Goal: Transaction & Acquisition: Purchase product/service

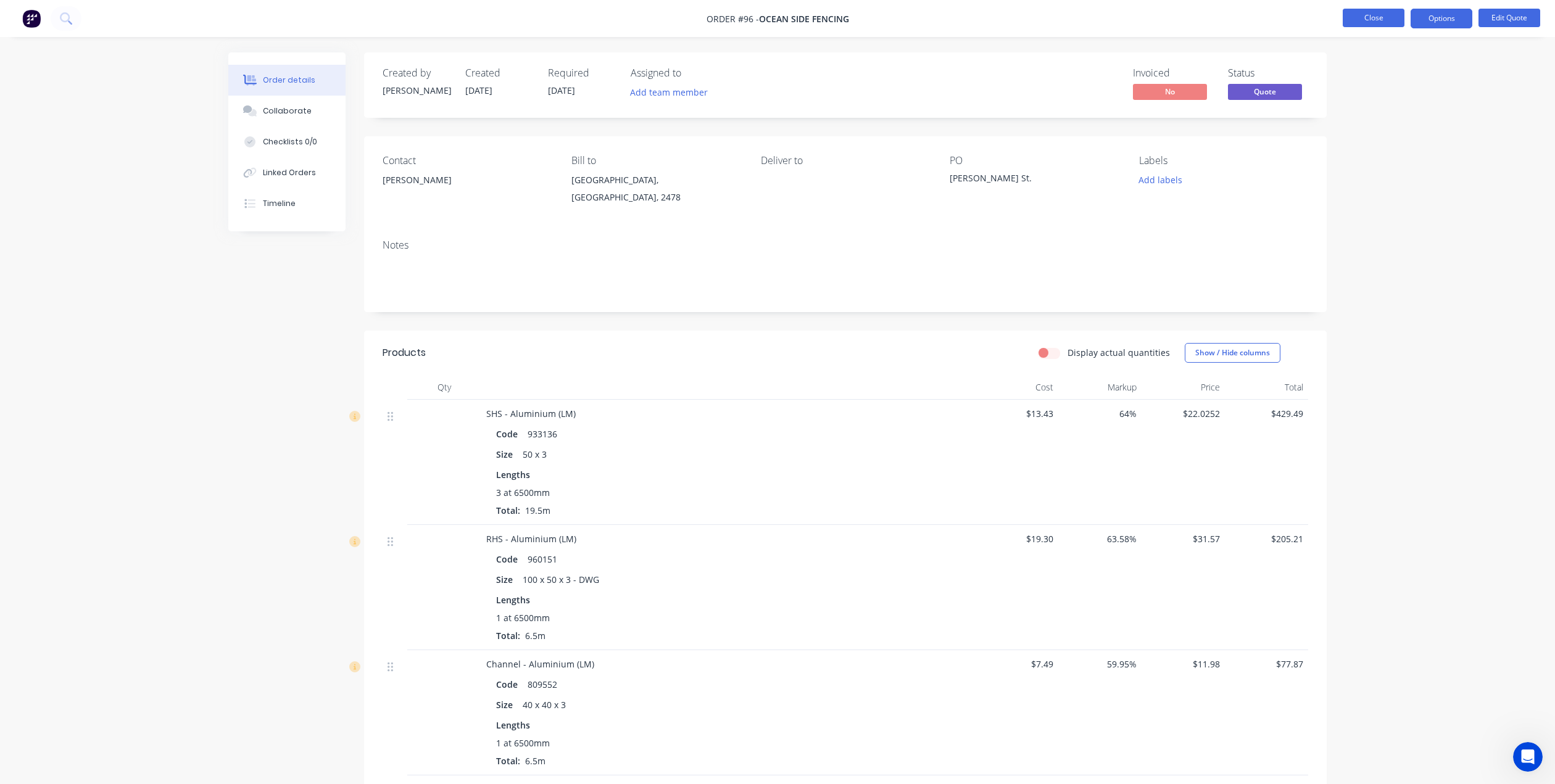
click at [1373, 16] on button "Close" at bounding box center [1373, 18] width 62 height 18
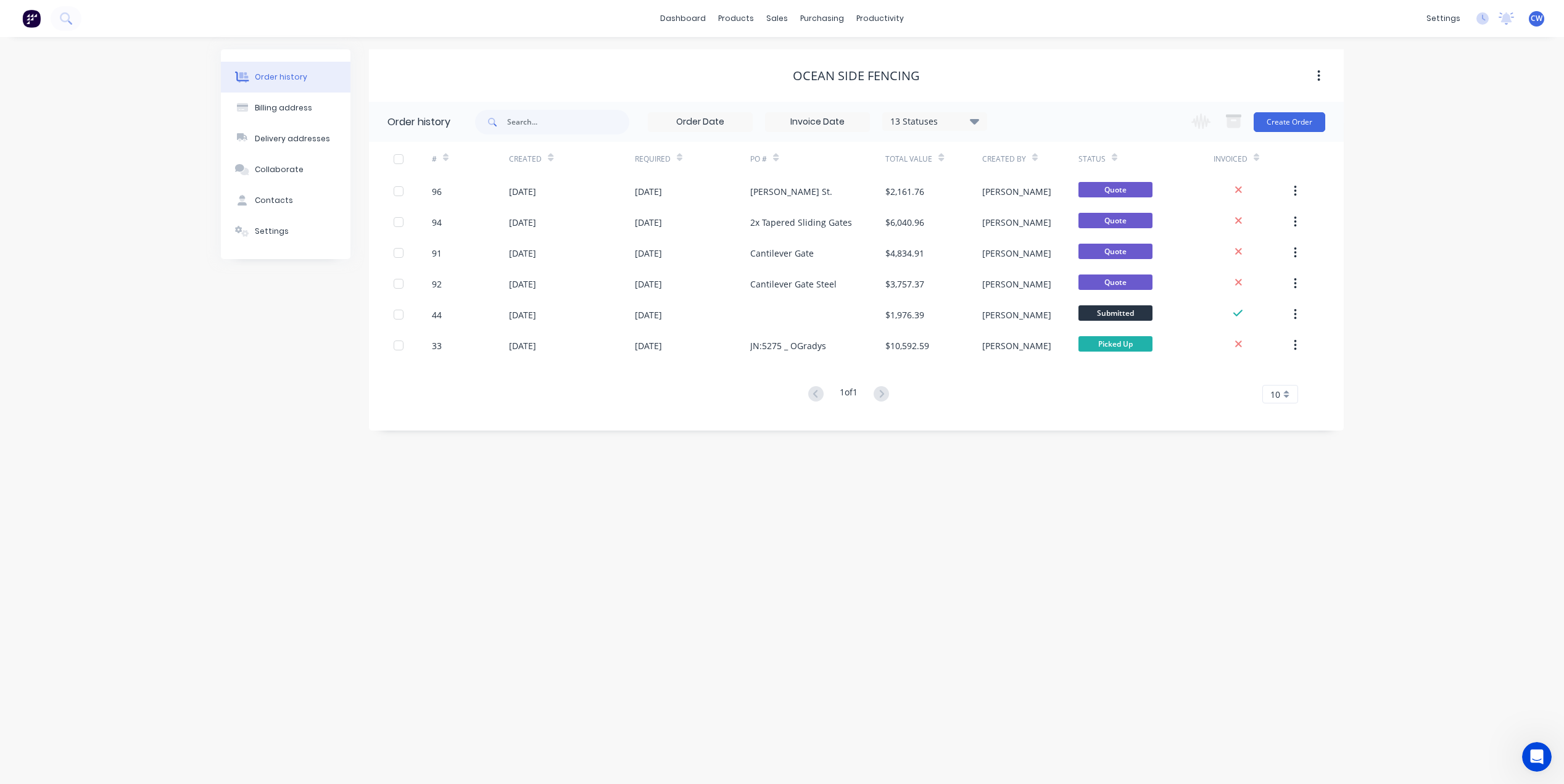
click at [1457, 207] on div "Order history Billing address Delivery addresses Collaborate Contacts Settings …" at bounding box center [782, 410] width 1564 height 747
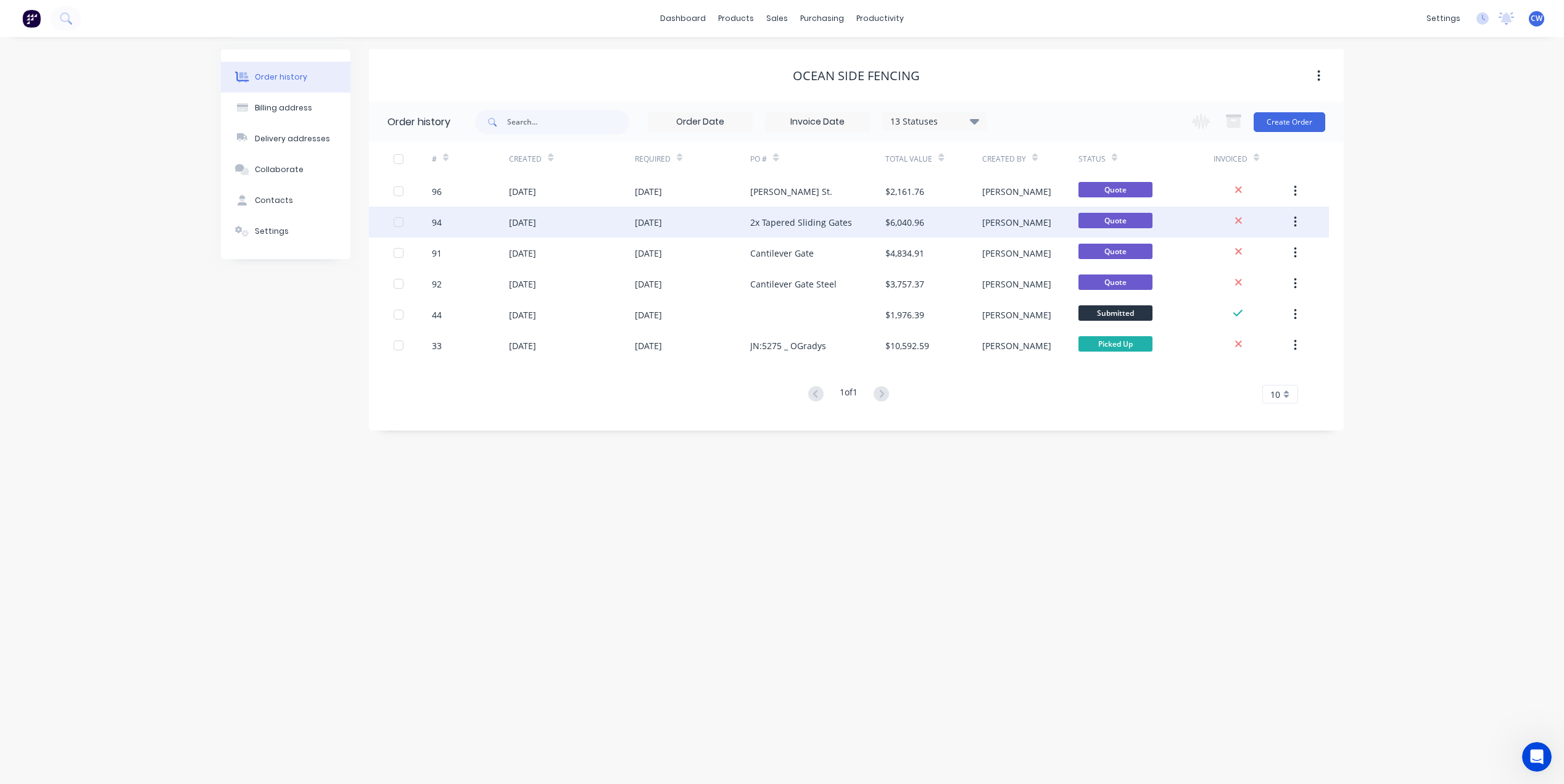
click at [855, 225] on div "2x Tapered Sliding Gates" at bounding box center [818, 222] width 135 height 31
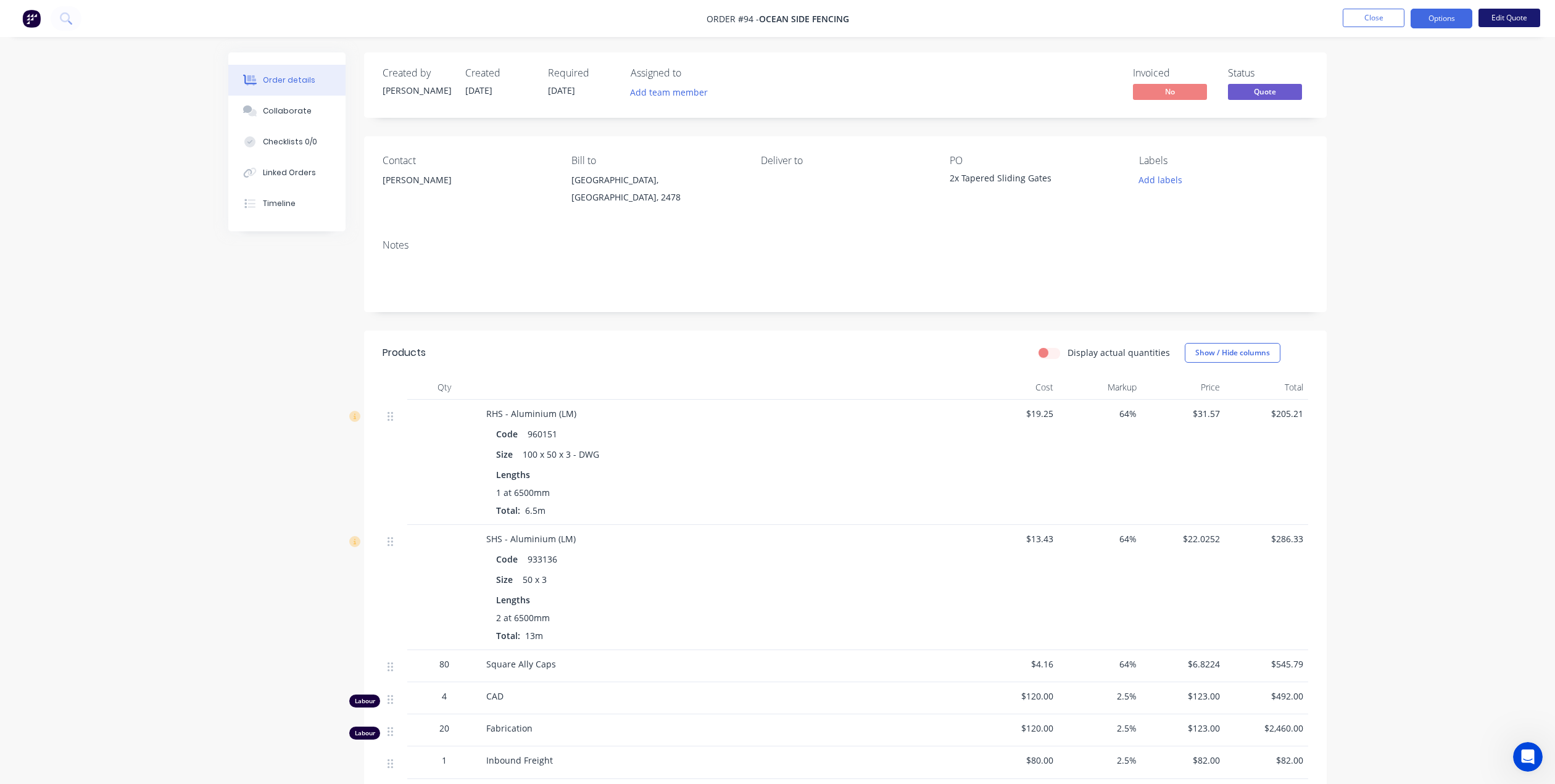
click at [1519, 18] on button "Edit Quote" at bounding box center [1510, 18] width 62 height 18
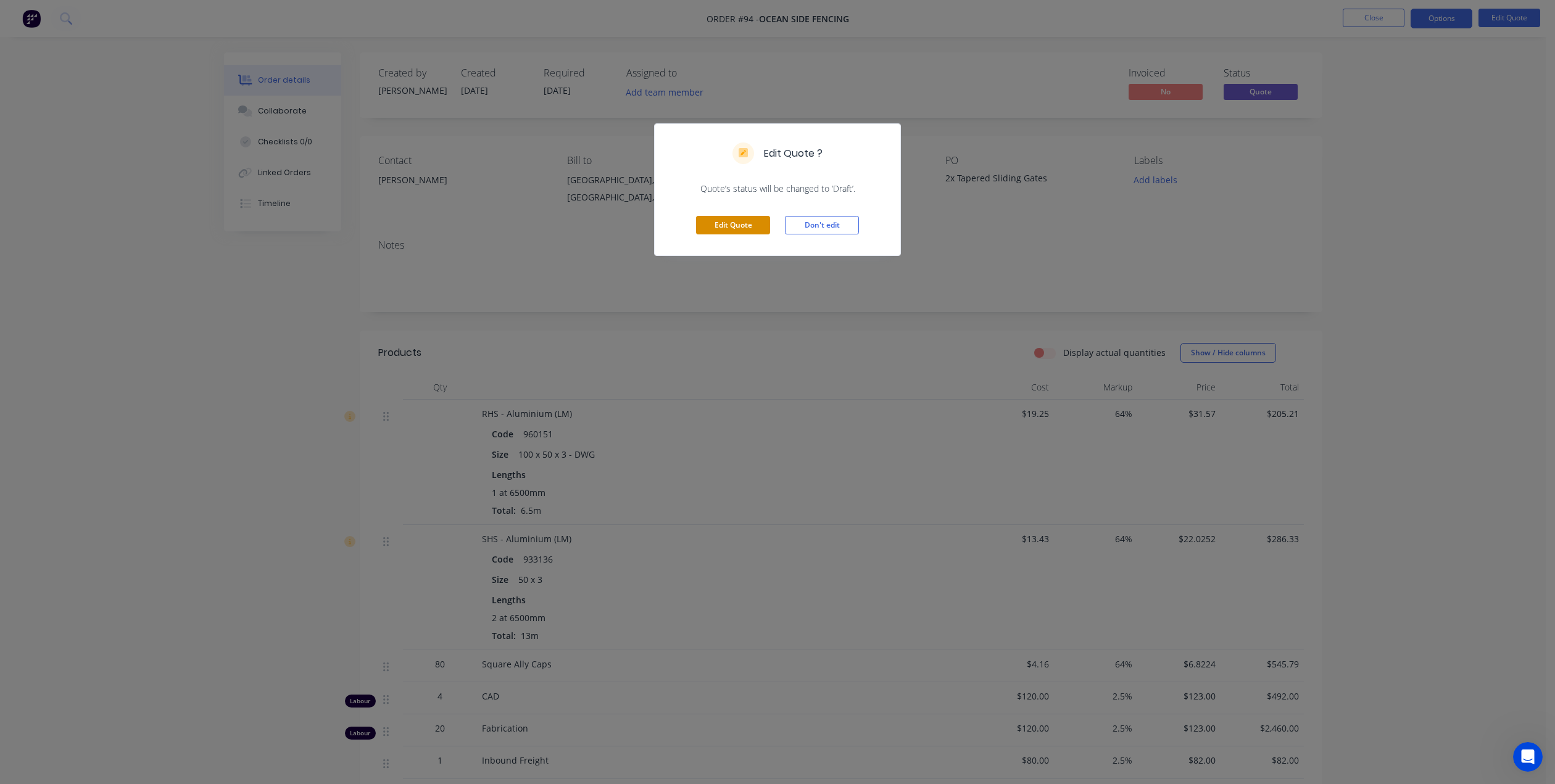
click at [745, 223] on button "Edit Quote" at bounding box center [733, 225] width 74 height 18
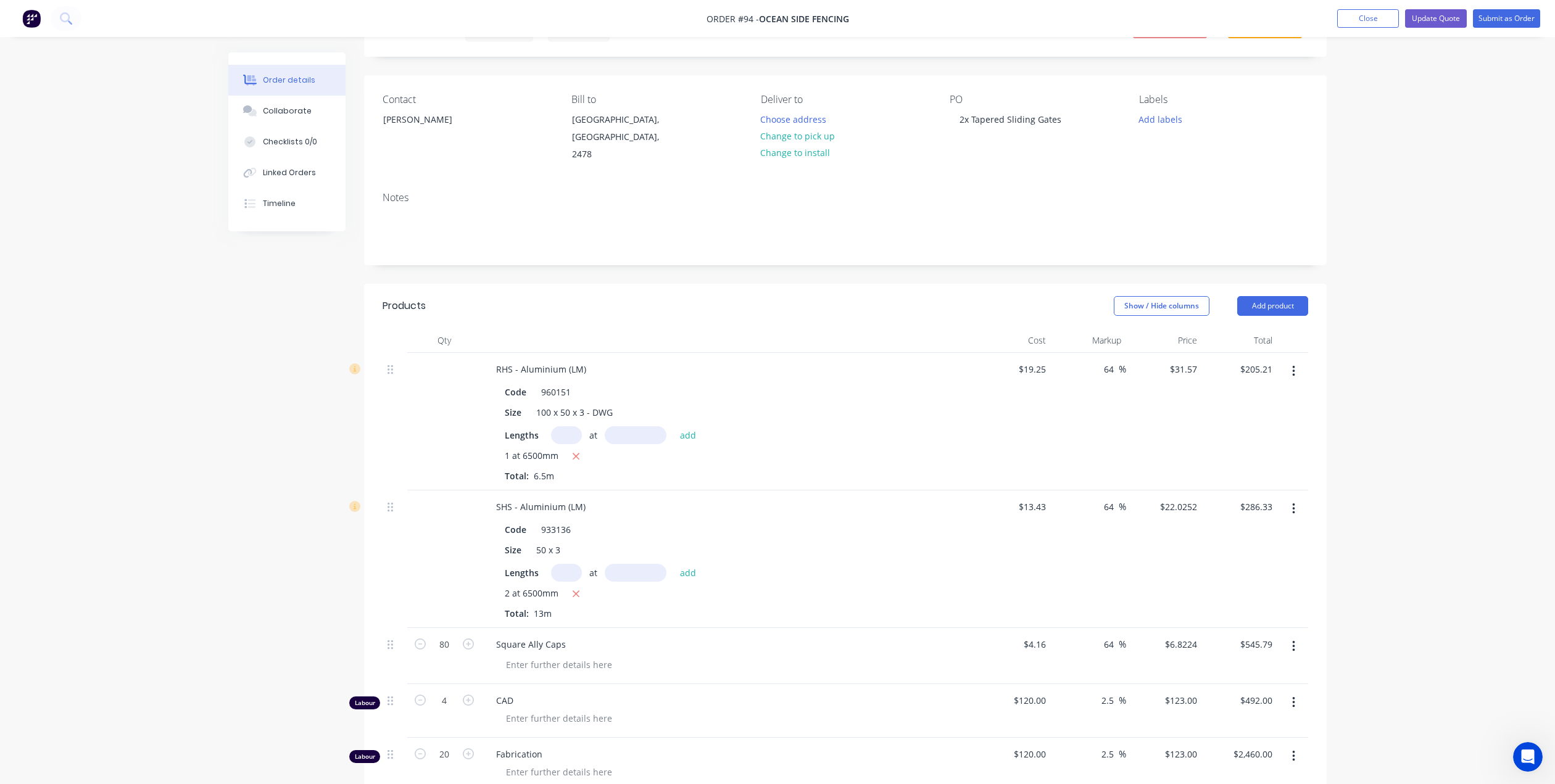
scroll to position [123, 0]
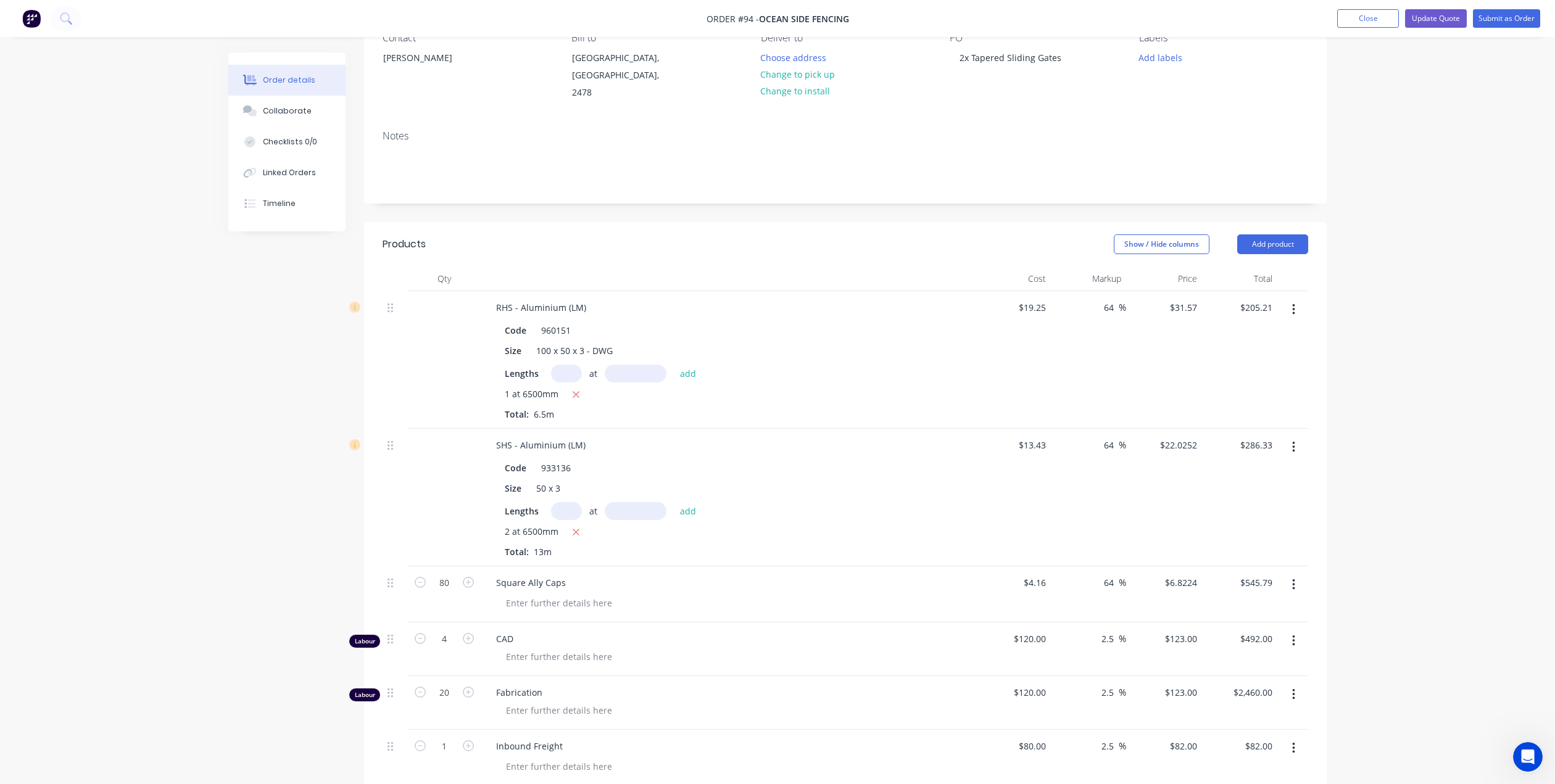
click at [1293, 442] on icon "button" at bounding box center [1294, 447] width 3 height 11
click at [1236, 470] on div "Edit" at bounding box center [1249, 479] width 95 height 18
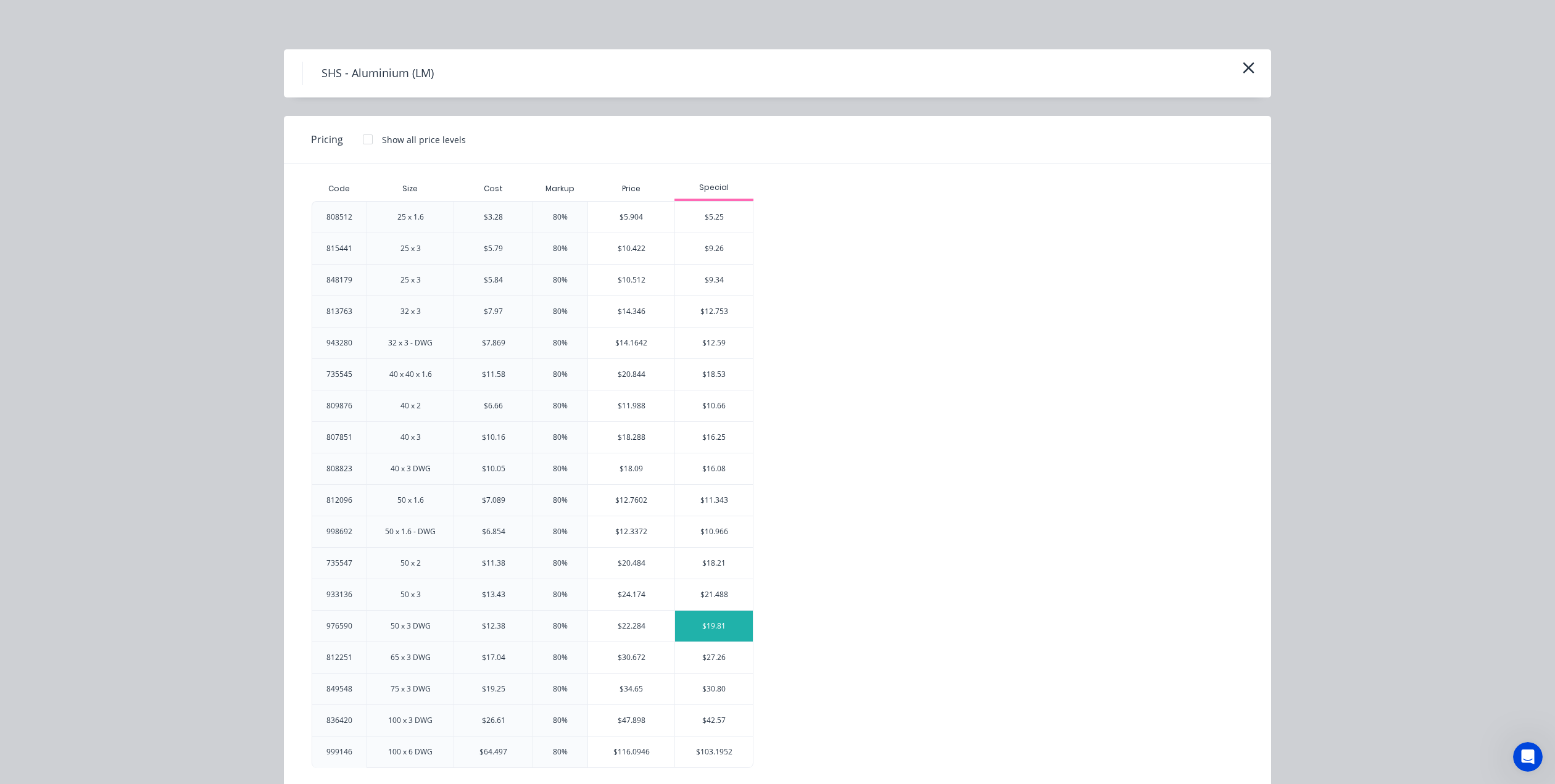
click at [700, 625] on div "$19.81" at bounding box center [714, 626] width 78 height 31
type input "47.51"
type input "$19.81"
type input "$257.53"
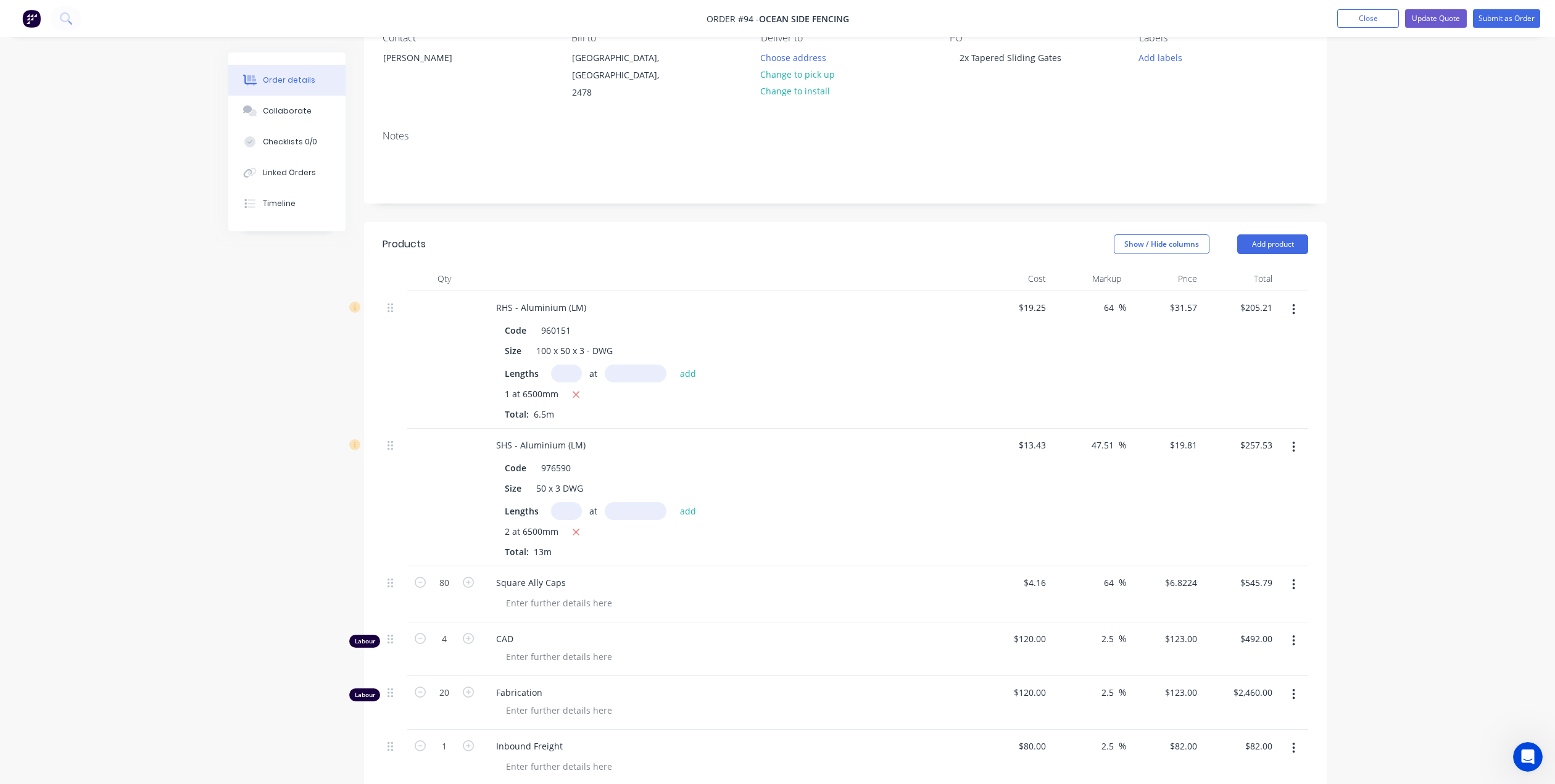
click at [565, 502] on input "text" at bounding box center [567, 511] width 31 height 18
type input "3"
click at [626, 502] on input "text" at bounding box center [636, 511] width 62 height 18
type input "6500mm"
click at [684, 502] on button "add" at bounding box center [688, 510] width 29 height 16
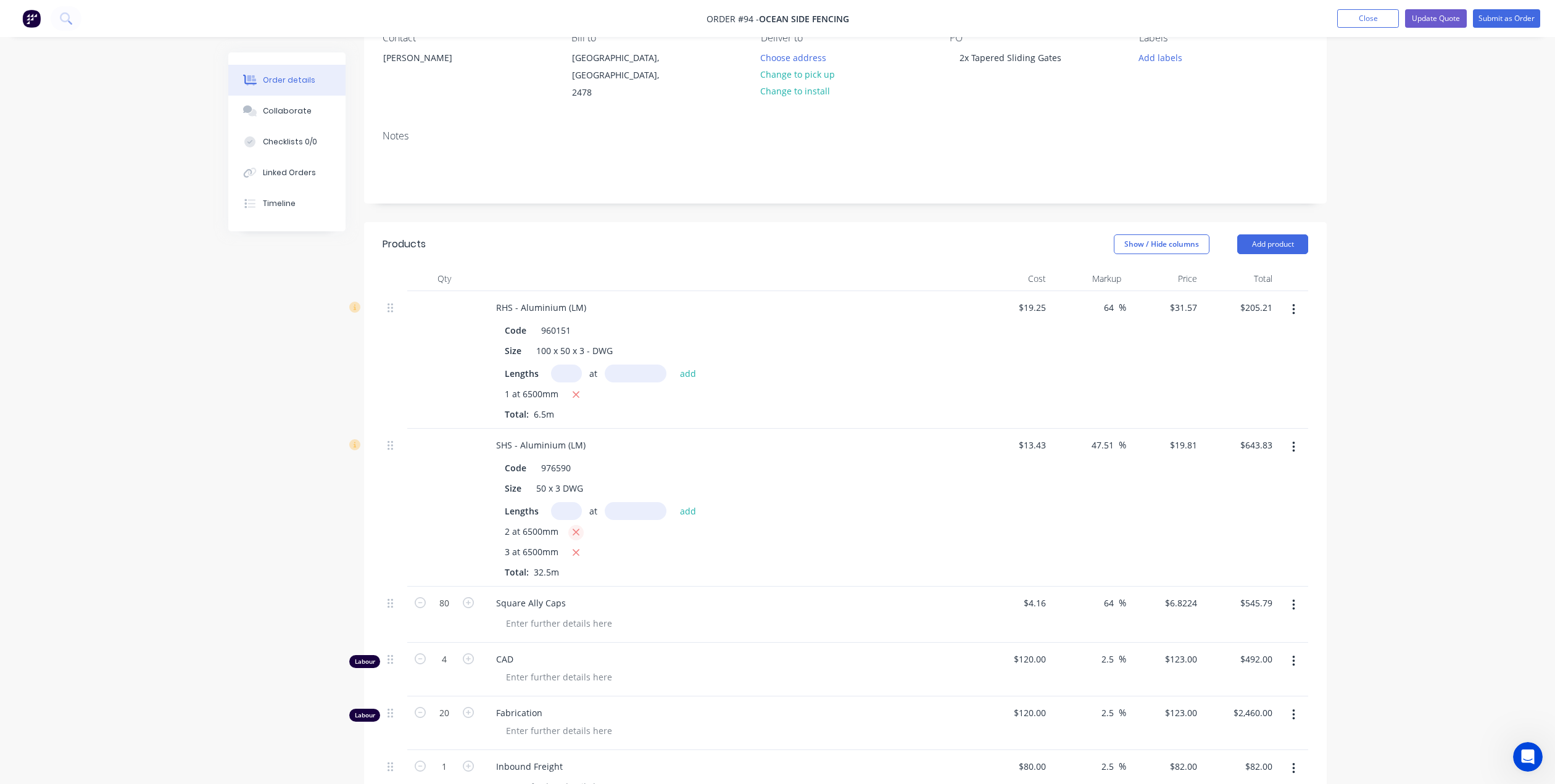
click at [576, 529] on icon "button" at bounding box center [576, 533] width 7 height 7
type input "$386.30"
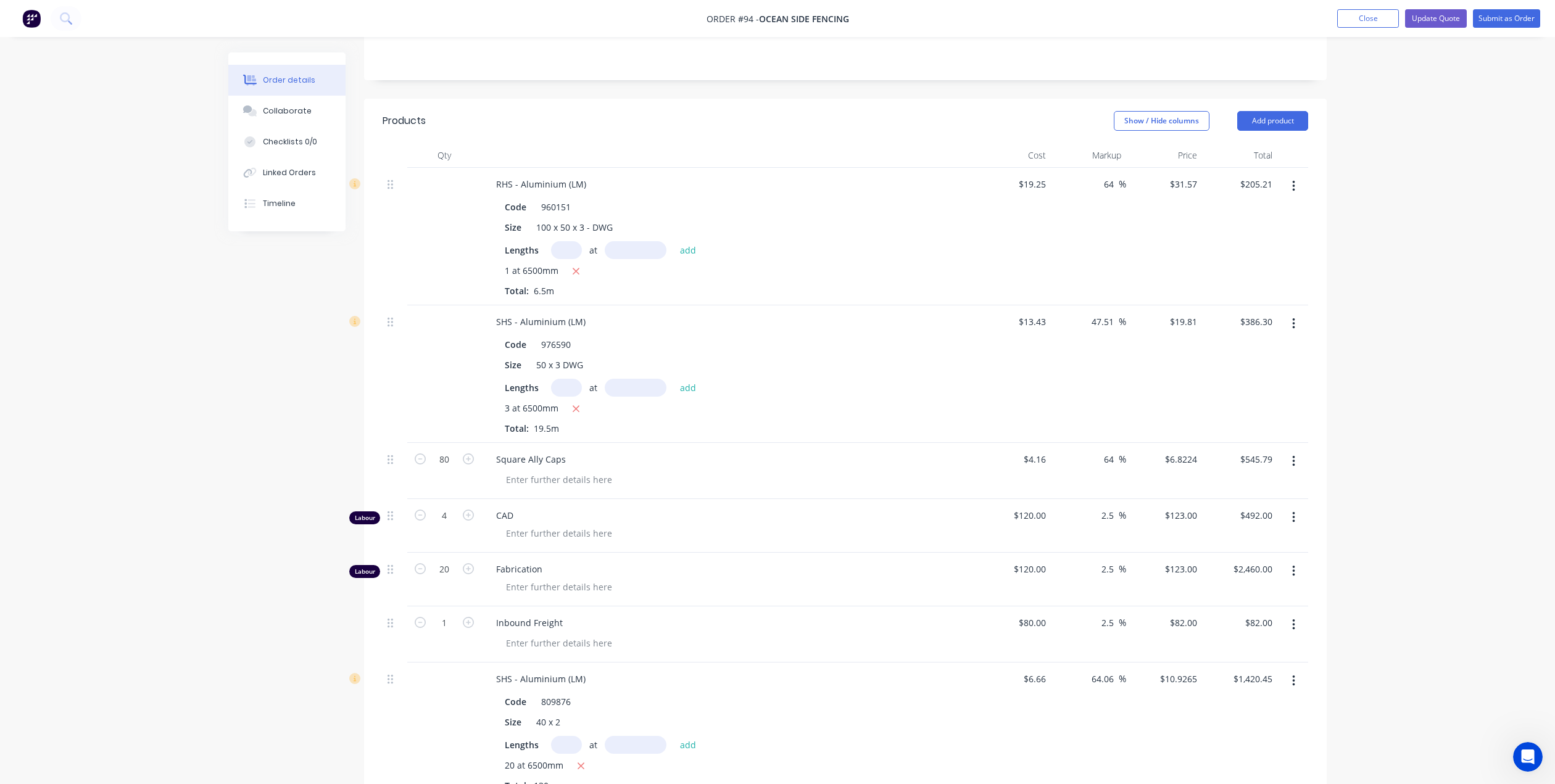
scroll to position [432, 0]
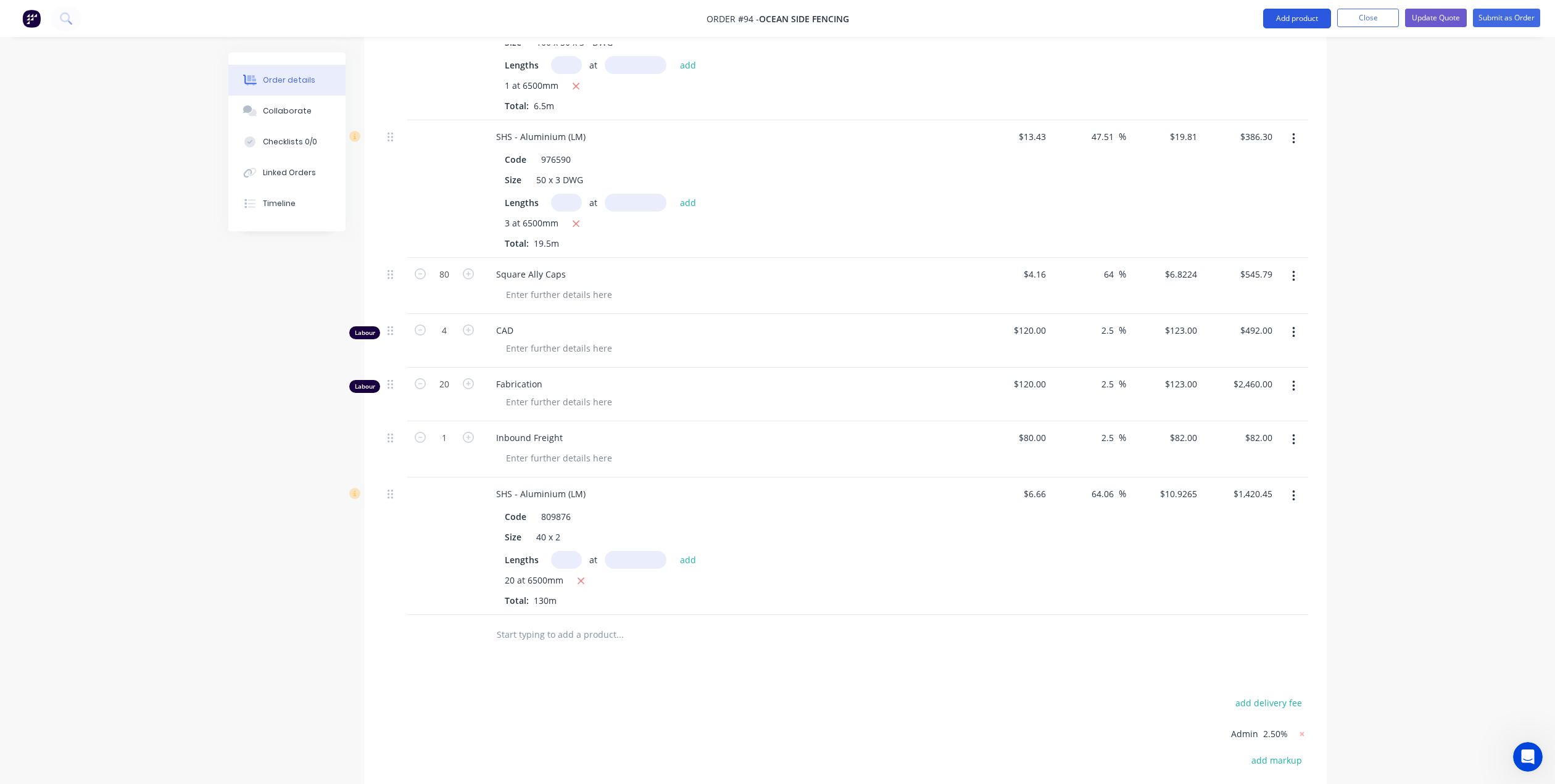
click at [1296, 21] on button "Add product" at bounding box center [1297, 18] width 68 height 20
click at [1284, 49] on div "Product catalogue" at bounding box center [1272, 50] width 95 height 18
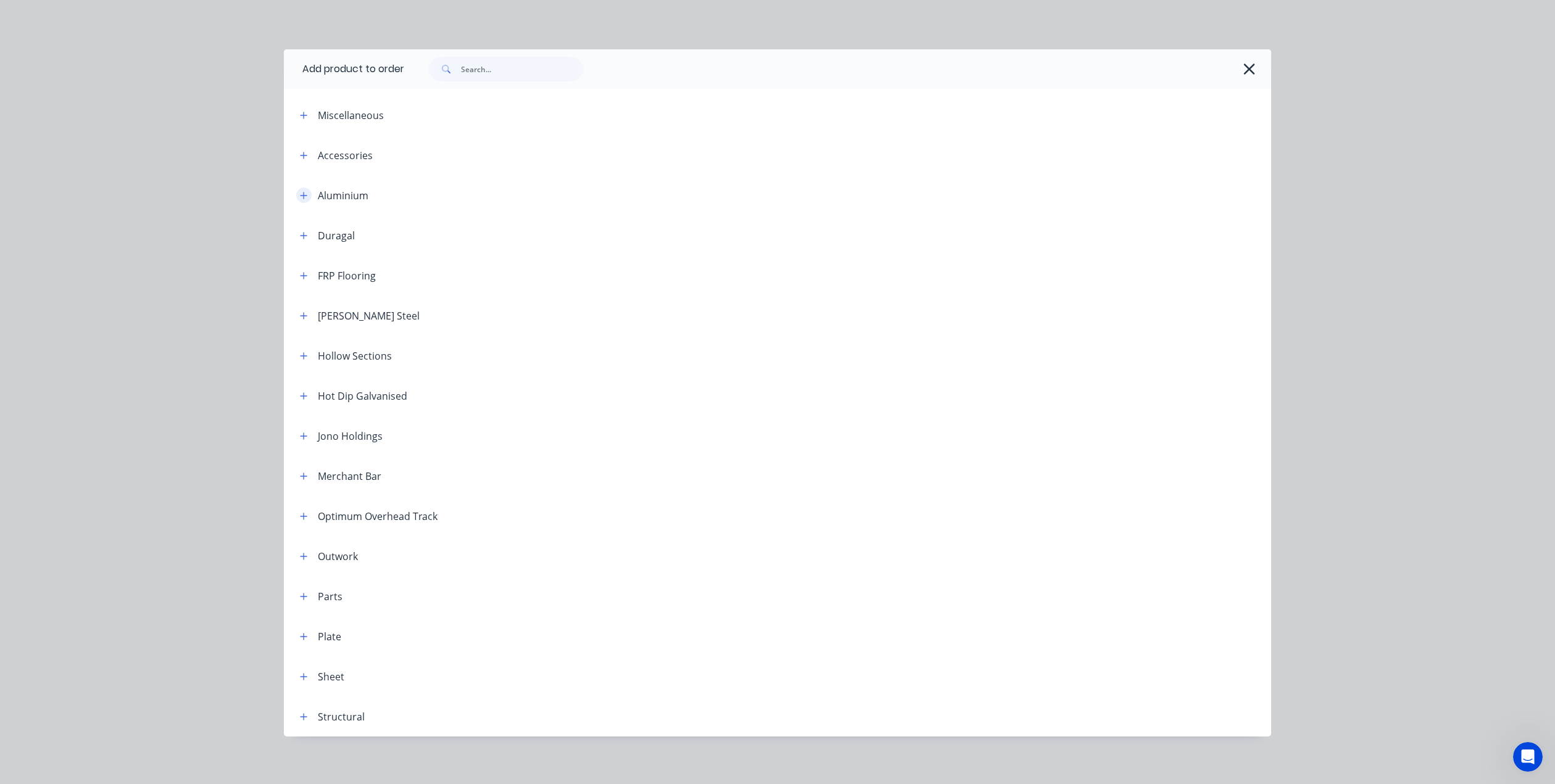
click at [301, 196] on icon "button" at bounding box center [304, 195] width 7 height 7
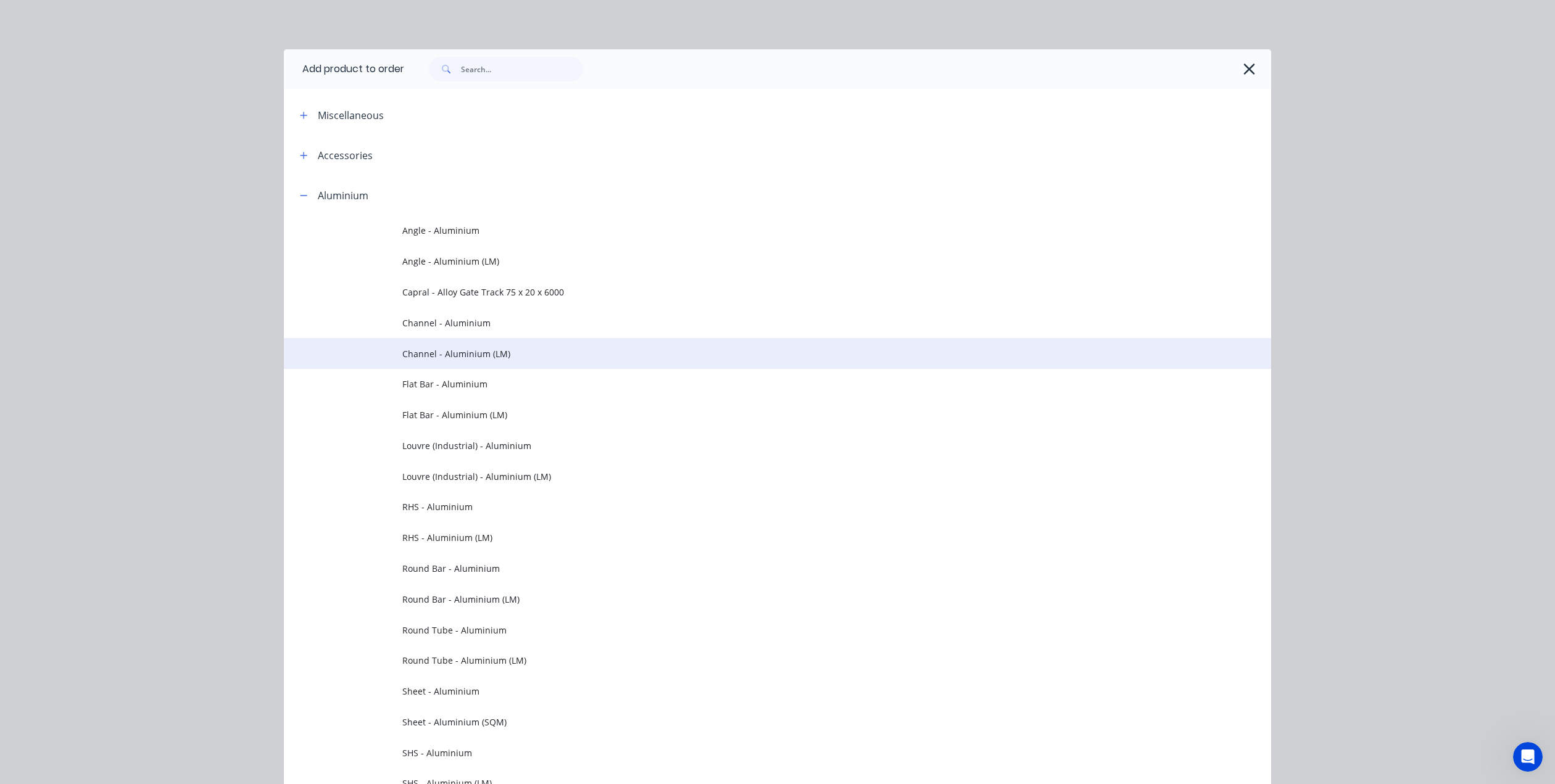
click at [427, 351] on span "Channel - Aluminium (LM)" at bounding box center [749, 353] width 695 height 13
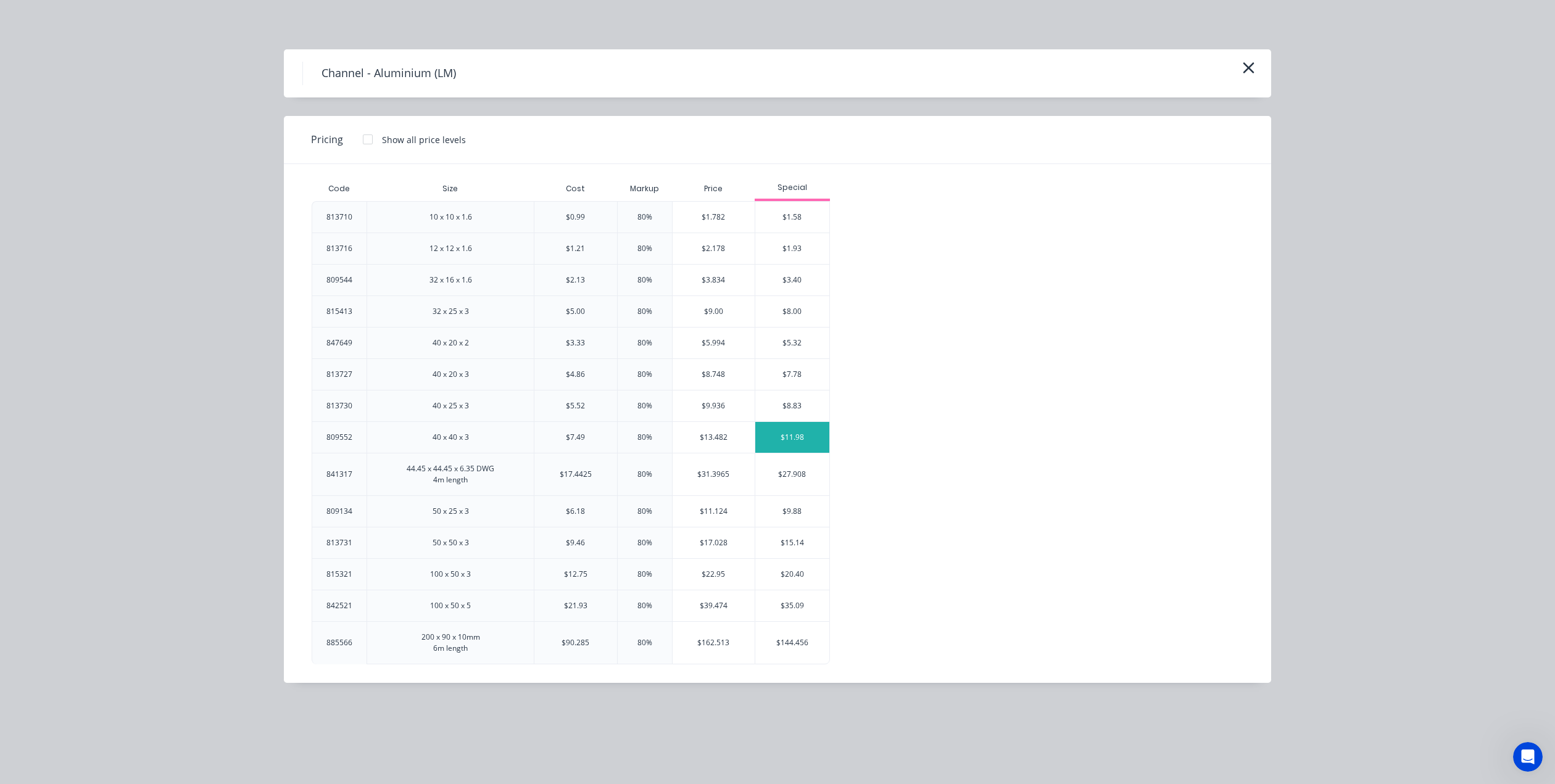
click at [795, 438] on div "$11.98" at bounding box center [793, 437] width 74 height 31
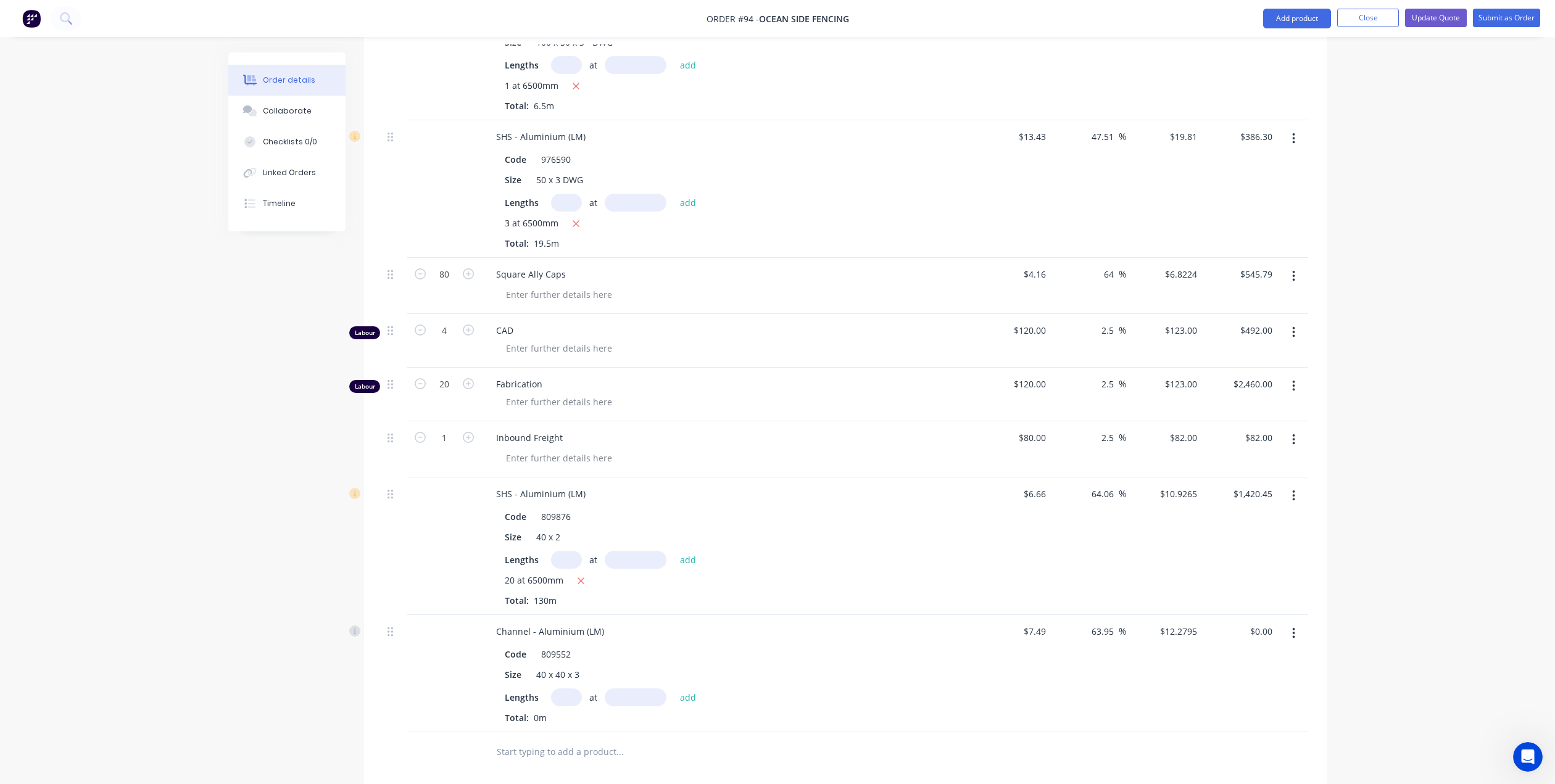
click at [574, 688] on input "text" at bounding box center [567, 697] width 31 height 18
type input "1"
click at [626, 688] on input "text" at bounding box center [636, 697] width 62 height 18
type input "6500mm"
click at [686, 688] on button "add" at bounding box center [688, 696] width 29 height 16
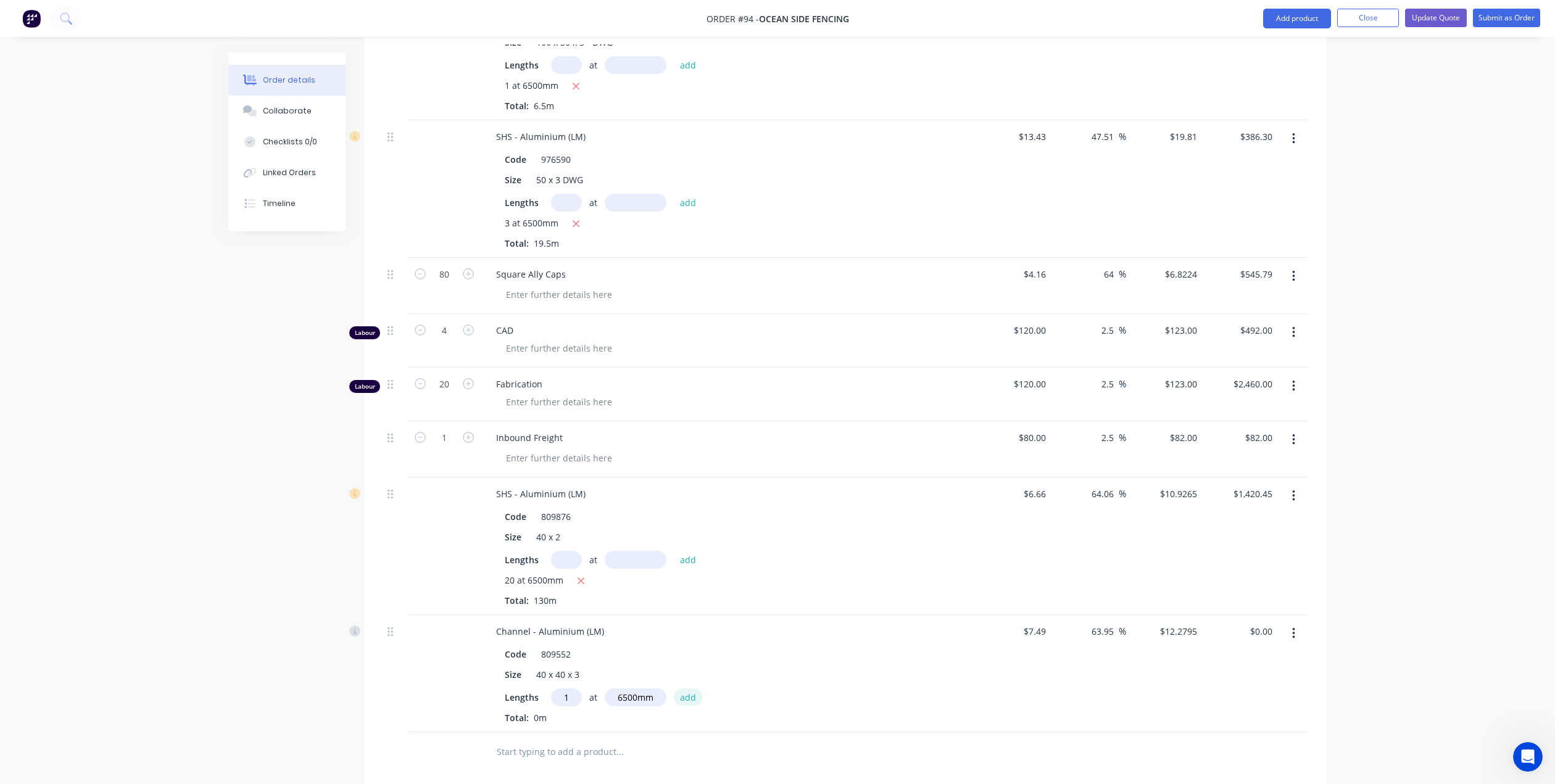
type input "$79.82"
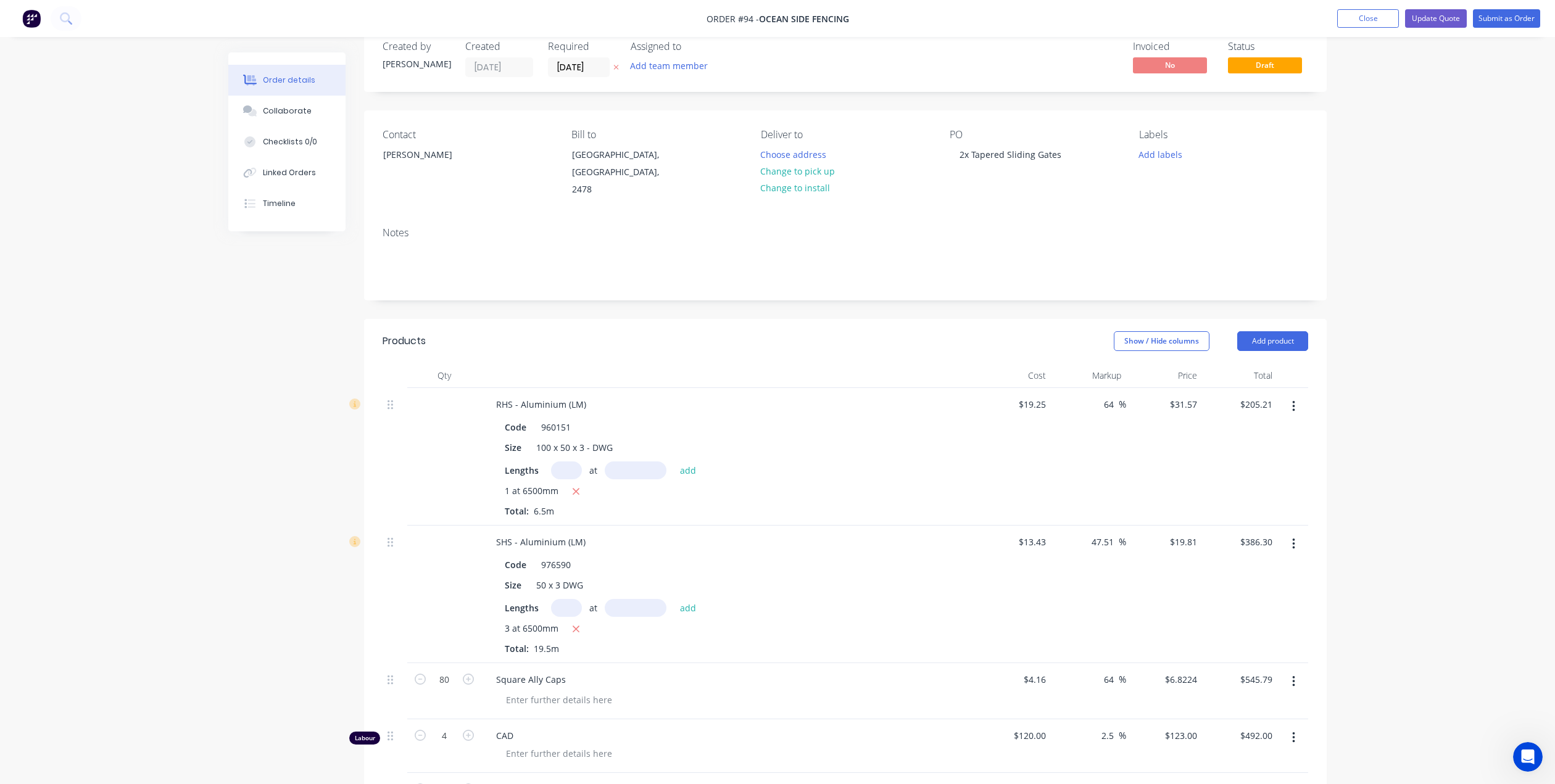
scroll to position [0, 0]
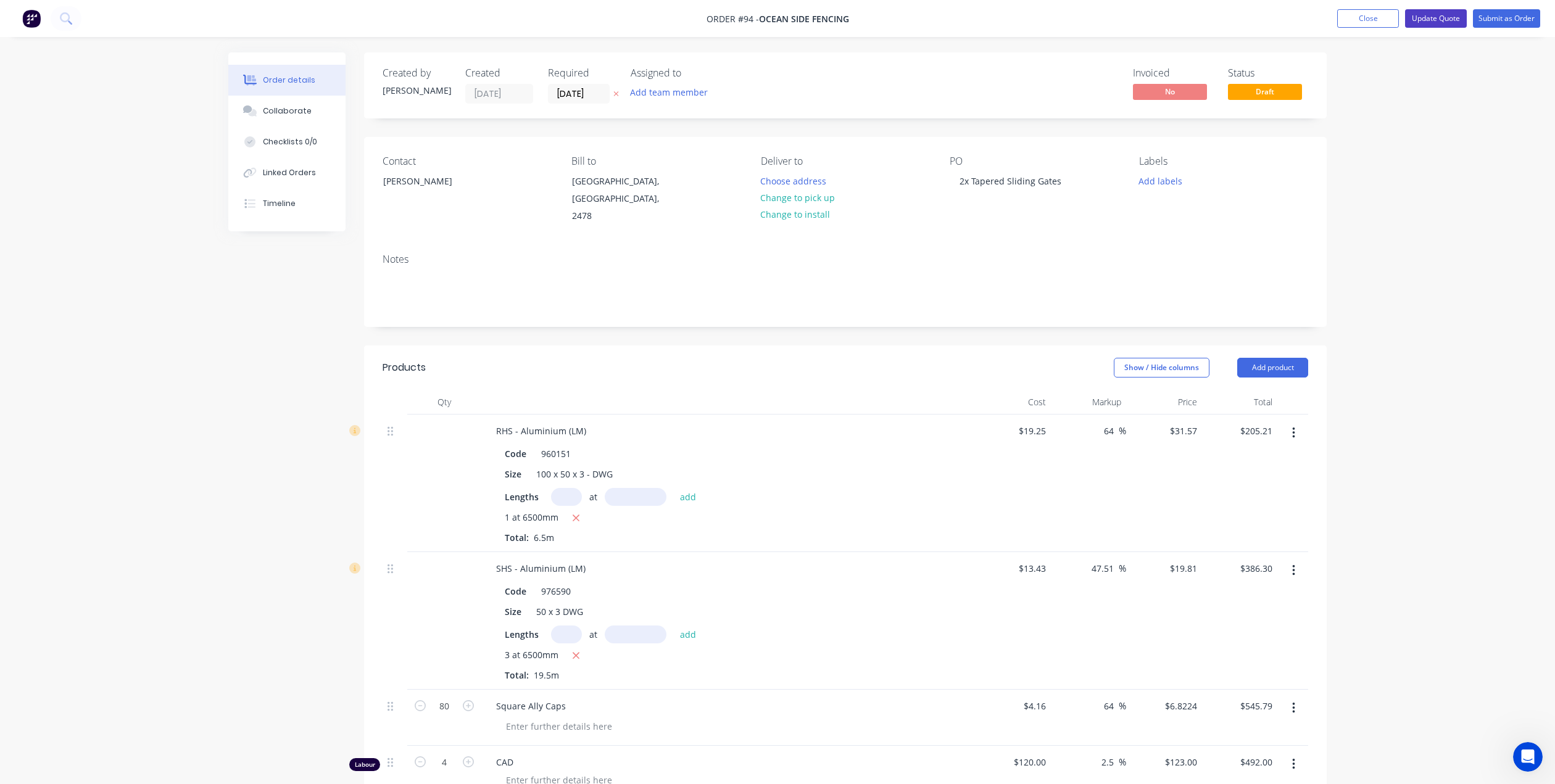
click at [1427, 20] on button "Update Quote" at bounding box center [1436, 18] width 62 height 18
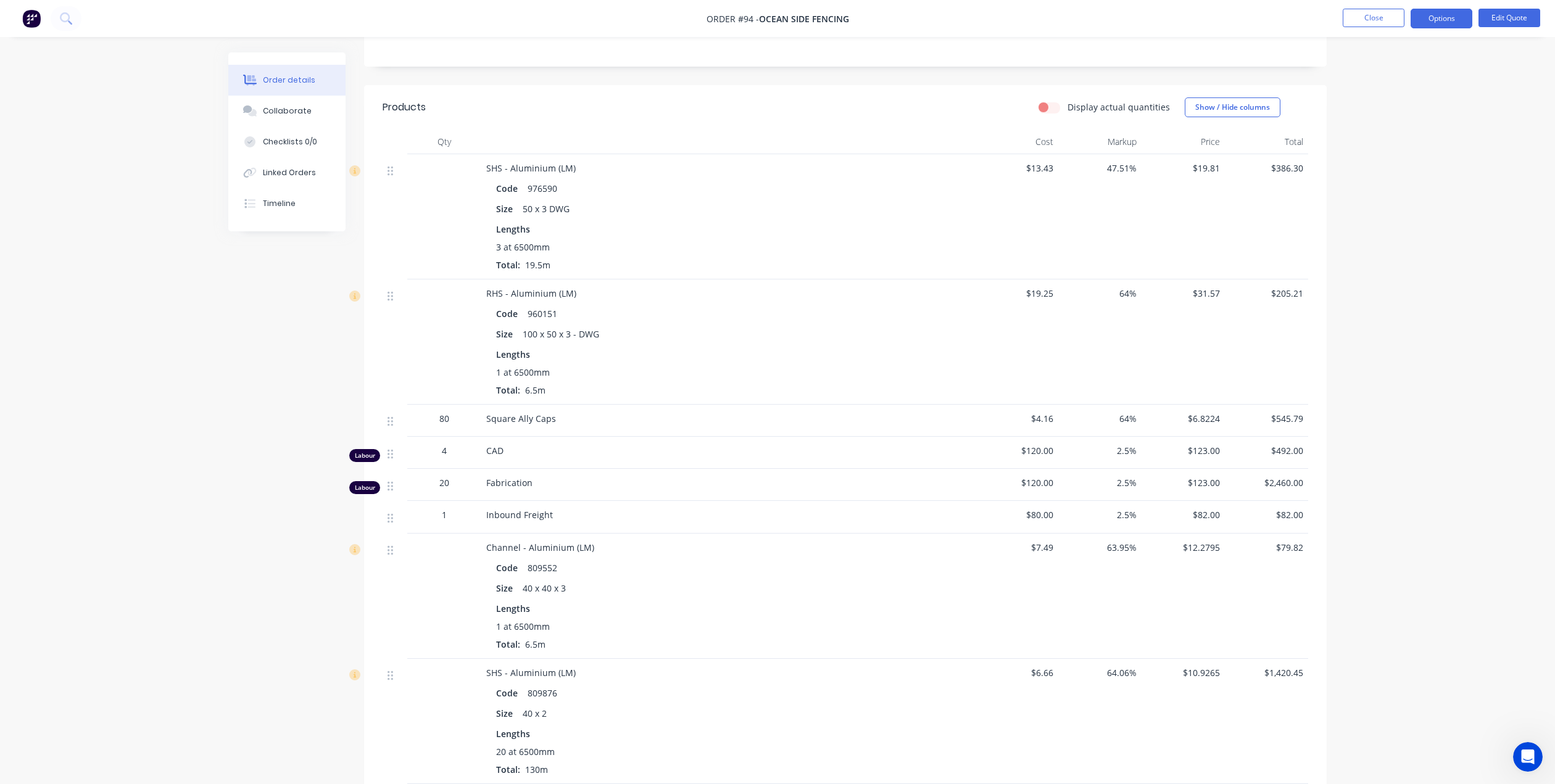
scroll to position [60, 0]
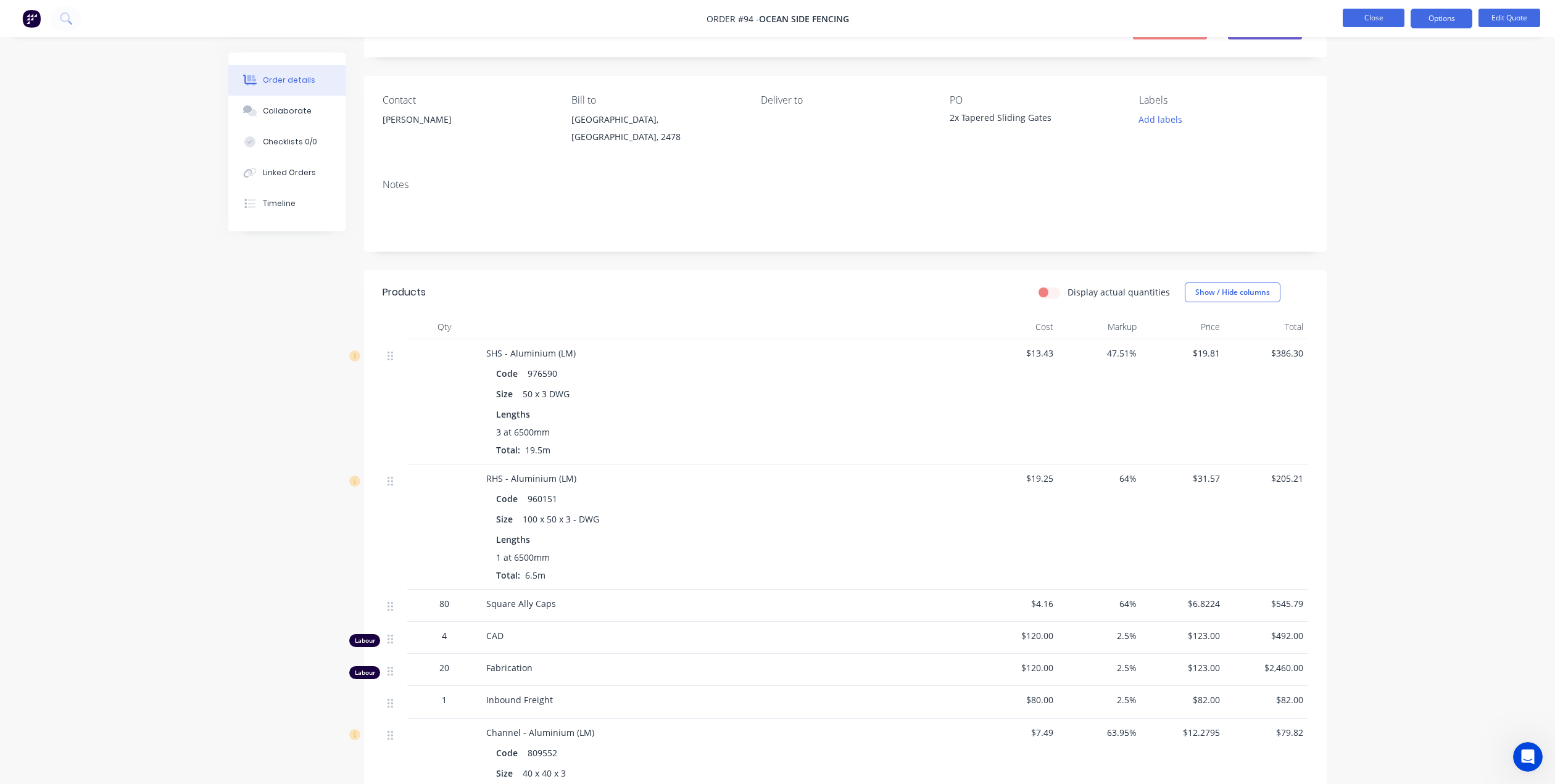
click at [1369, 17] on button "Close" at bounding box center [1373, 18] width 62 height 18
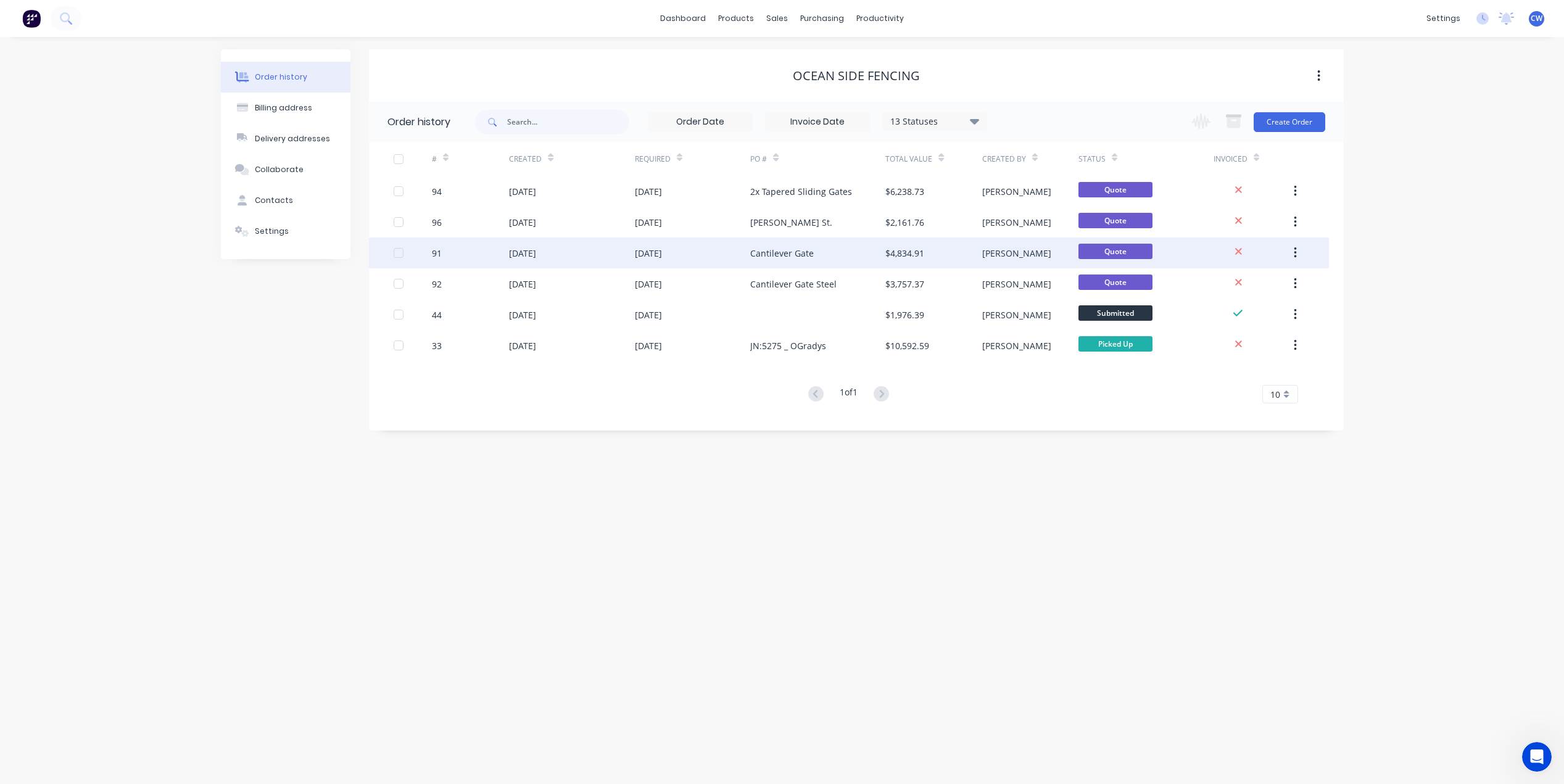
click at [834, 258] on div "Cantilever Gate" at bounding box center [818, 253] width 135 height 31
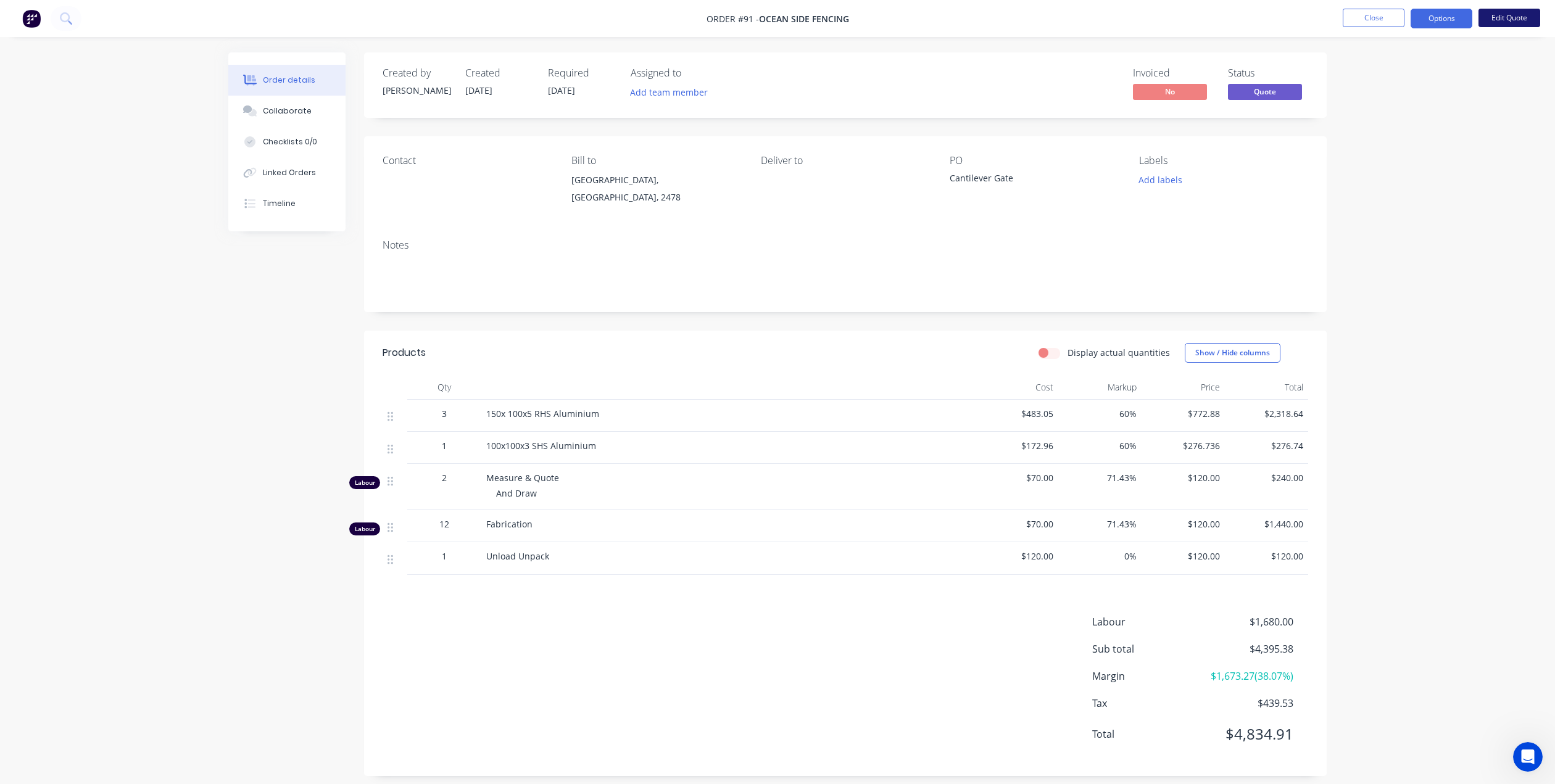
click at [1503, 16] on button "Edit Quote" at bounding box center [1510, 18] width 62 height 18
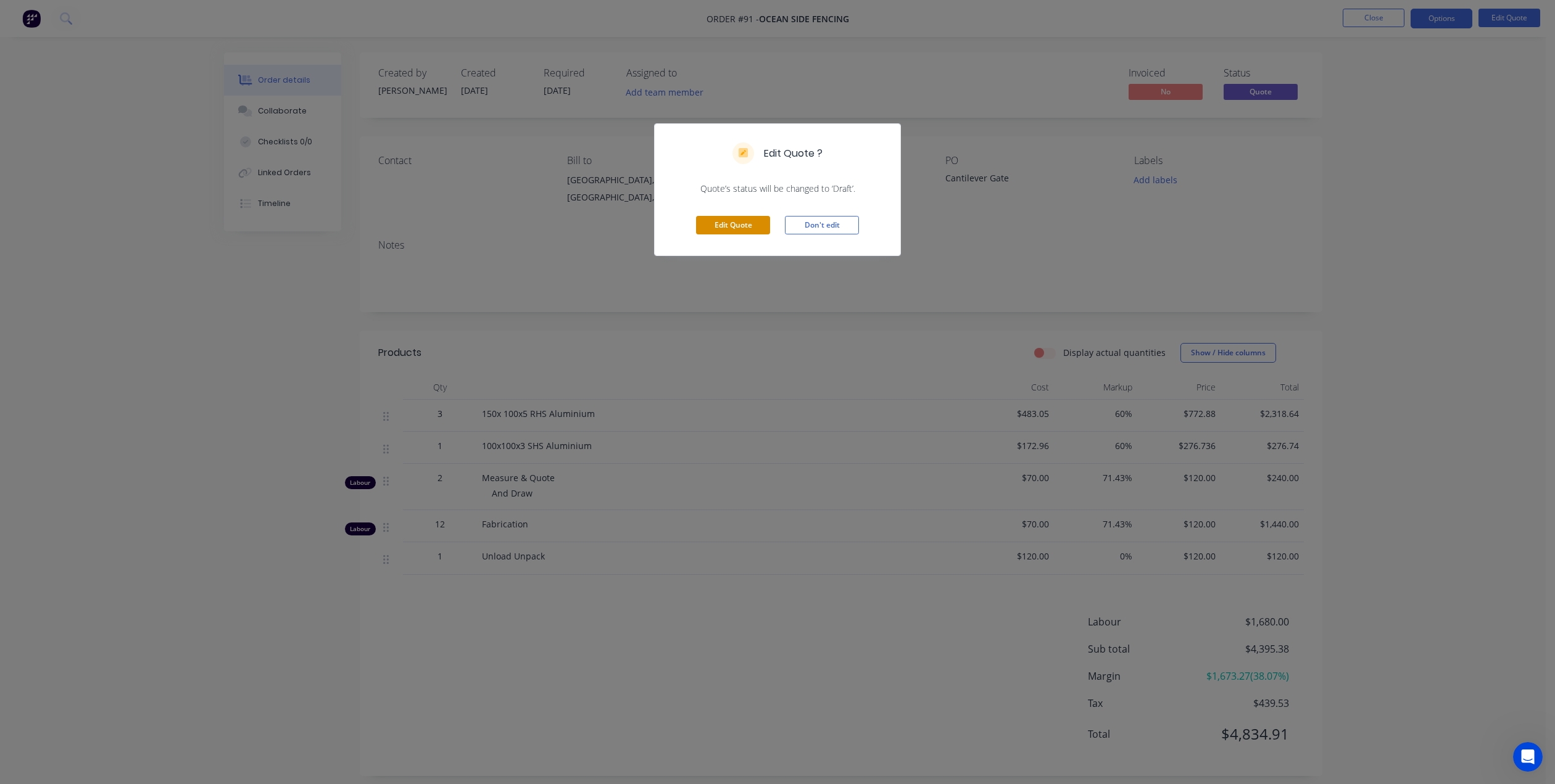
click at [720, 231] on button "Edit Quote" at bounding box center [733, 225] width 74 height 18
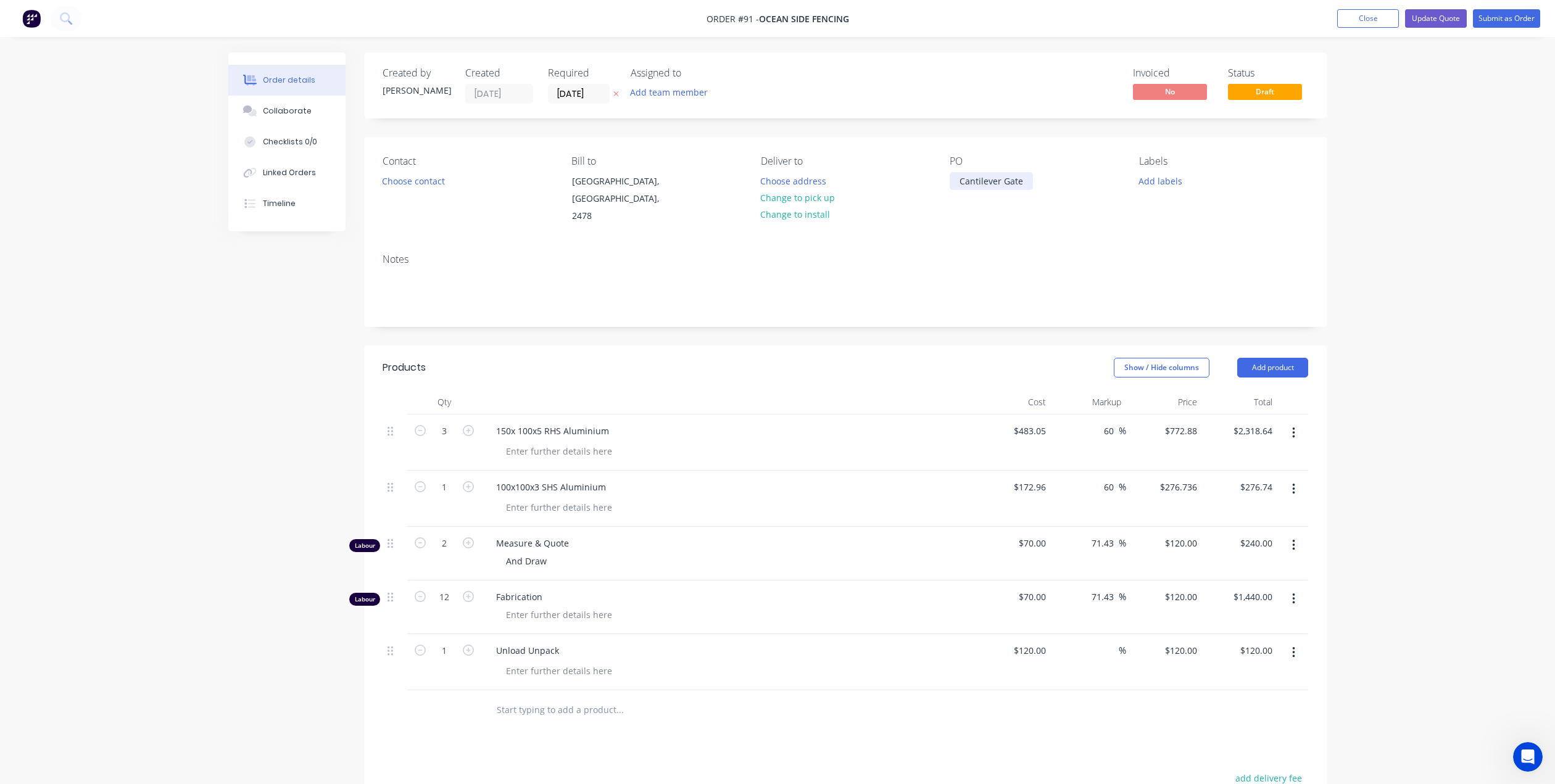
click at [1028, 186] on div "Cantilever Gate" at bounding box center [992, 181] width 84 height 18
click at [1019, 204] on div "PO Cantilever Gate Aluminium" at bounding box center [1034, 190] width 169 height 70
click at [412, 184] on button "Choose contact" at bounding box center [414, 180] width 76 height 16
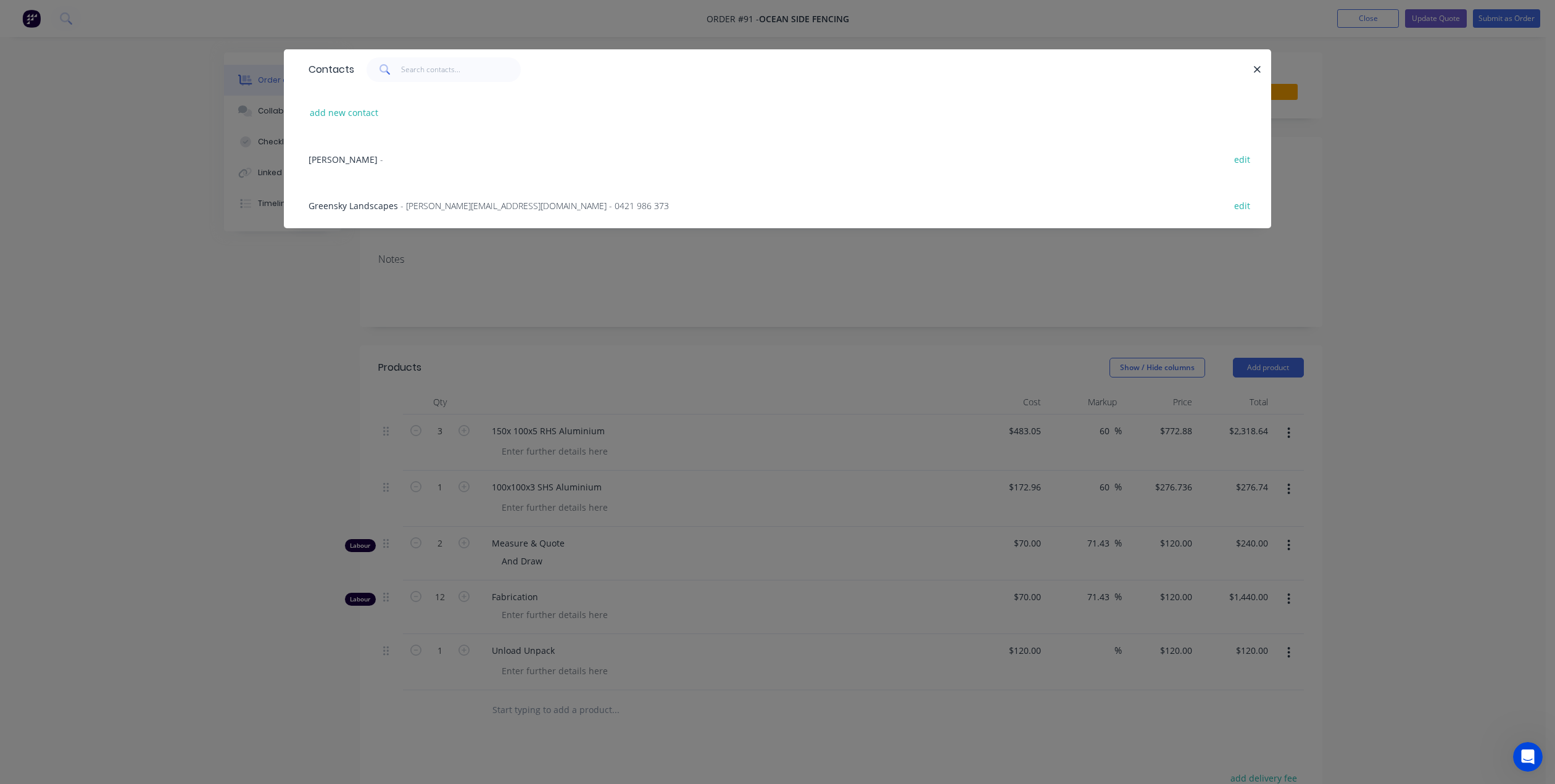
click at [327, 164] on span "[PERSON_NAME]" at bounding box center [343, 159] width 69 height 12
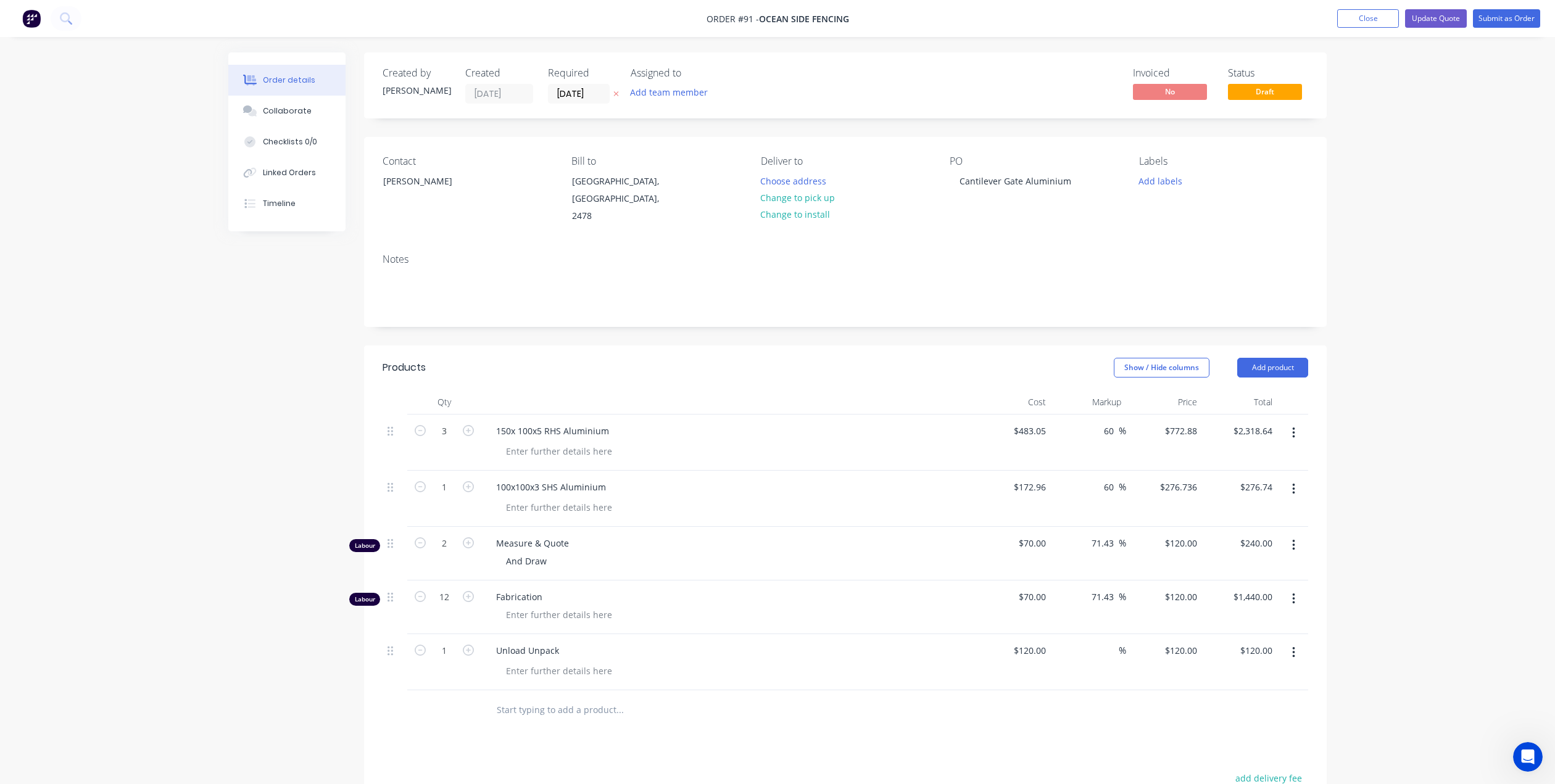
scroll to position [62, 0]
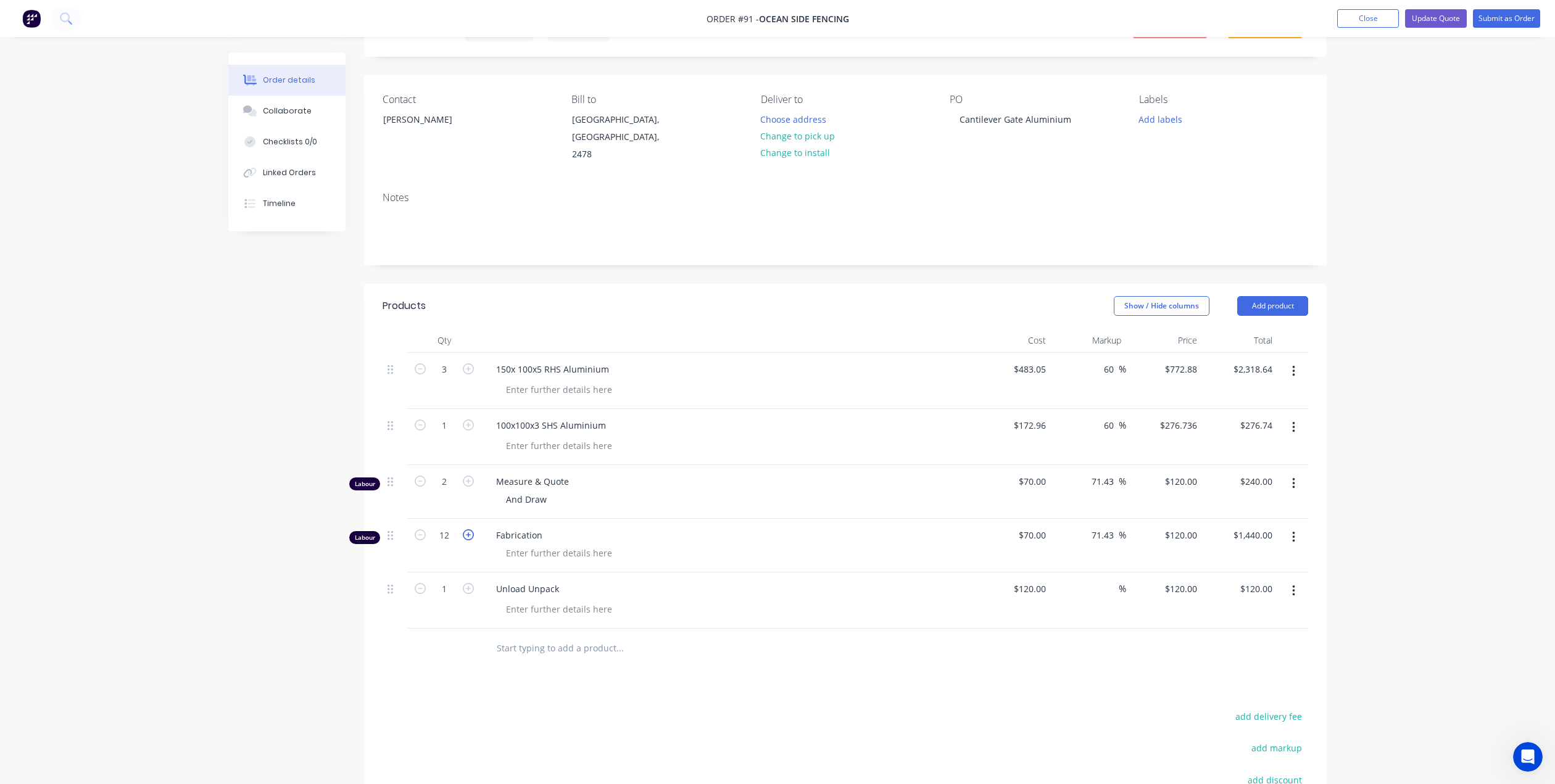
click at [469, 529] on icon "button" at bounding box center [469, 535] width 11 height 11
type input "13"
type input "$1,560.00"
click at [469, 529] on icon "button" at bounding box center [469, 535] width 11 height 11
type input "14"
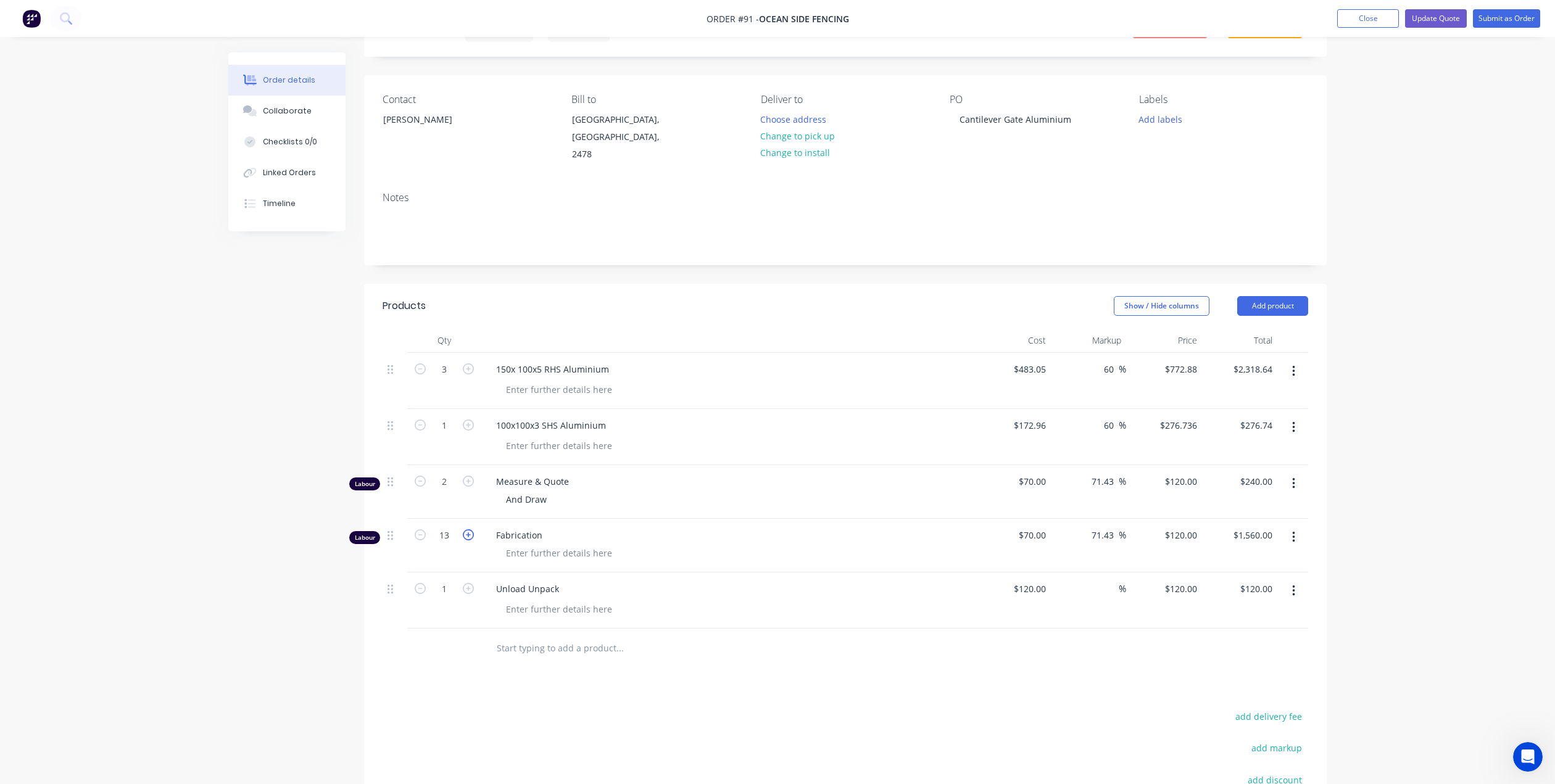
type input "$1,680.00"
click at [469, 529] on icon "button" at bounding box center [469, 535] width 11 height 11
type input "15"
type input "$1,800.00"
click at [469, 529] on icon "button" at bounding box center [469, 535] width 11 height 11
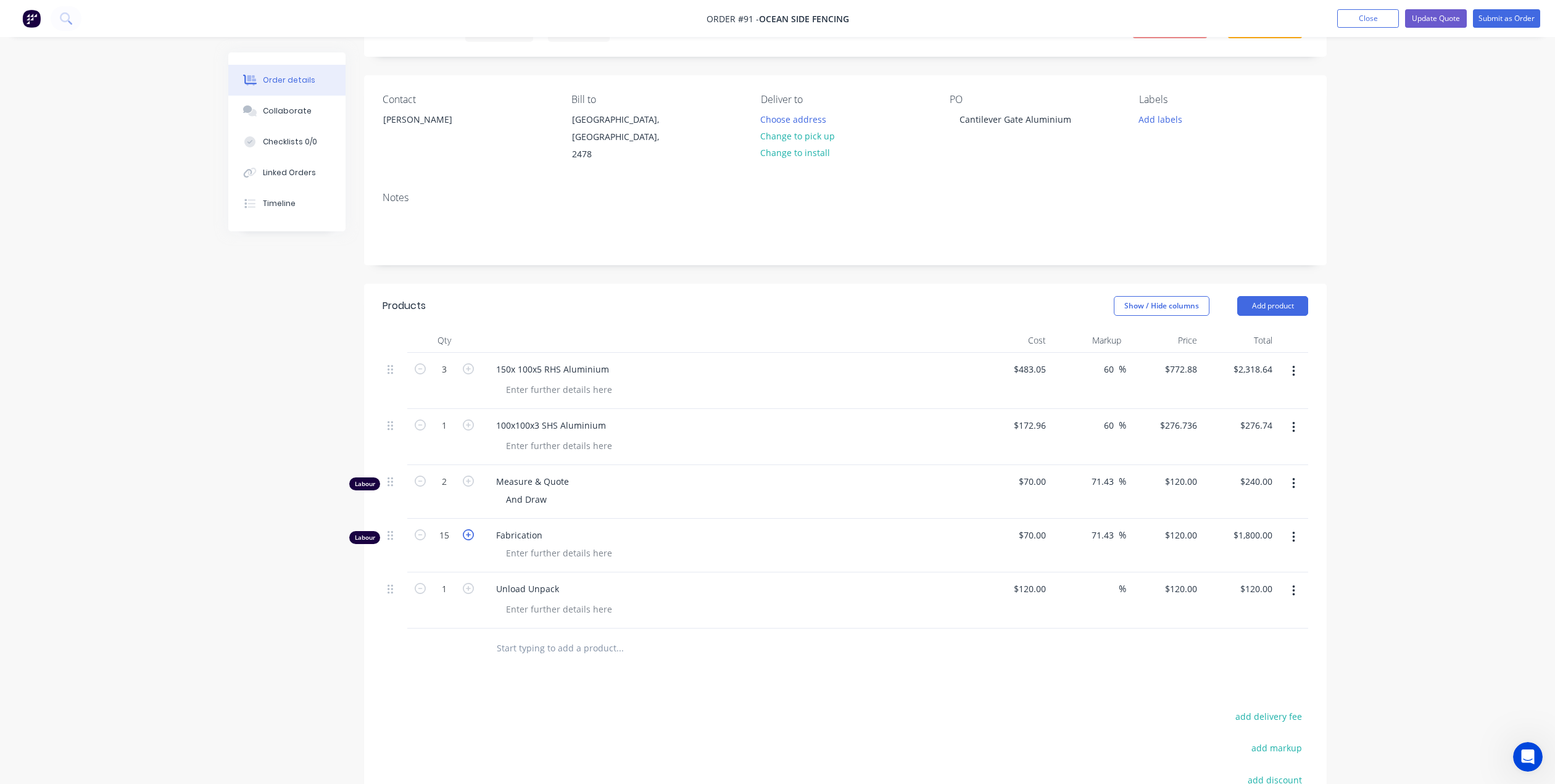
type input "16"
type input "$1,920.00"
click at [695, 544] on div at bounding box center [733, 553] width 474 height 18
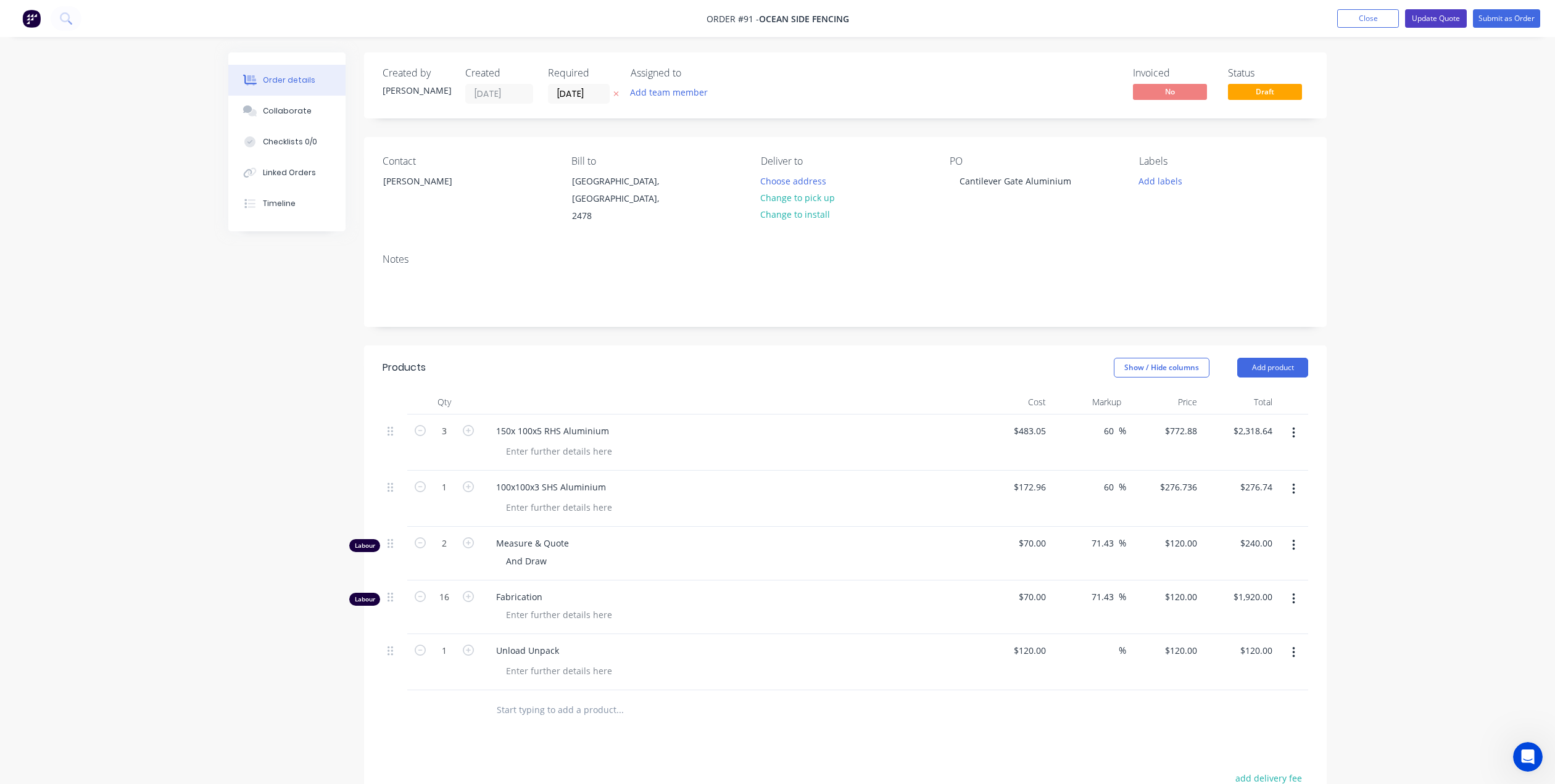
click at [1448, 16] on button "Update Quote" at bounding box center [1436, 18] width 62 height 18
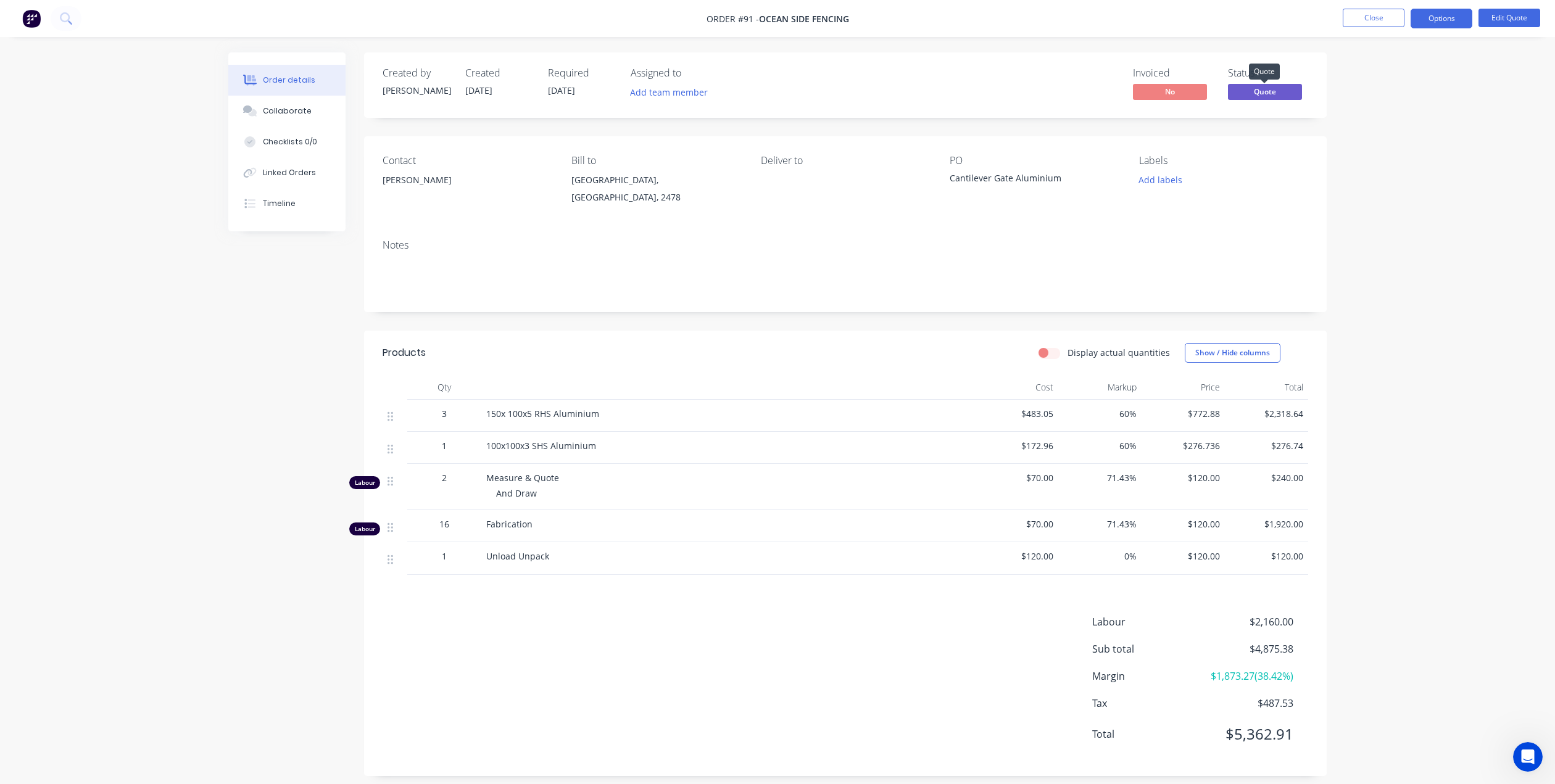
click at [1270, 90] on span "Quote" at bounding box center [1265, 92] width 74 height 16
click at [1343, 99] on div "Order details Collaborate Checklists 0/0 Linked Orders Timeline Order details C…" at bounding box center [778, 397] width 1555 height 794
click at [1463, 17] on button "Options" at bounding box center [1442, 18] width 62 height 20
click at [1511, 108] on div "Order details Collaborate Checklists 0/0 Linked Orders Timeline Order details C…" at bounding box center [778, 397] width 1555 height 794
click at [1374, 18] on button "Close" at bounding box center [1373, 18] width 62 height 18
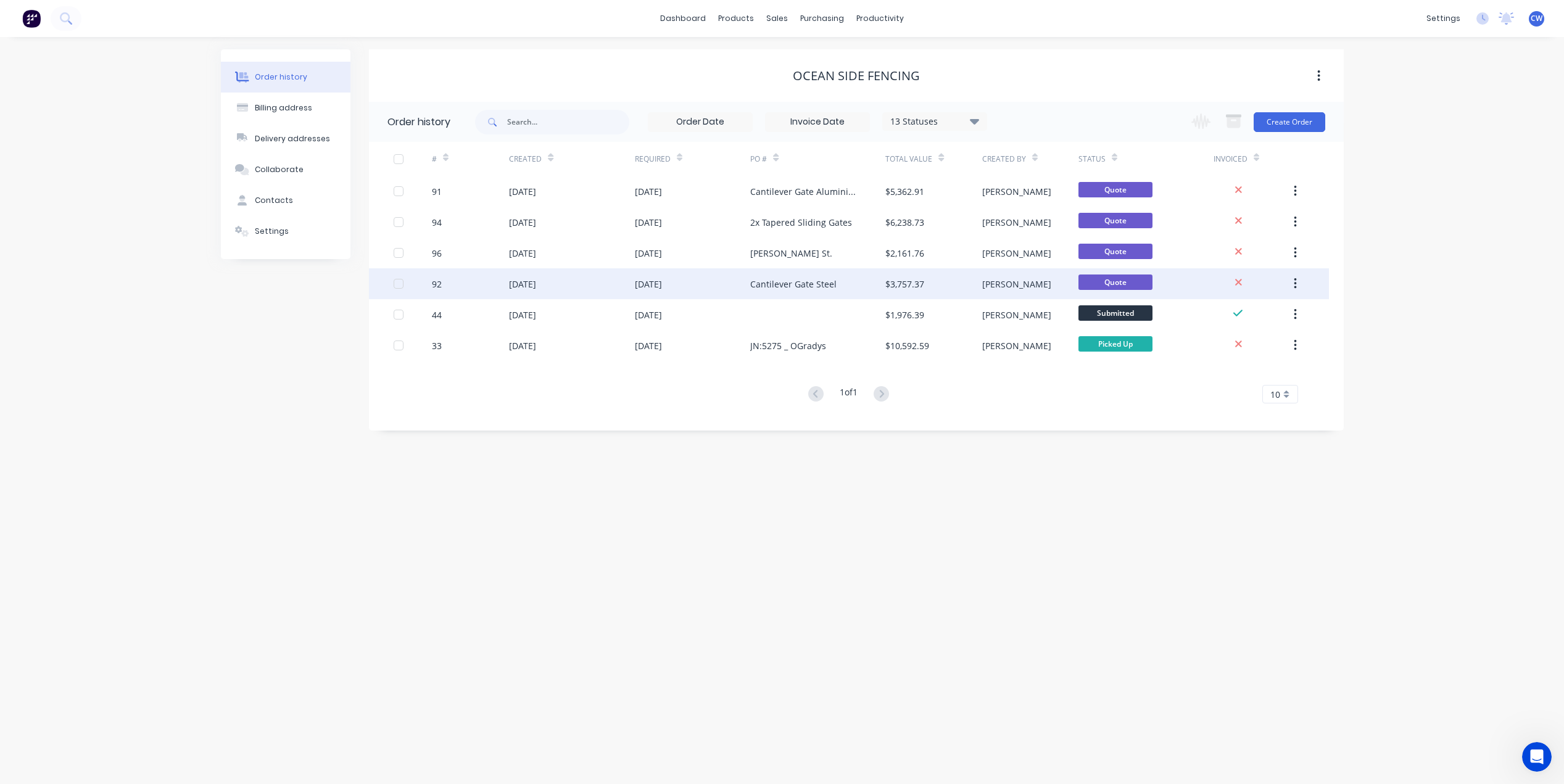
click at [861, 278] on div "Cantilever Gate Steel" at bounding box center [818, 283] width 135 height 31
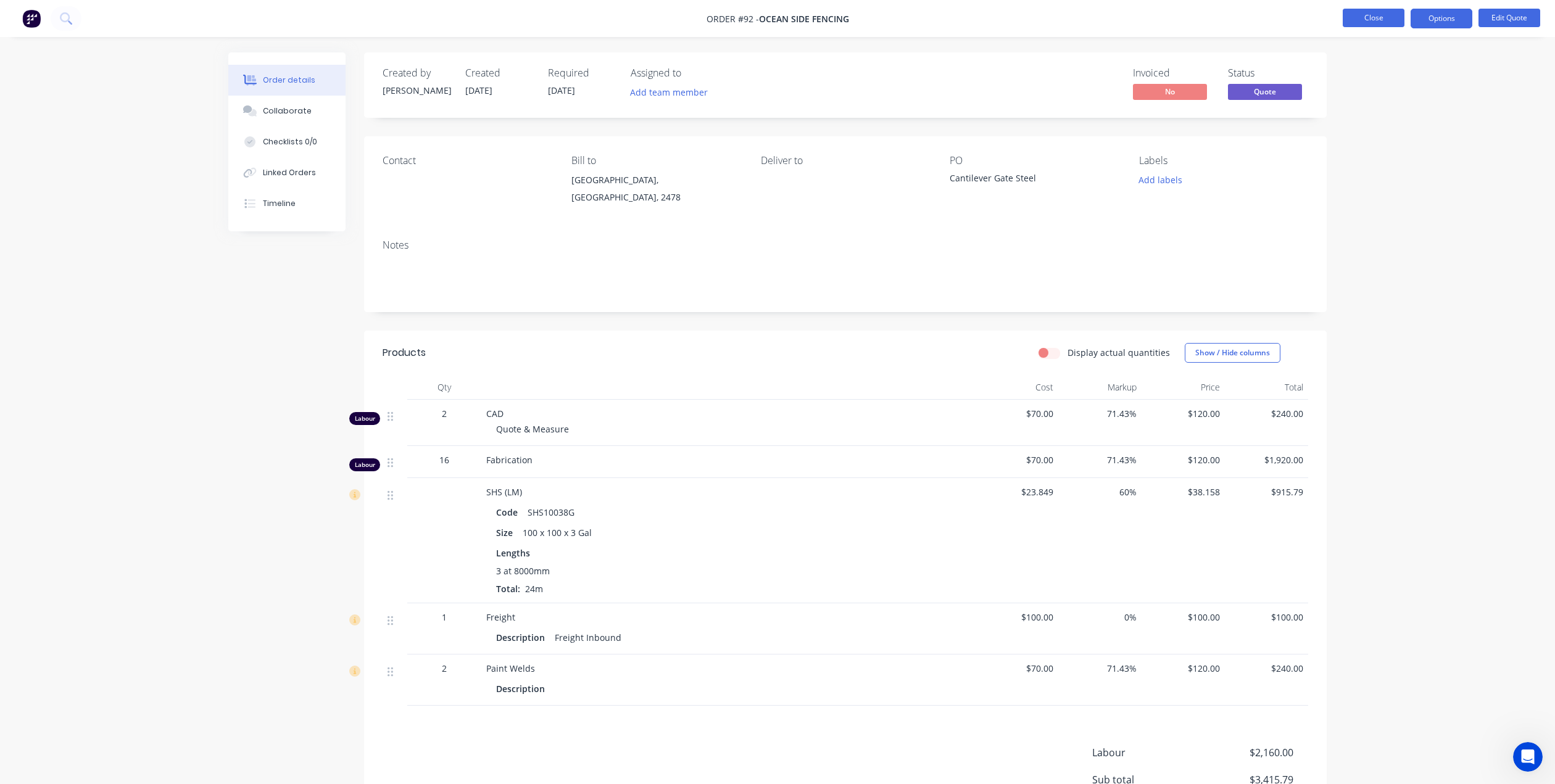
click at [1373, 14] on button "Close" at bounding box center [1373, 18] width 62 height 18
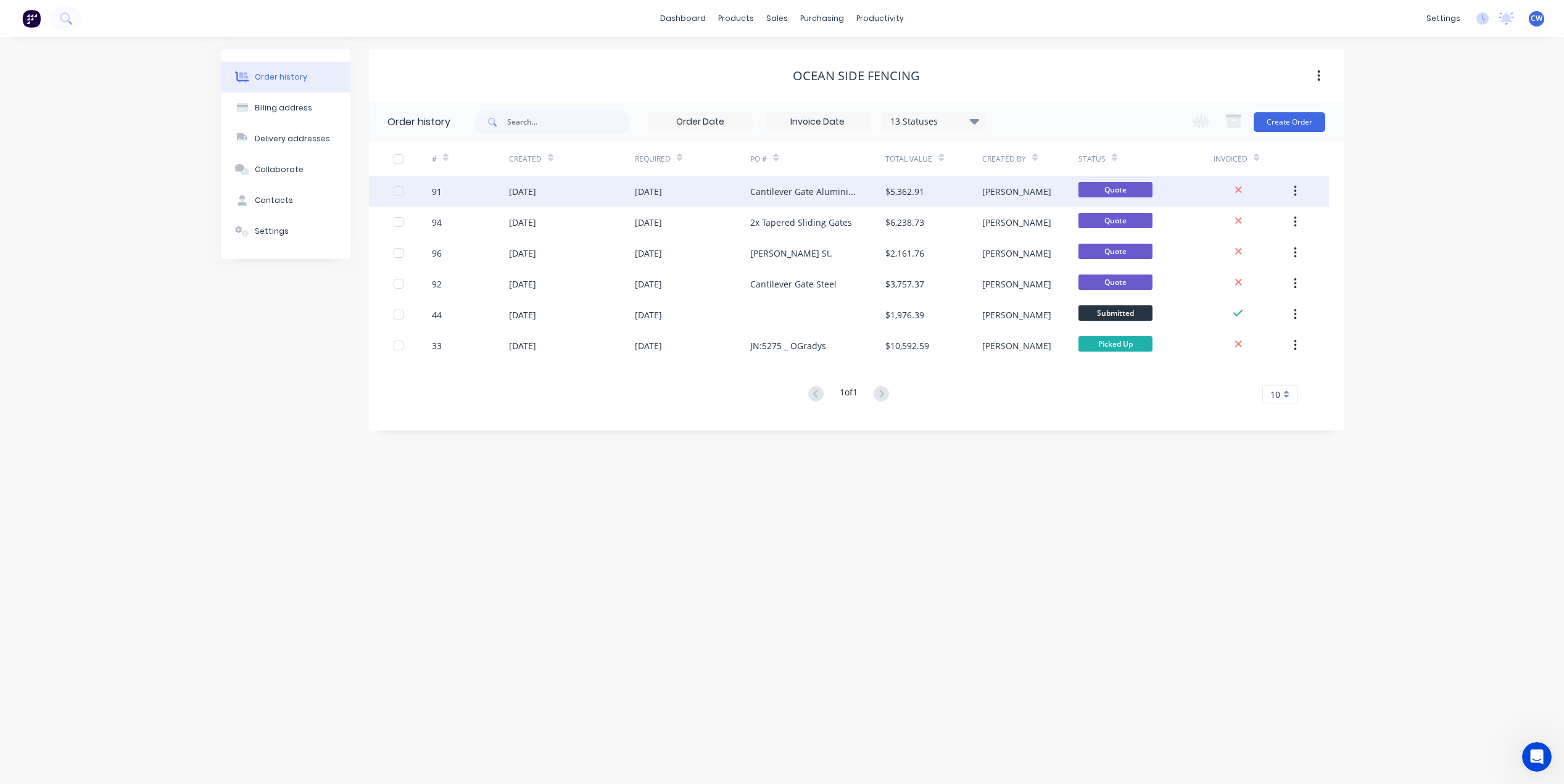
click at [866, 190] on div "Cantilever Gate Aluminium" at bounding box center [818, 191] width 135 height 31
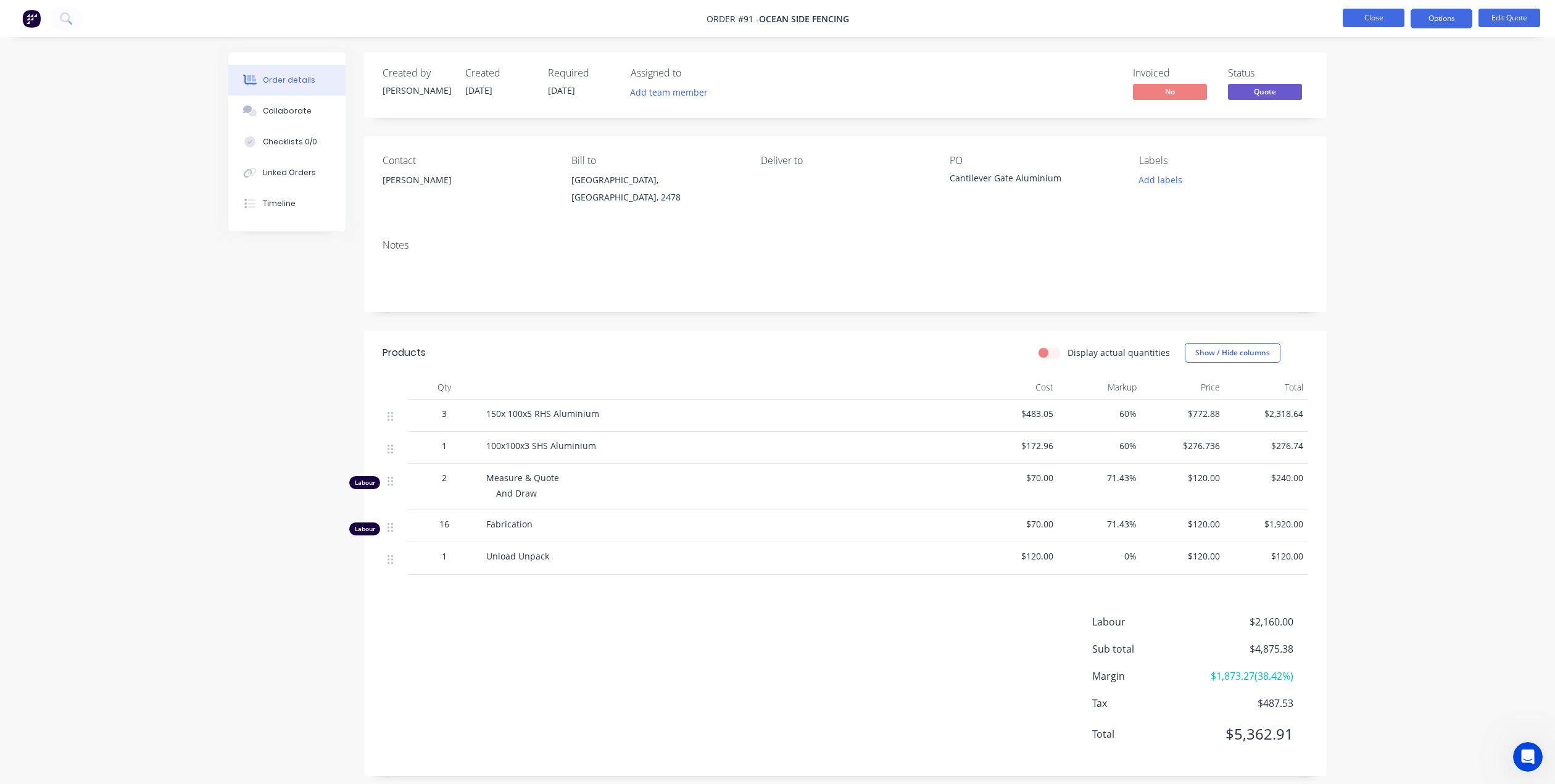
click at [1378, 22] on button "Close" at bounding box center [1373, 18] width 62 height 18
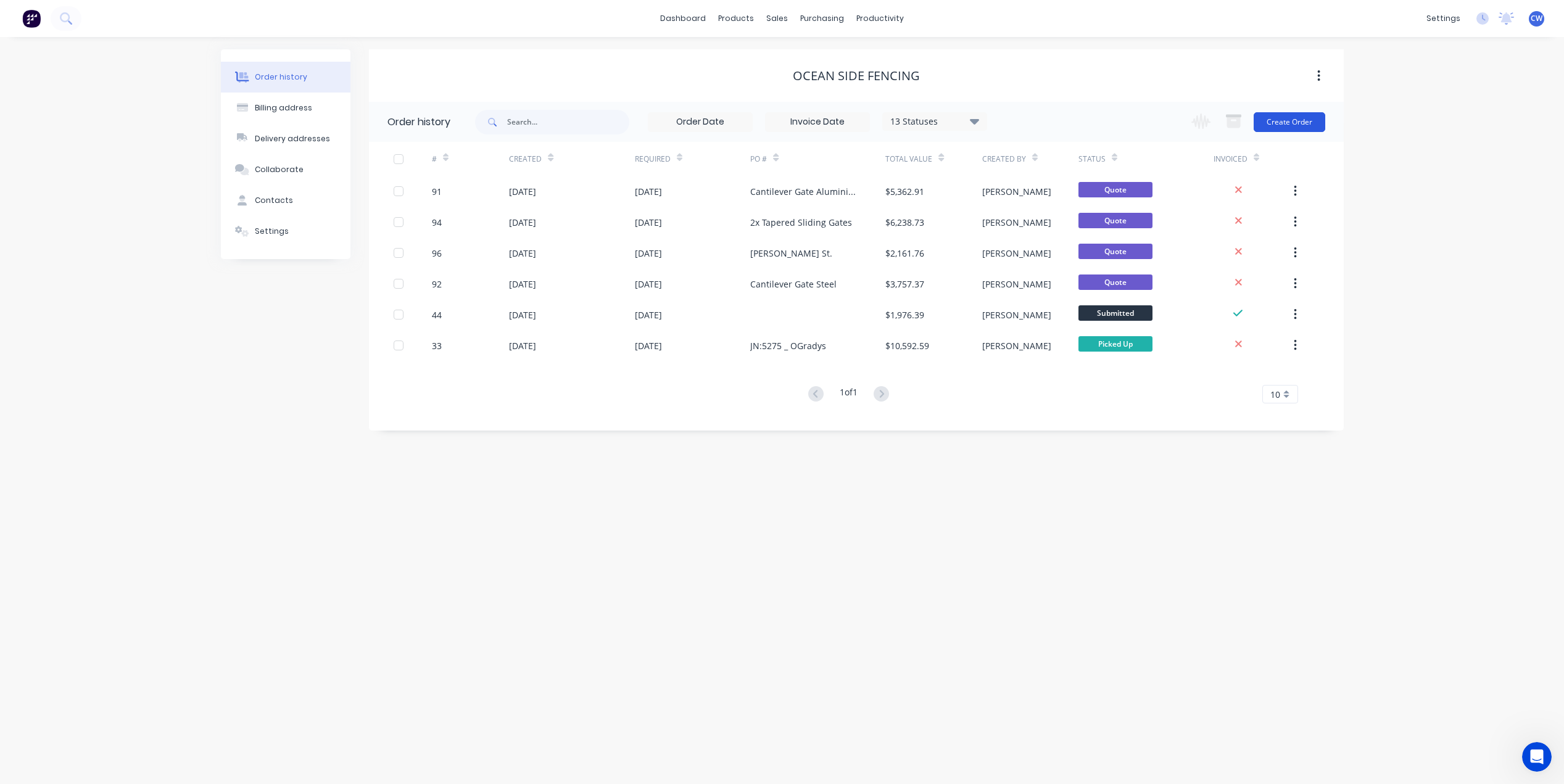
click at [1285, 120] on button "Create Order" at bounding box center [1289, 122] width 72 height 20
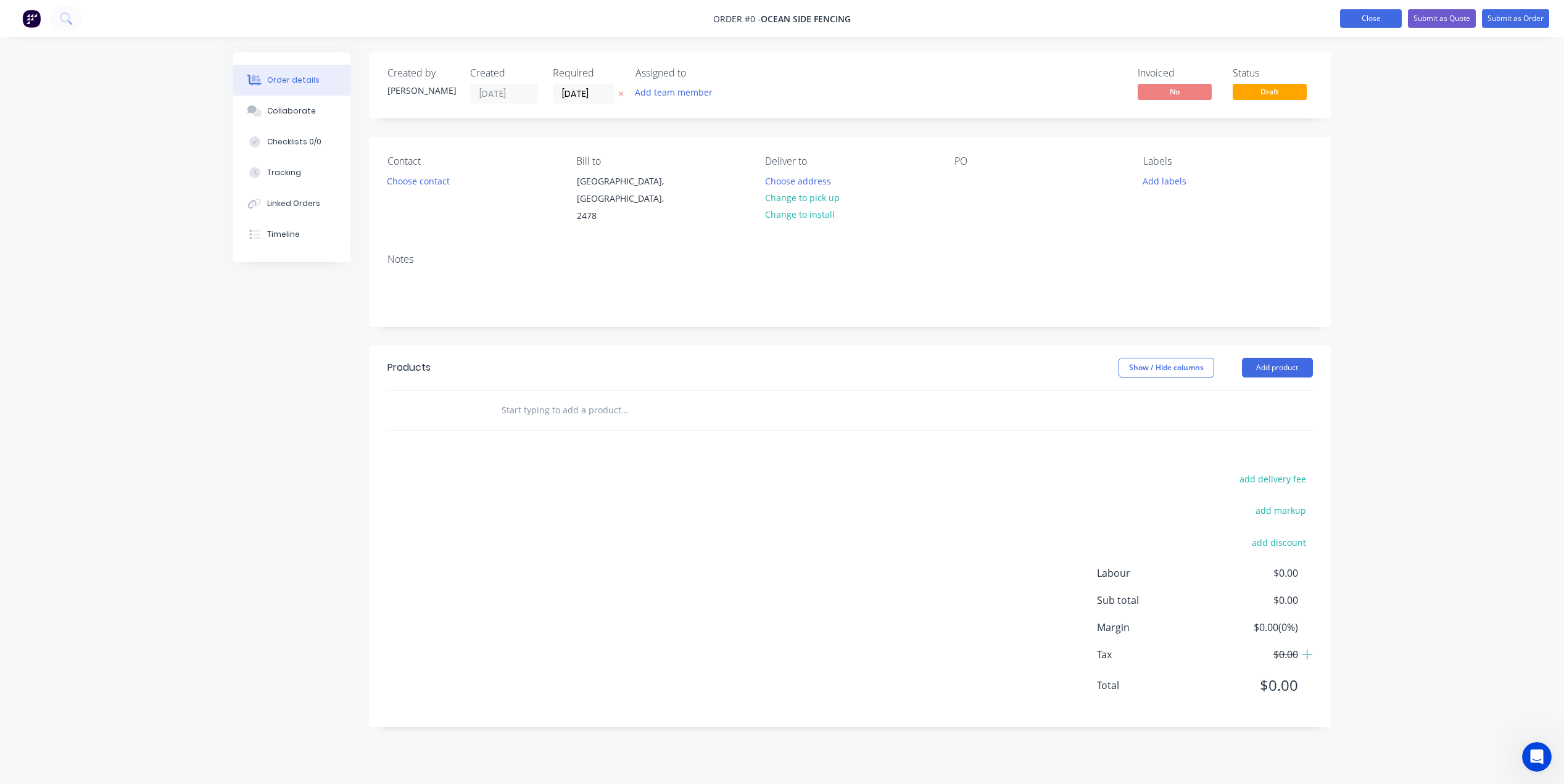
drag, startPoint x: 820, startPoint y: 22, endPoint x: 1370, endPoint y: 21, distance: 550.0
click at [1370, 21] on button "Close" at bounding box center [1371, 18] width 62 height 18
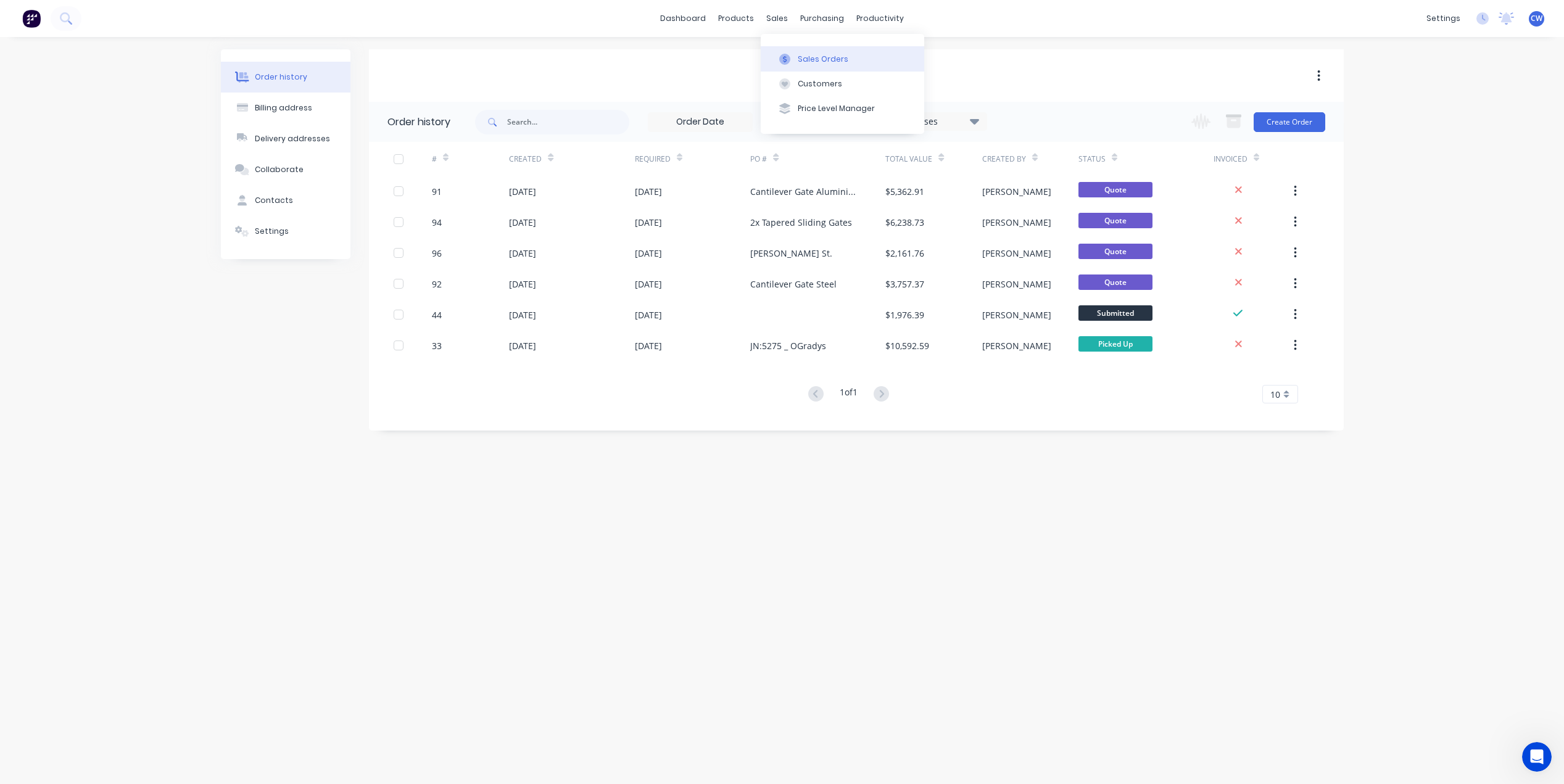
click at [807, 60] on div "Sales Orders" at bounding box center [823, 59] width 51 height 11
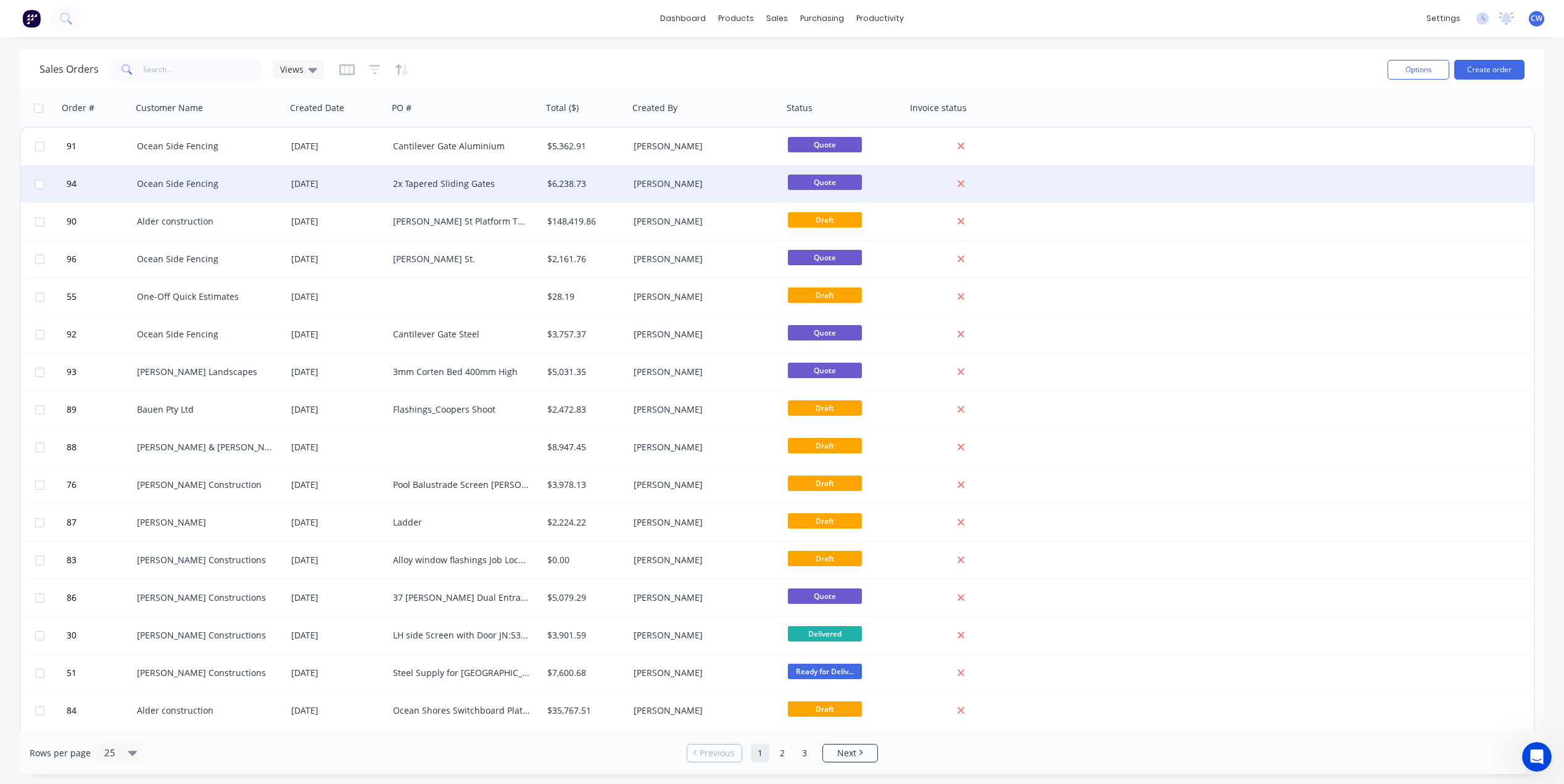
click at [1157, 165] on div "94 Ocean Side Fencing [DATE] 2x Tapered Sliding Gates $6,238.73 [PERSON_NAME] Q…" at bounding box center [777, 184] width 1513 height 38
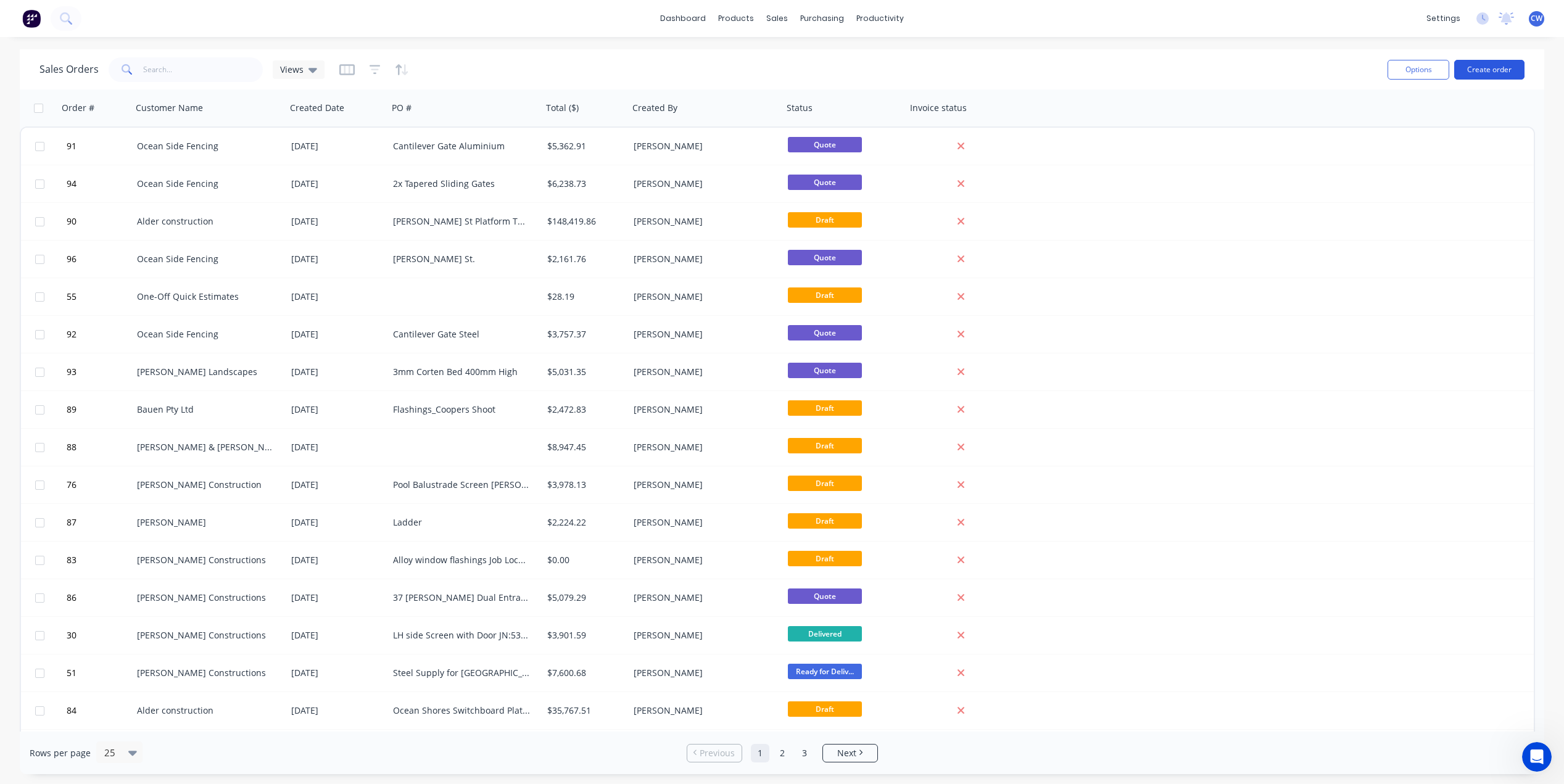
click at [1492, 69] on button "Create order" at bounding box center [1489, 69] width 71 height 20
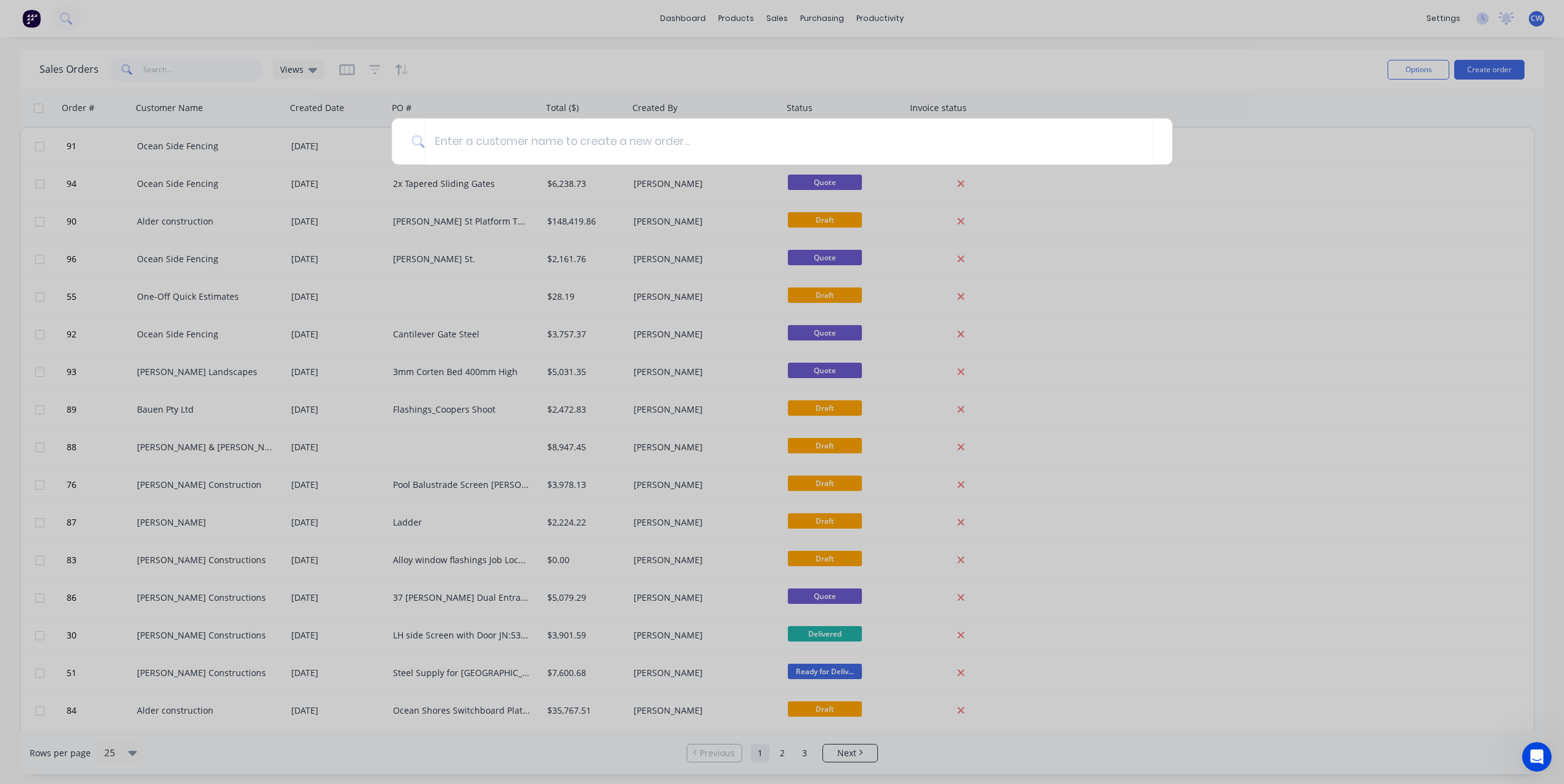
click at [1213, 90] on div at bounding box center [782, 392] width 1564 height 784
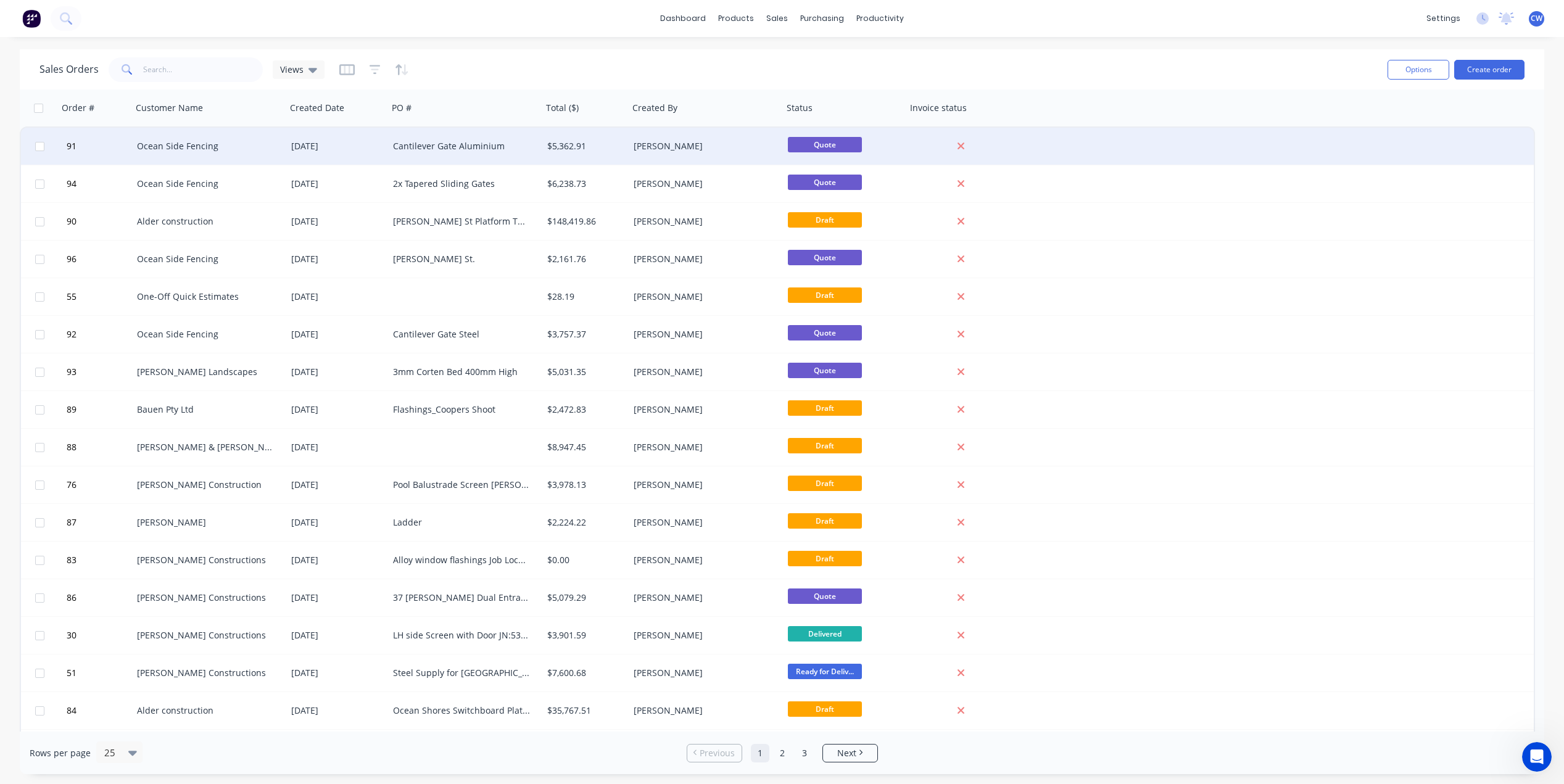
click at [465, 148] on div "Cantilever Gate Aluminium" at bounding box center [462, 147] width 137 height 12
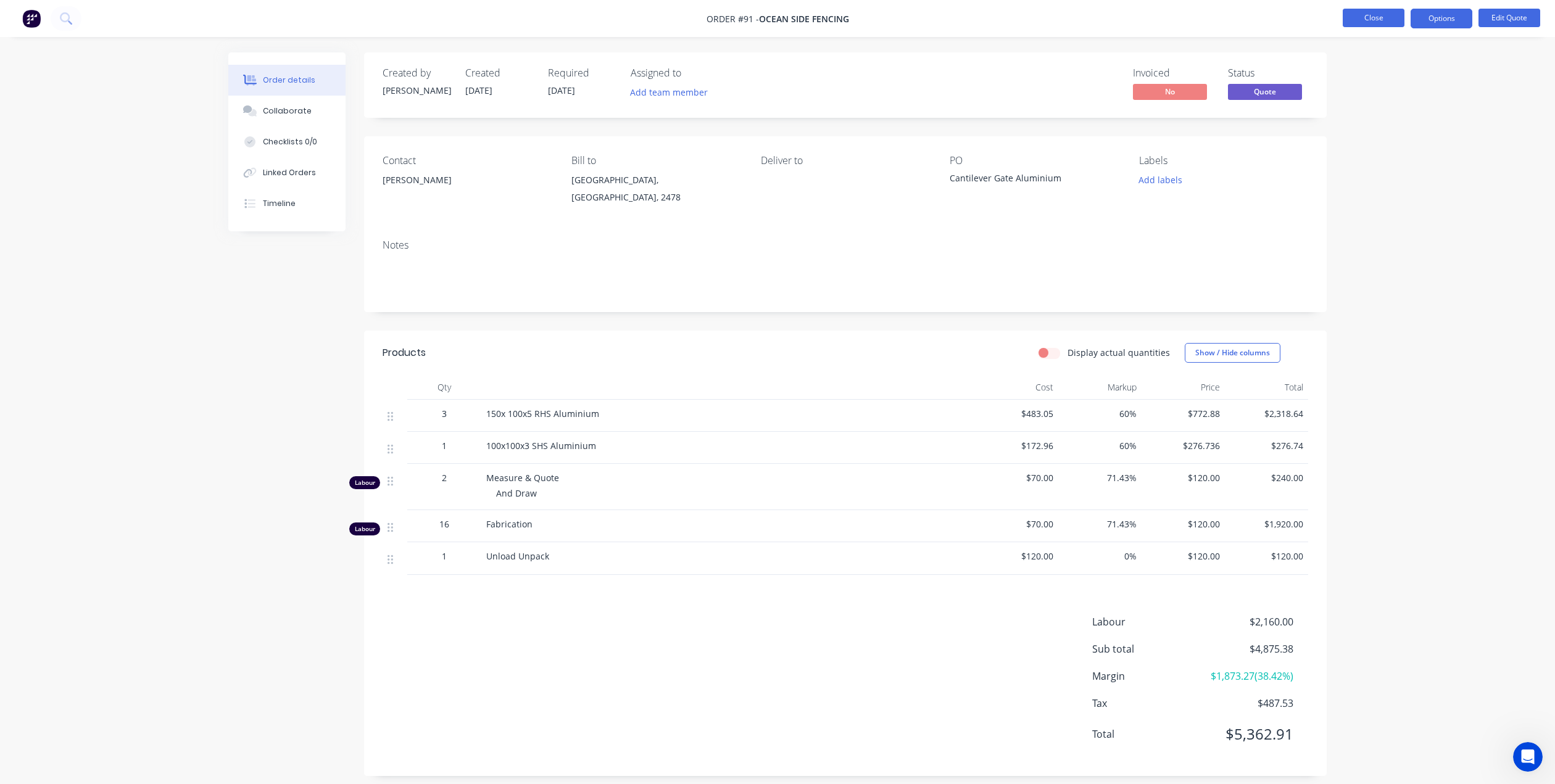
click at [1389, 18] on button "Close" at bounding box center [1373, 18] width 62 height 18
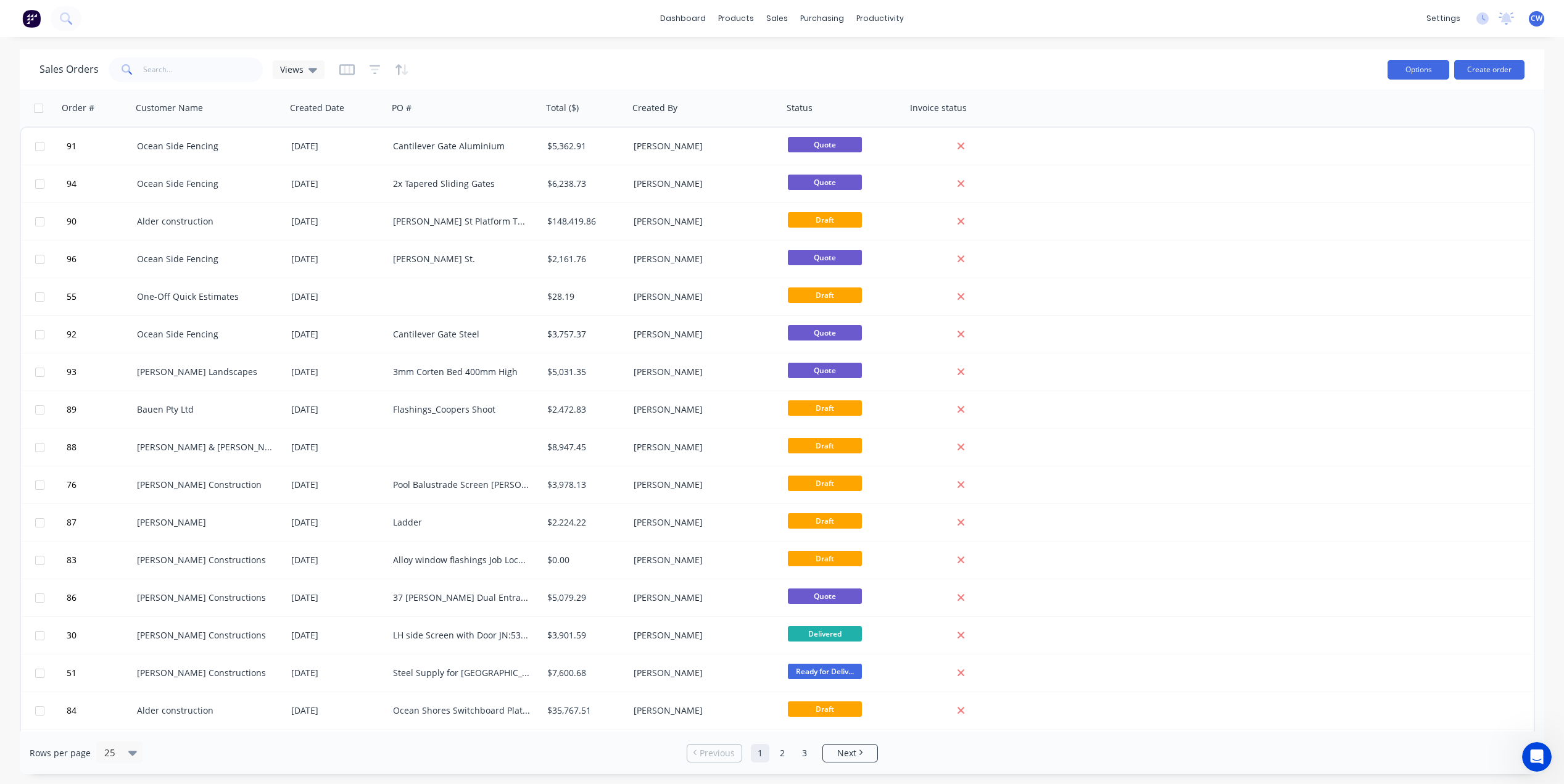
click at [1426, 65] on button "Options" at bounding box center [1418, 69] width 62 height 20
click at [1261, 74] on div "Sales Orders Views" at bounding box center [709, 69] width 1338 height 30
click at [1485, 72] on button "Create order" at bounding box center [1489, 69] width 71 height 20
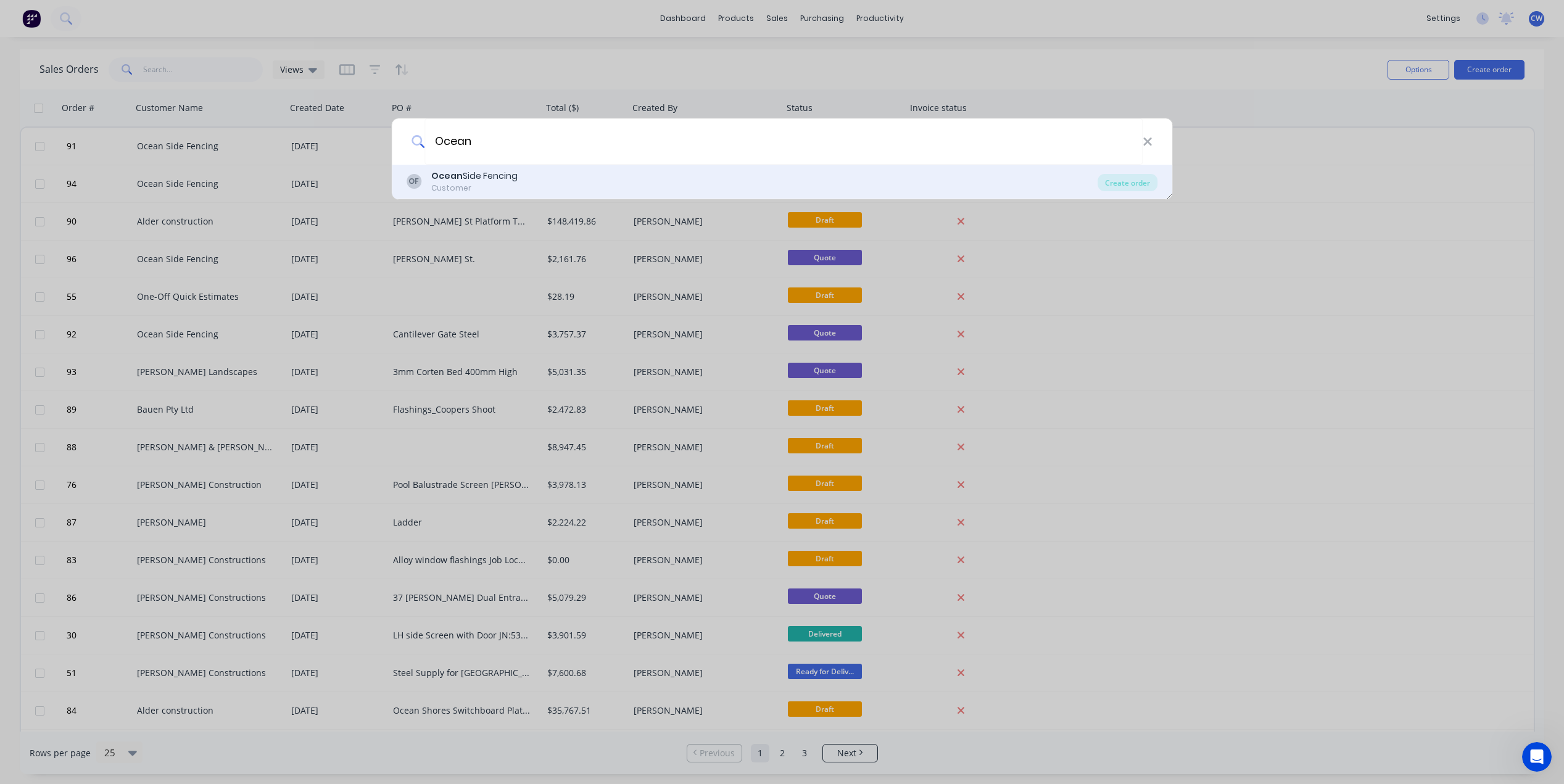
type input "Ocean"
click at [496, 177] on div "Ocean Side Fencing" at bounding box center [475, 176] width 86 height 13
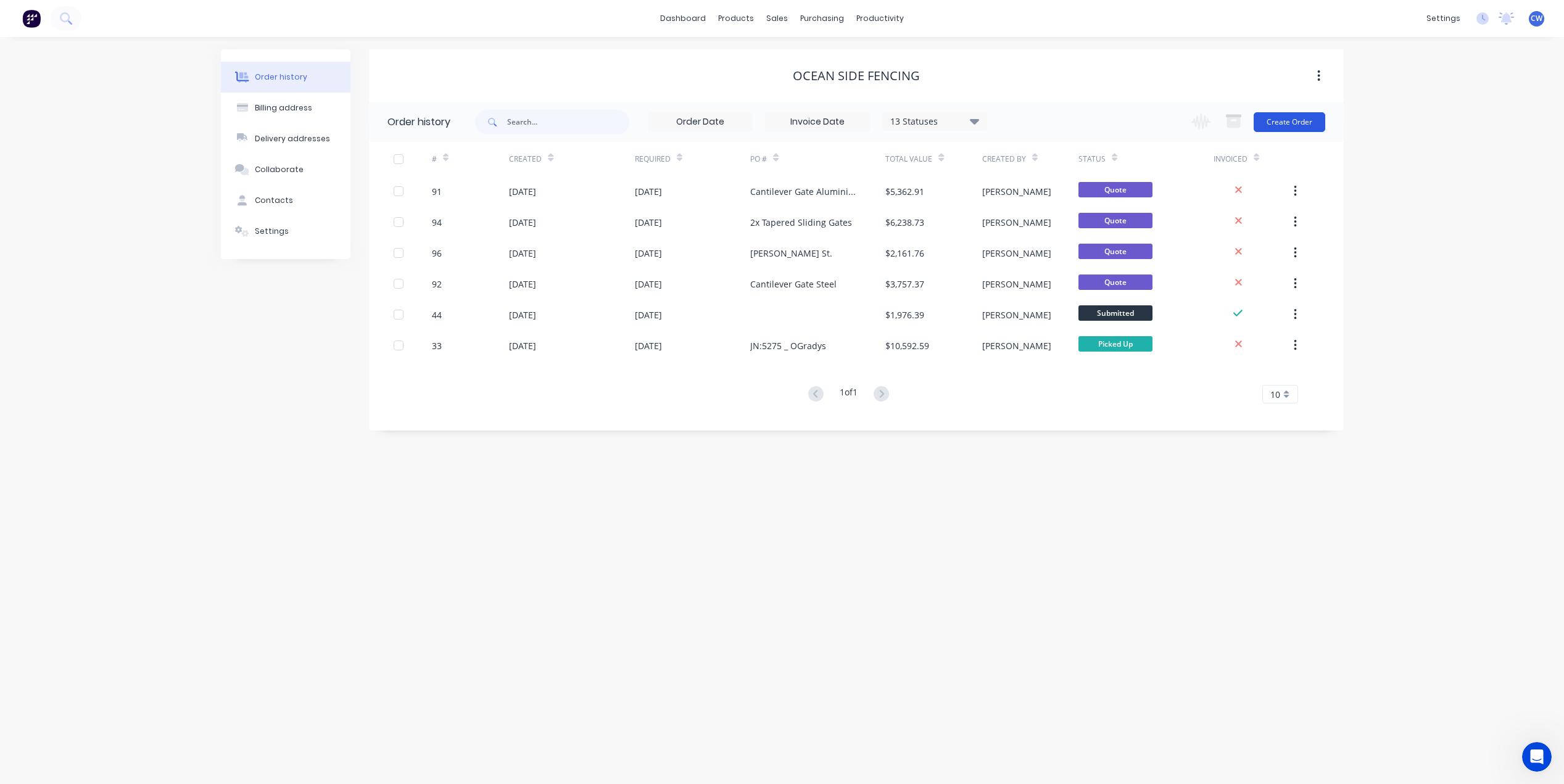
click at [1289, 121] on button "Create Order" at bounding box center [1289, 122] width 72 height 20
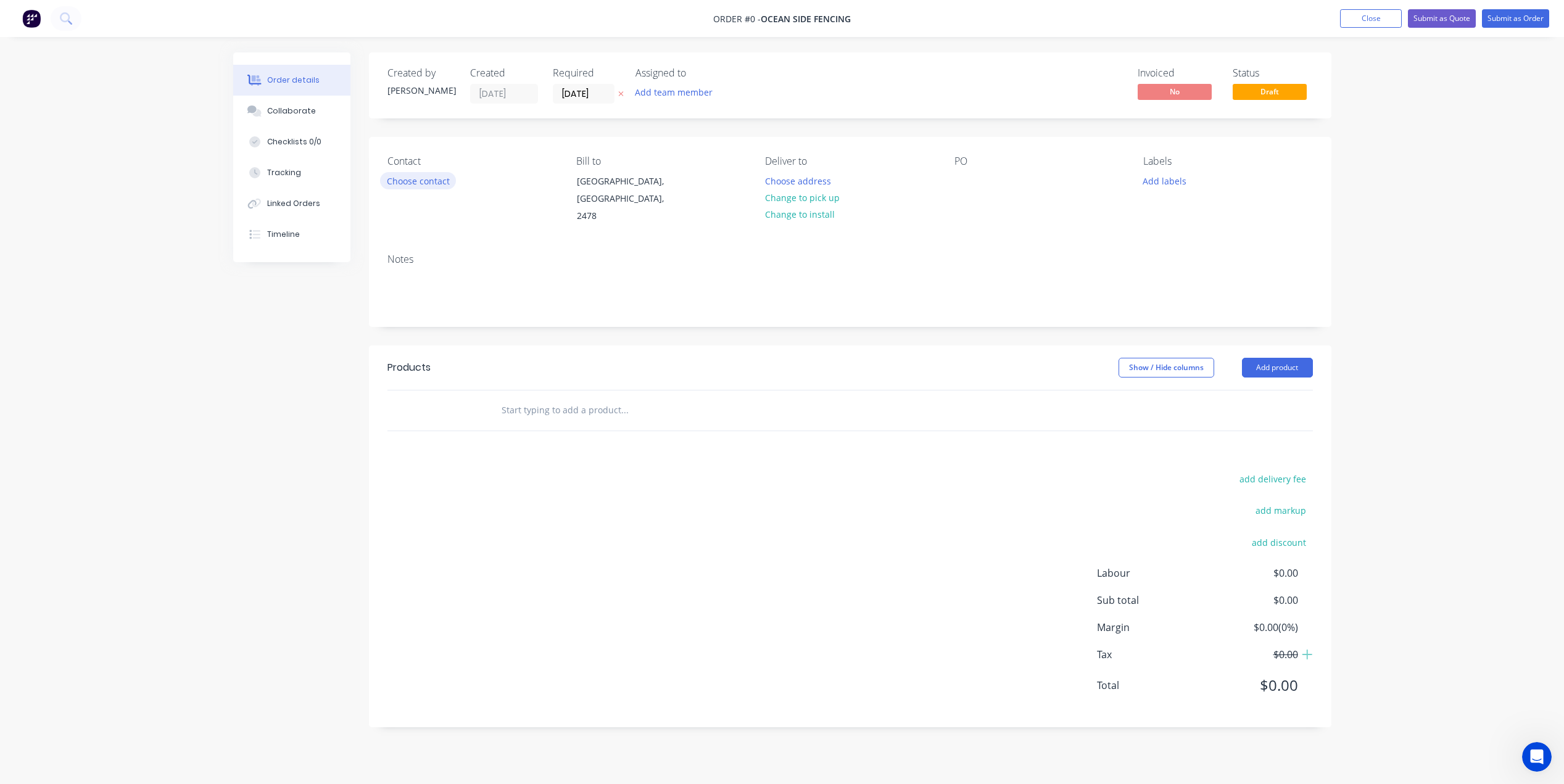
click at [425, 184] on button "Choose contact" at bounding box center [418, 180] width 76 height 16
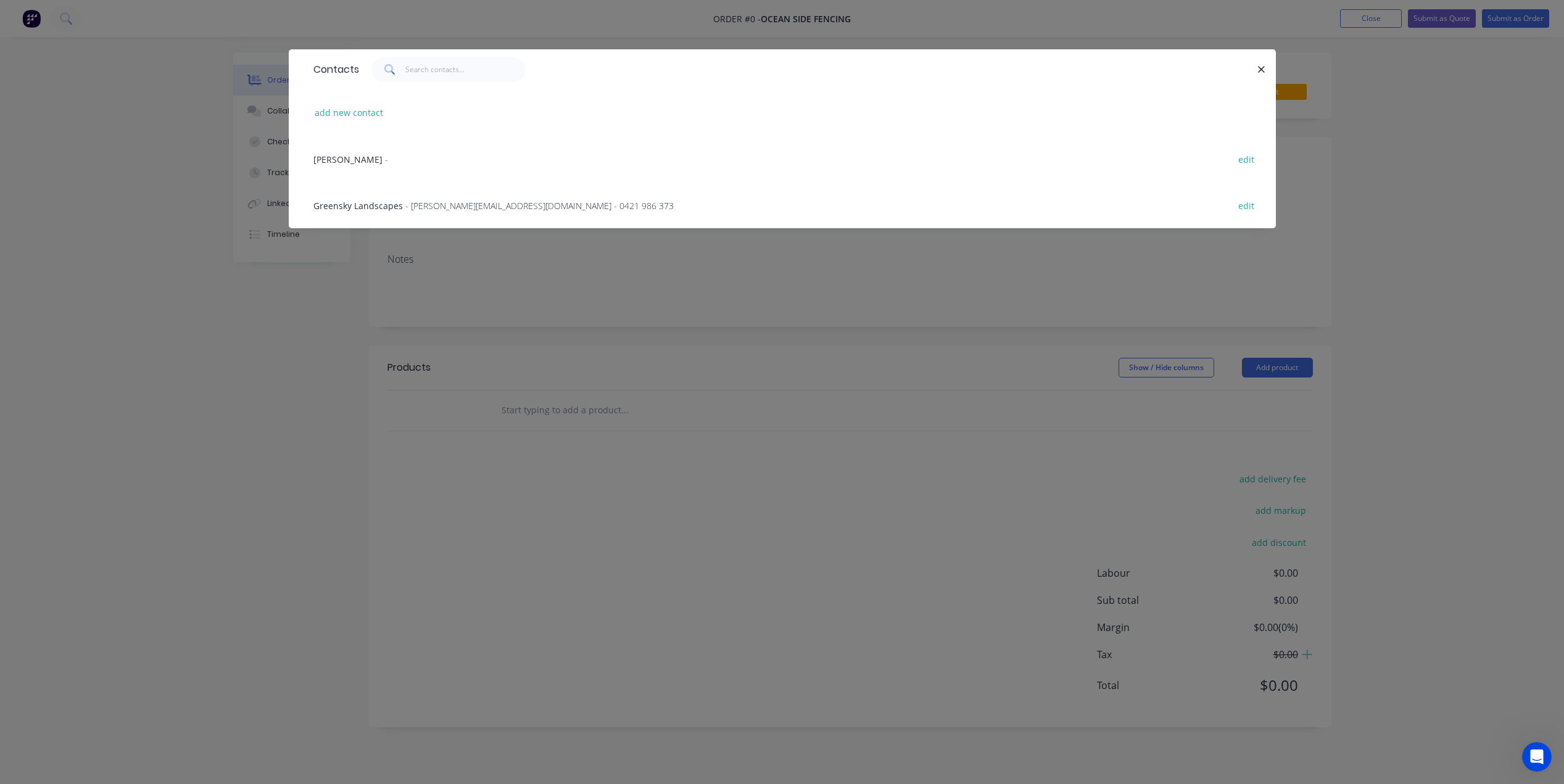
click at [333, 157] on span "[PERSON_NAME]" at bounding box center [348, 159] width 69 height 12
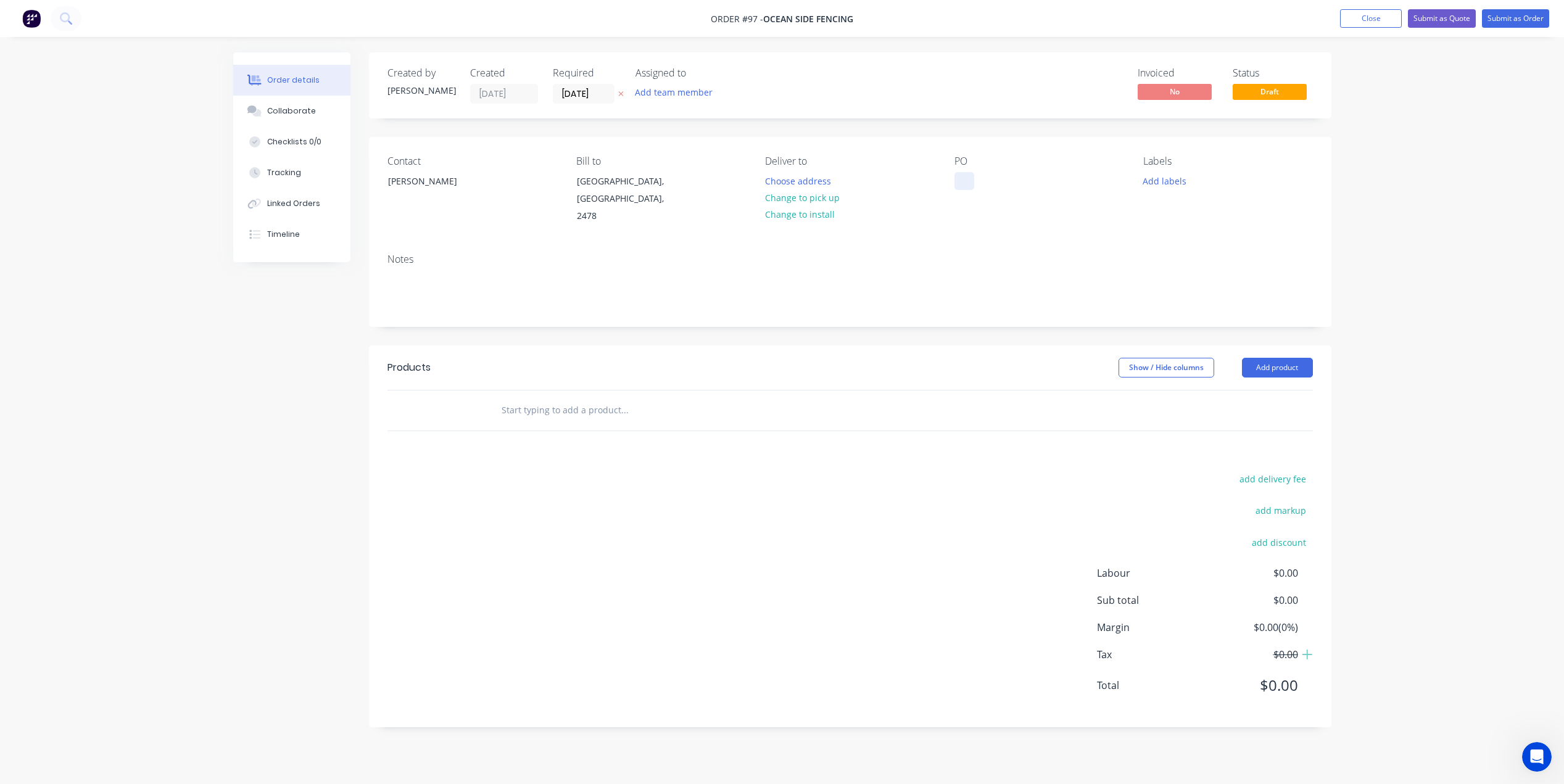
click at [958, 177] on div at bounding box center [964, 181] width 20 height 18
click at [968, 225] on div "Contact [PERSON_NAME] to [GEOGRAPHIC_DATA], [GEOGRAPHIC_DATA], 2478 Deliver to …" at bounding box center [850, 190] width 962 height 107
click at [532, 398] on input "text" at bounding box center [625, 410] width 247 height 25
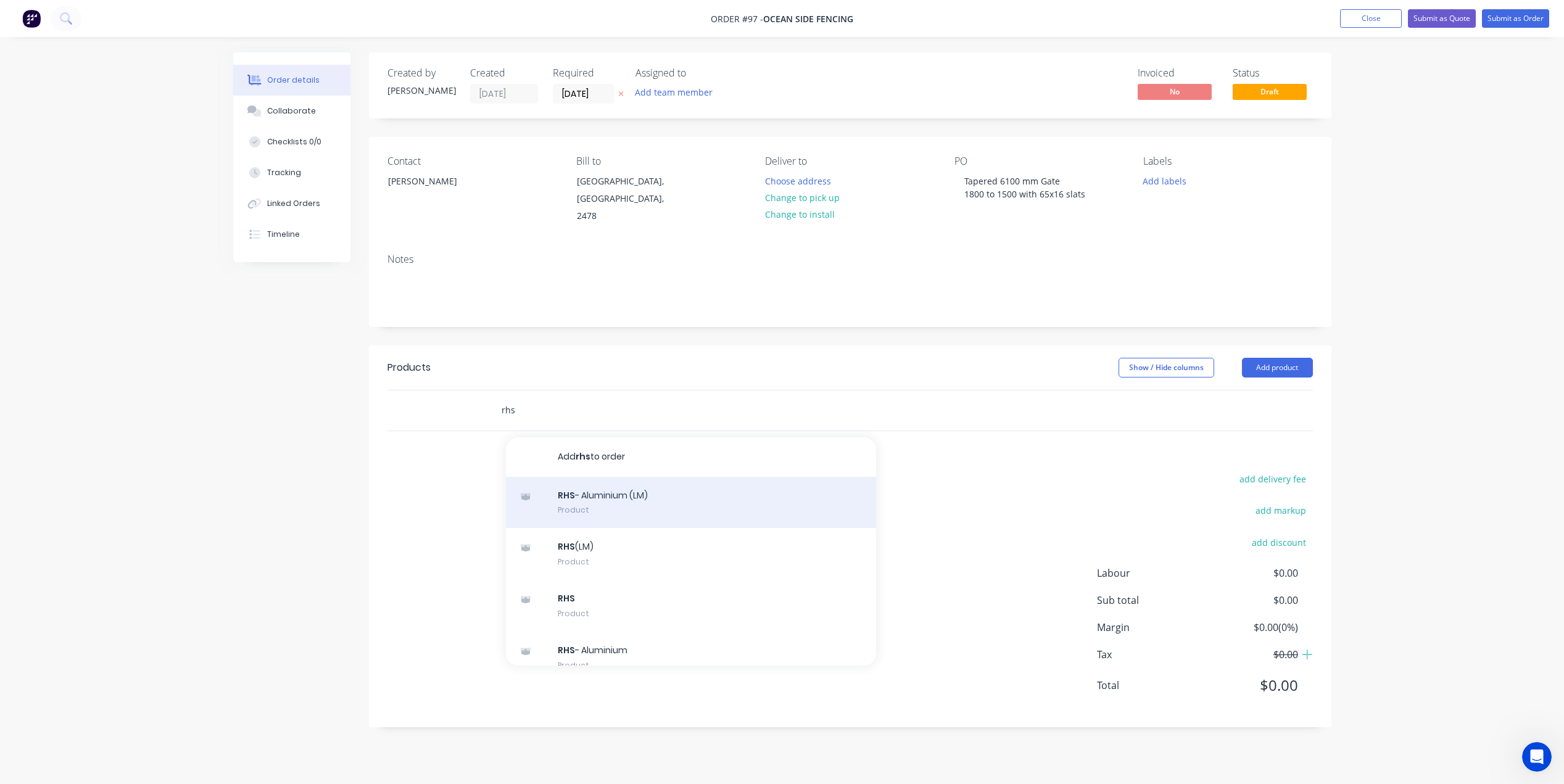
type input "rhs"
click at [609, 487] on div "RHS - Aluminium (LM) Product" at bounding box center [691, 503] width 370 height 52
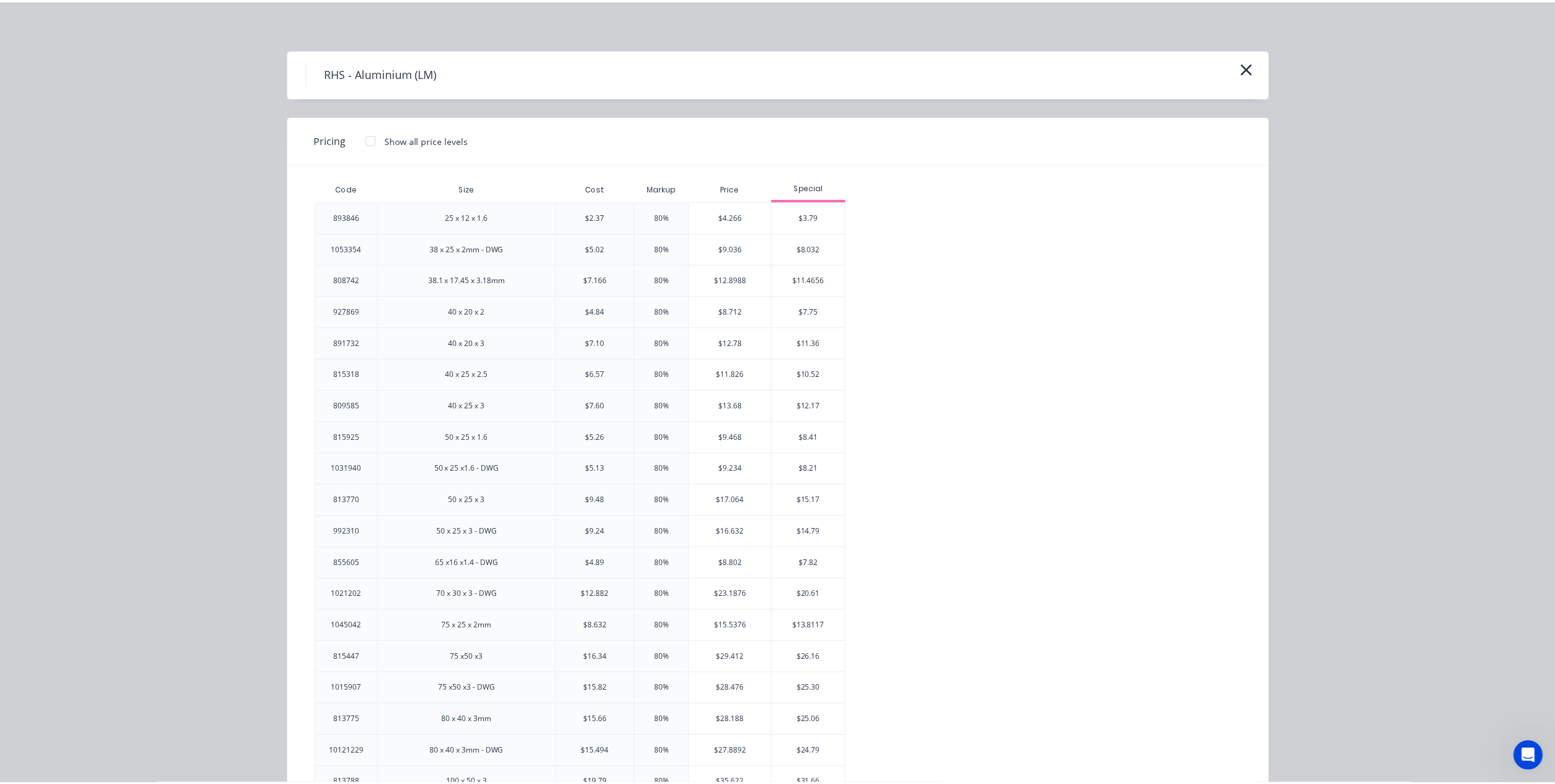
scroll to position [123, 0]
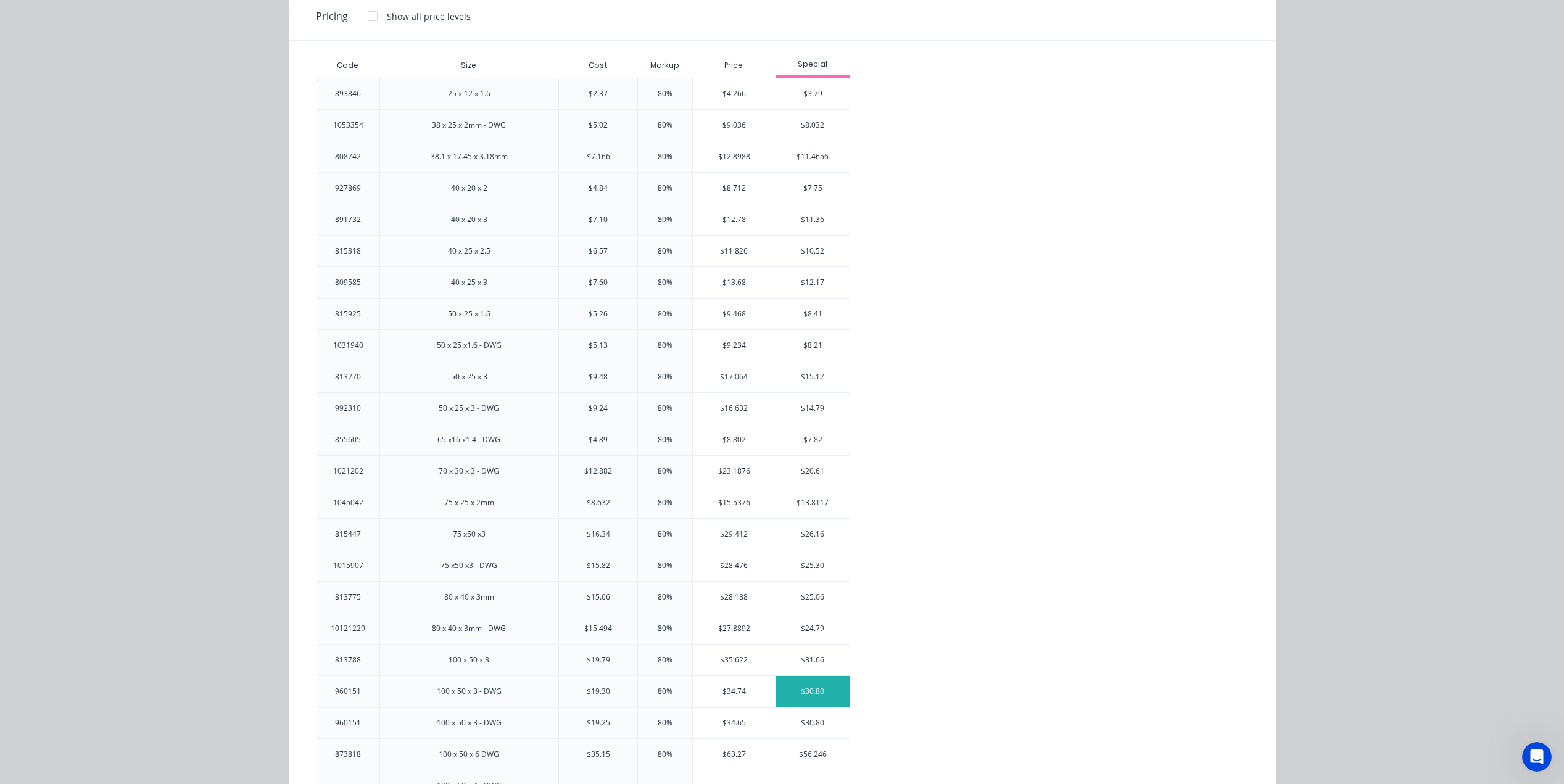
click at [798, 689] on div "$30.80" at bounding box center [813, 691] width 74 height 31
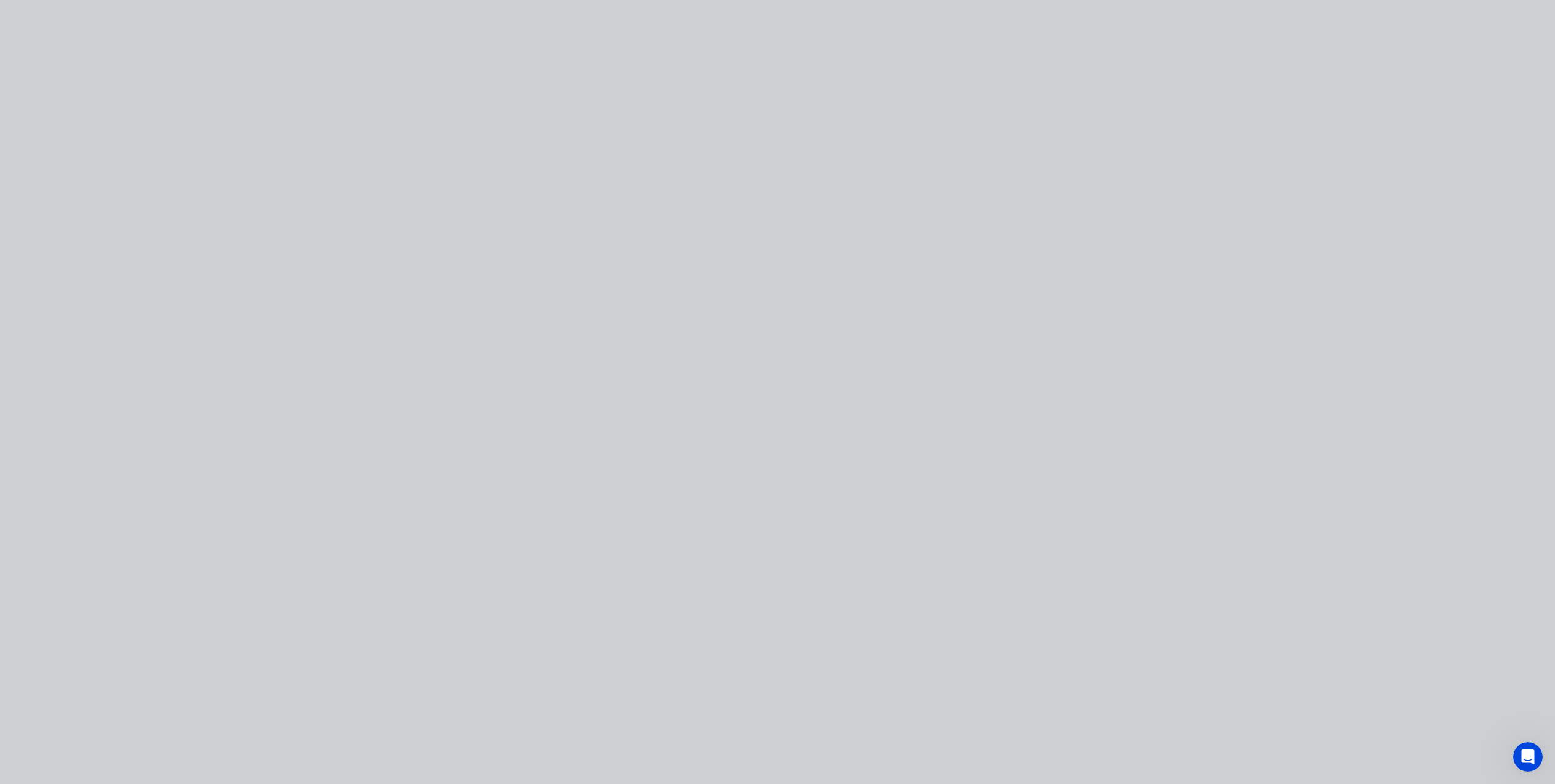
scroll to position [0, 0]
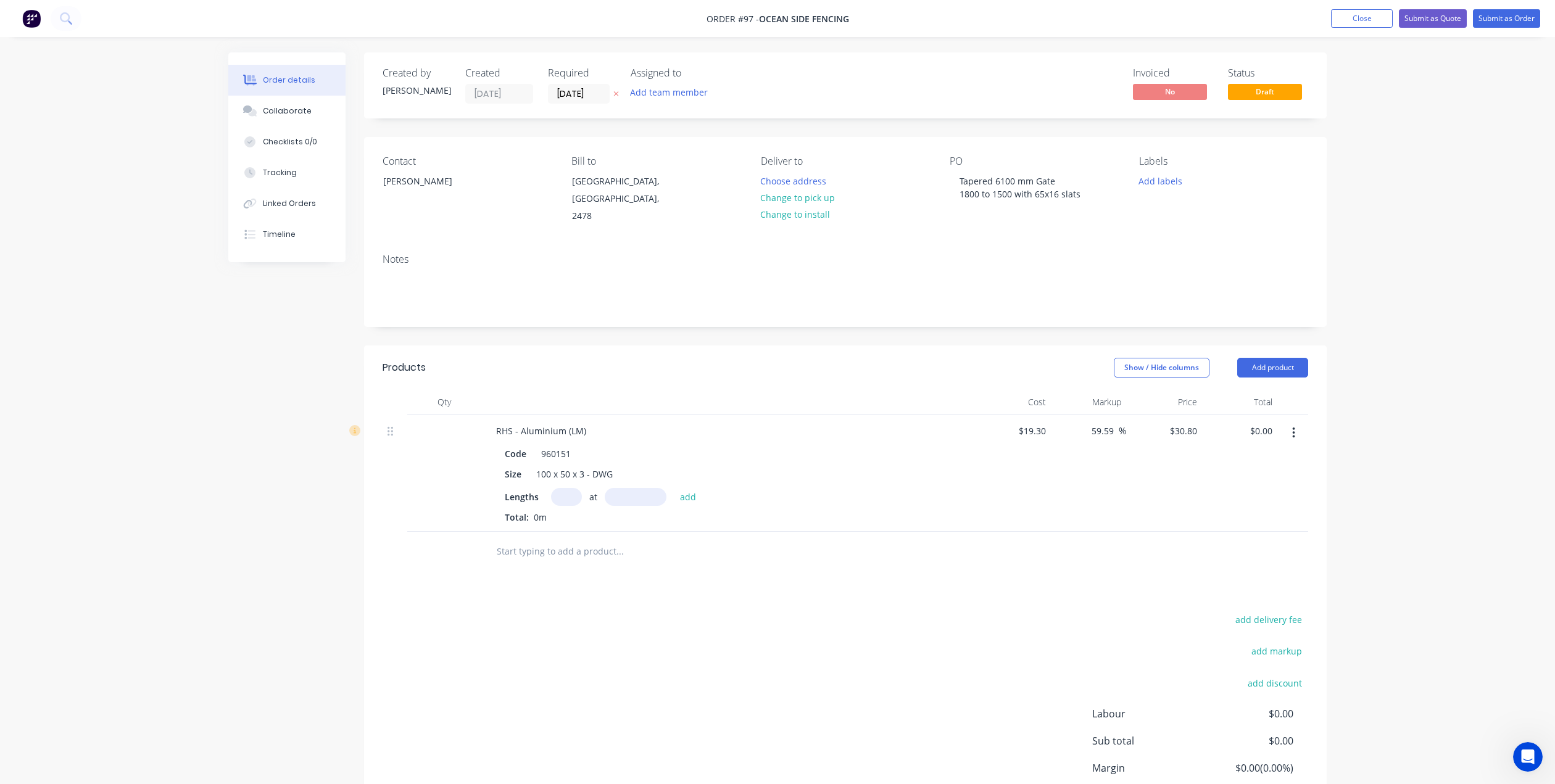
click at [567, 488] on input "text" at bounding box center [567, 497] width 31 height 18
type input "1"
click at [639, 489] on input "text" at bounding box center [636, 497] width 62 height 18
type input "6500mm"
click at [688, 488] on button "add" at bounding box center [688, 496] width 29 height 16
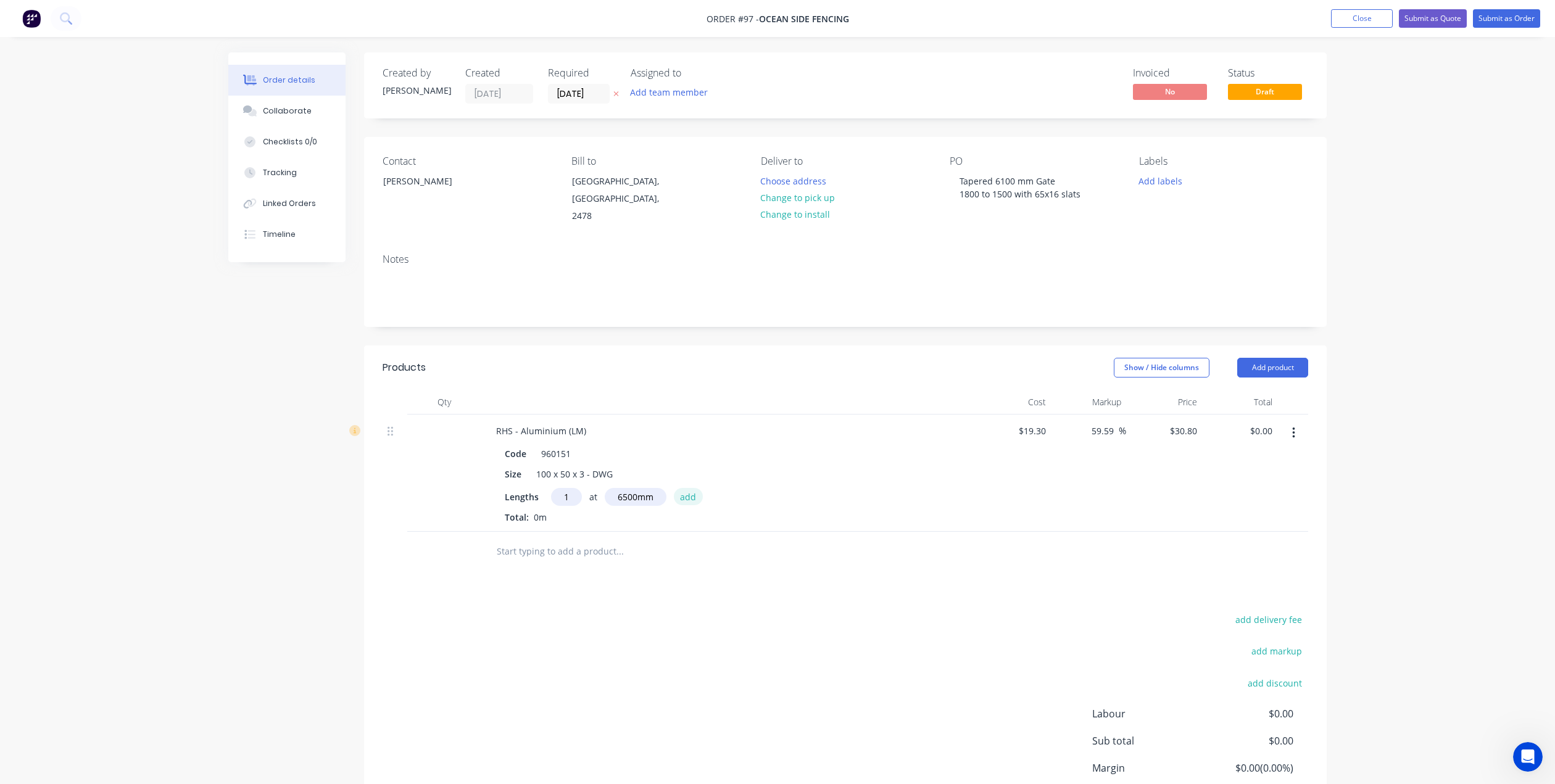
type input "$200.20"
click at [582, 559] on input "text" at bounding box center [619, 572] width 247 height 25
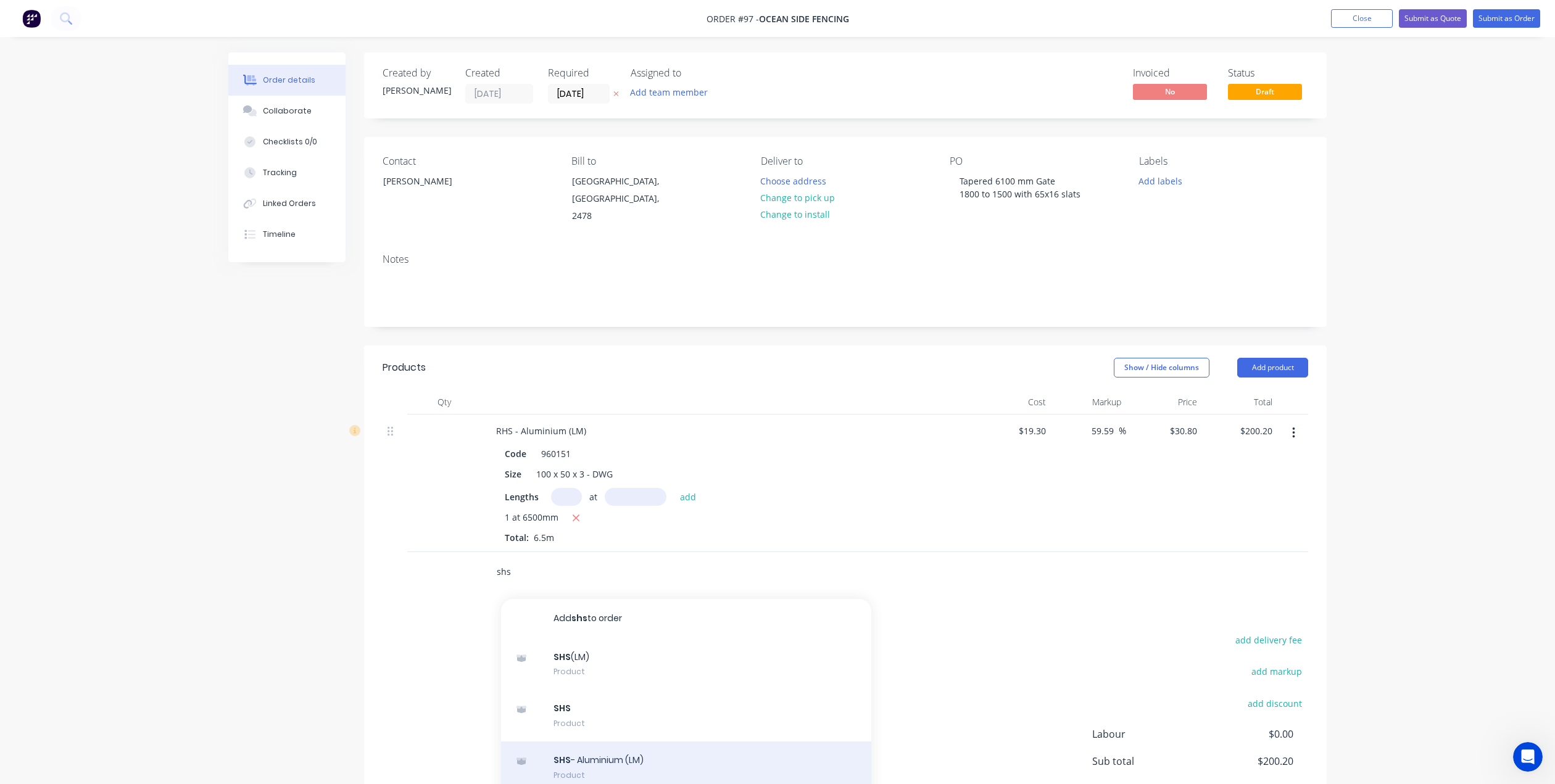
type input "shs"
click at [602, 743] on div "SHS - Aluminium (LM) Product" at bounding box center [686, 768] width 371 height 52
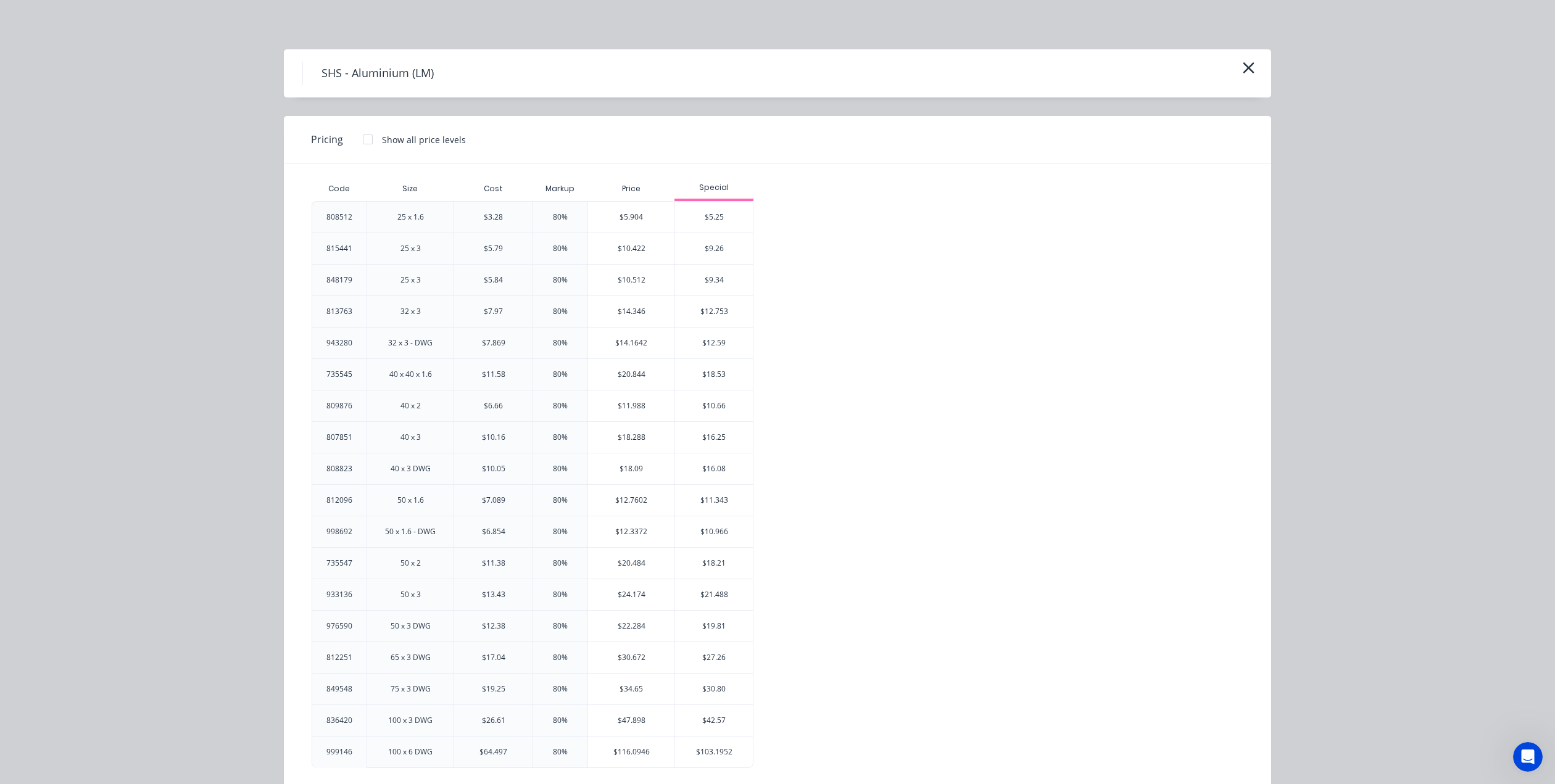
scroll to position [20, 0]
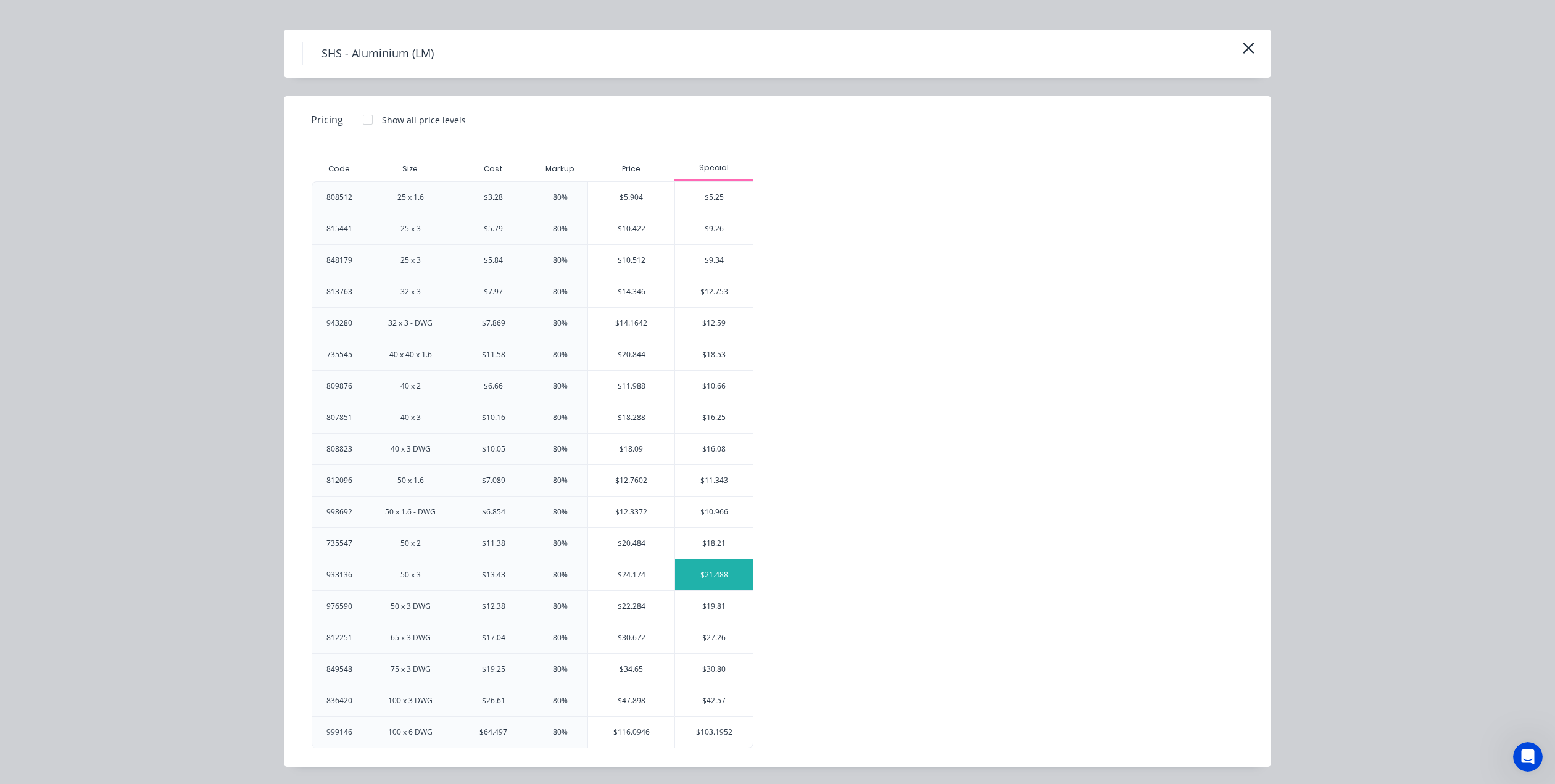
click at [705, 575] on div "$21.488" at bounding box center [714, 574] width 78 height 31
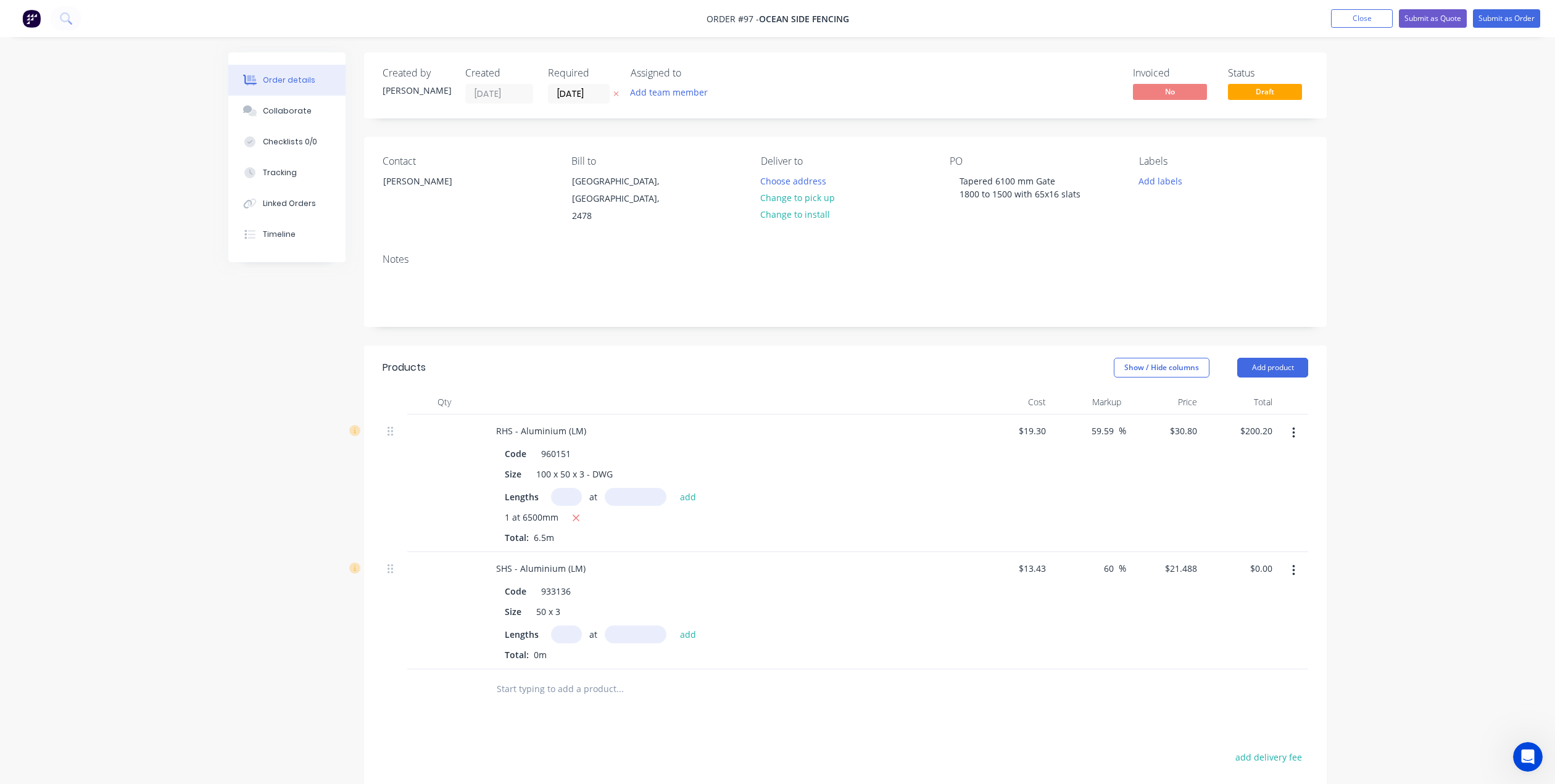
click at [569, 626] on input "text" at bounding box center [567, 635] width 31 height 18
type input "2"
click at [633, 626] on input "text" at bounding box center [636, 635] width 62 height 18
type input "6500mm"
click at [681, 626] on button "add" at bounding box center [688, 634] width 29 height 16
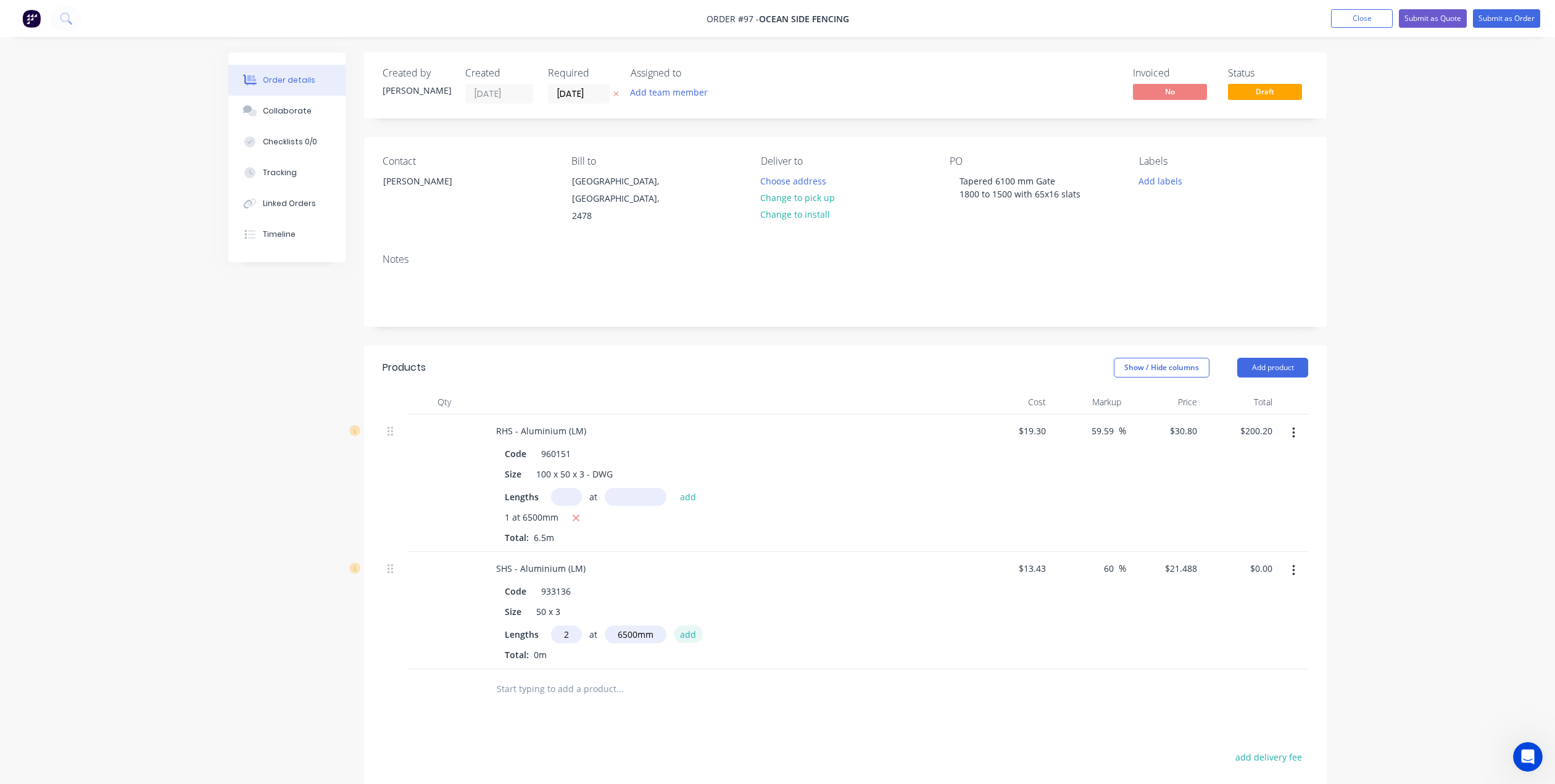
type input "$279.34"
click at [540, 697] on input "text" at bounding box center [619, 709] width 247 height 25
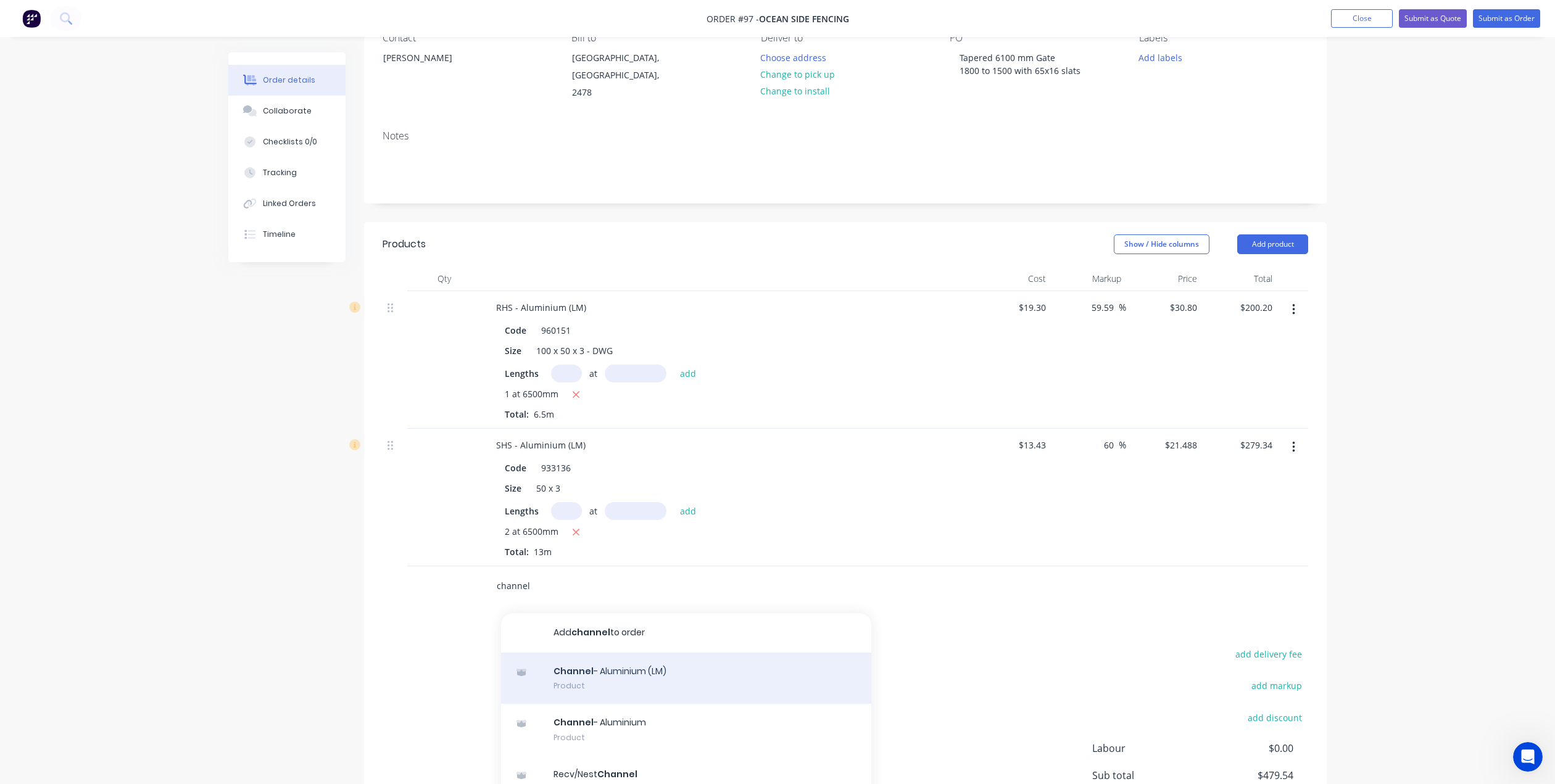
type input "channel"
click at [617, 658] on div "Channel - Aluminium (LM) Product" at bounding box center [686, 679] width 371 height 52
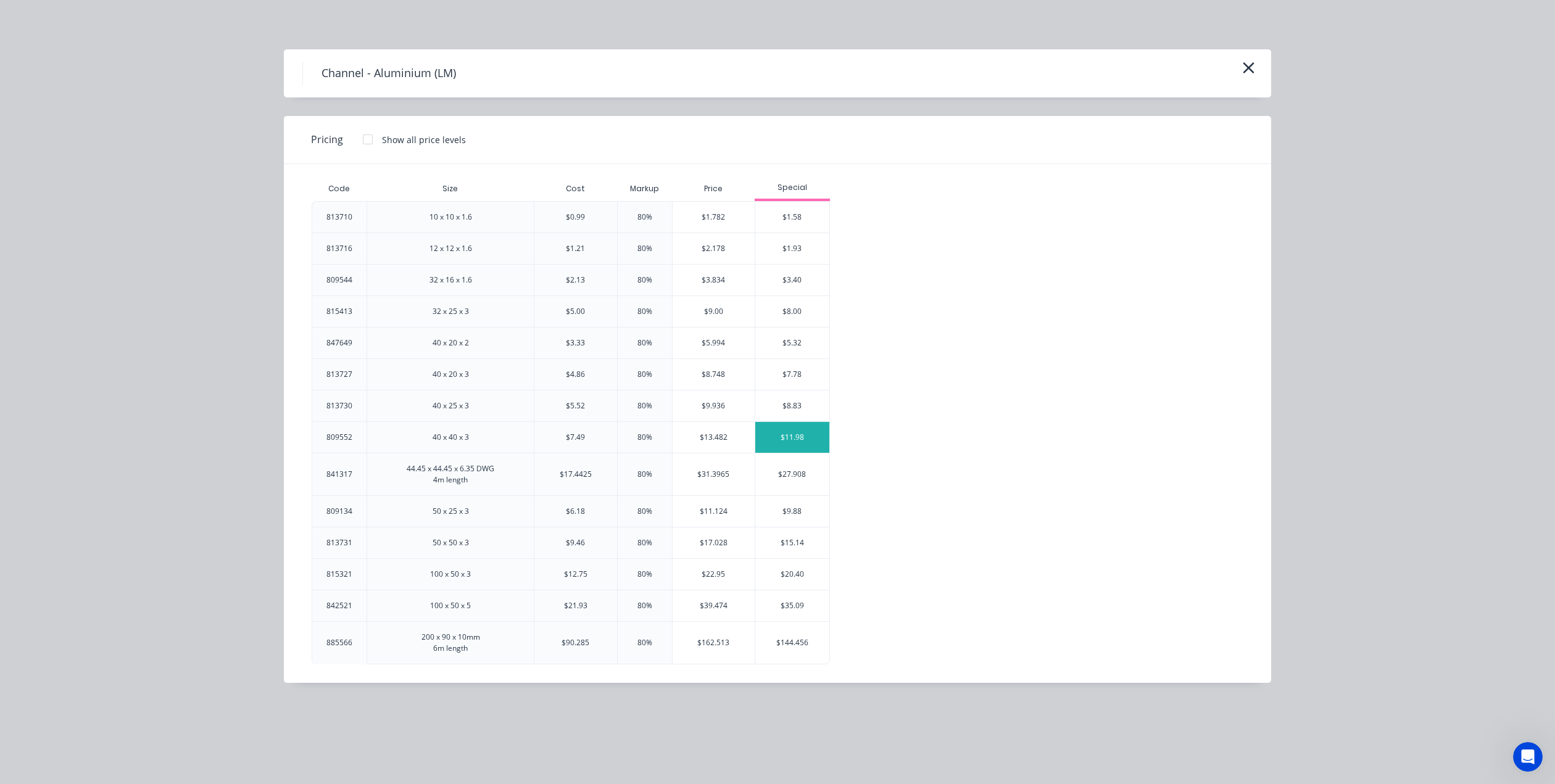
click at [772, 439] on div "$11.98" at bounding box center [793, 437] width 74 height 31
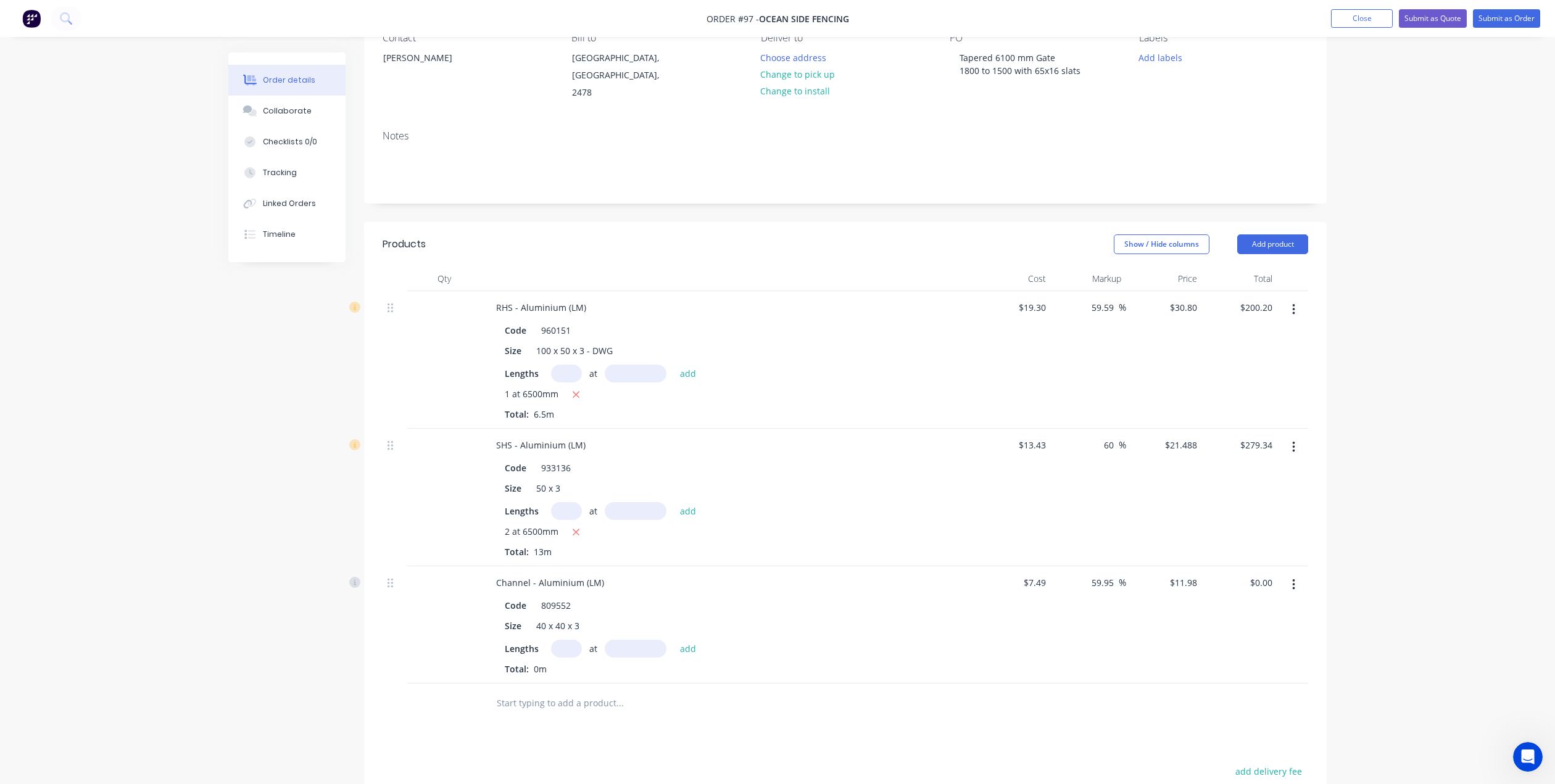
click at [573, 640] on input "text" at bounding box center [567, 648] width 31 height 18
type input "1"
drag, startPoint x: 630, startPoint y: 634, endPoint x: 621, endPoint y: 638, distance: 9.8
click at [630, 640] on input "text" at bounding box center [636, 648] width 62 height 18
type input "6500mm"
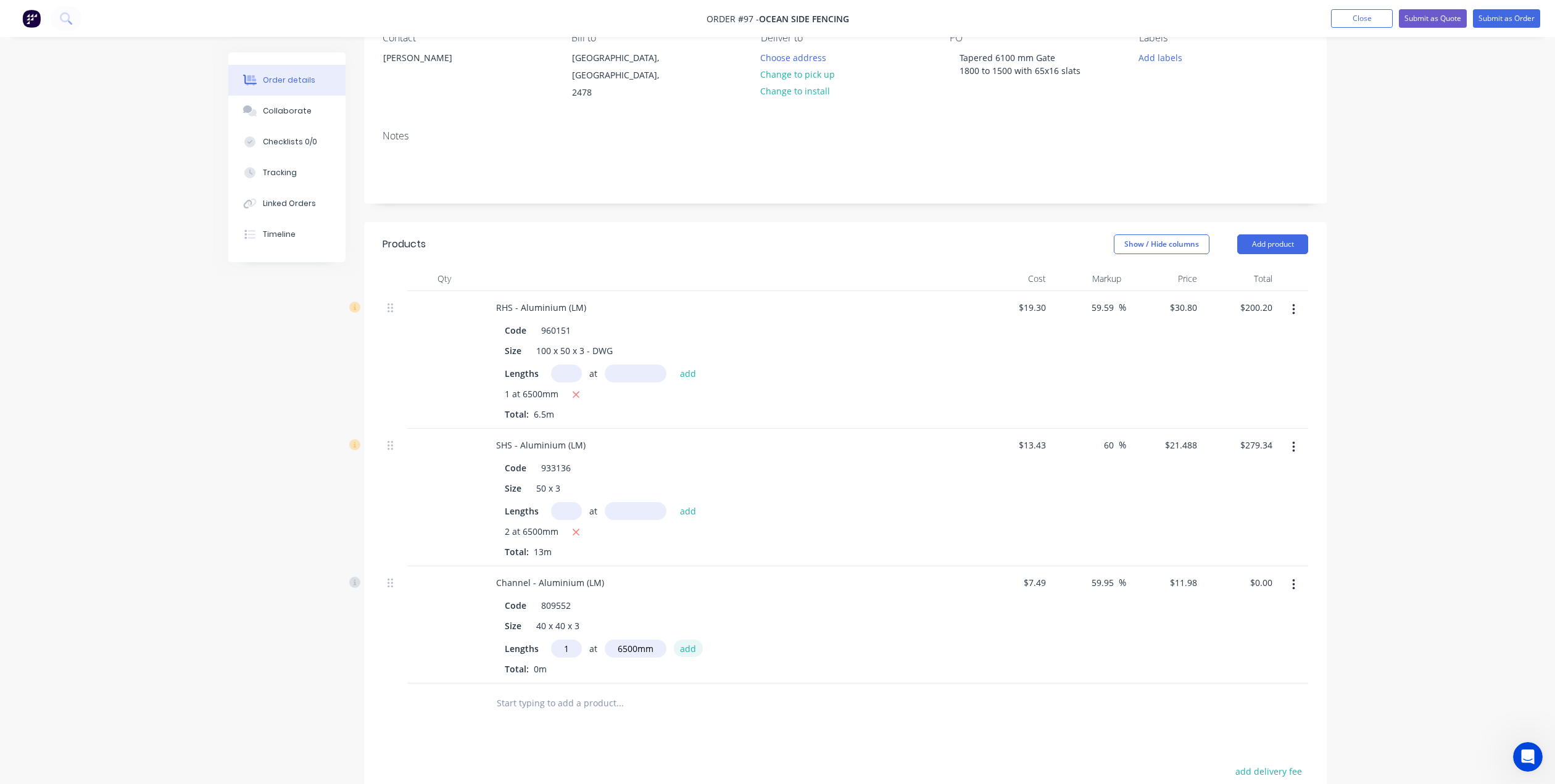
click at [688, 642] on button "add" at bounding box center [688, 648] width 29 height 16
type input "$77.87"
type input "1"
click at [620, 640] on input "text" at bounding box center [636, 648] width 62 height 18
type input "6500mm"
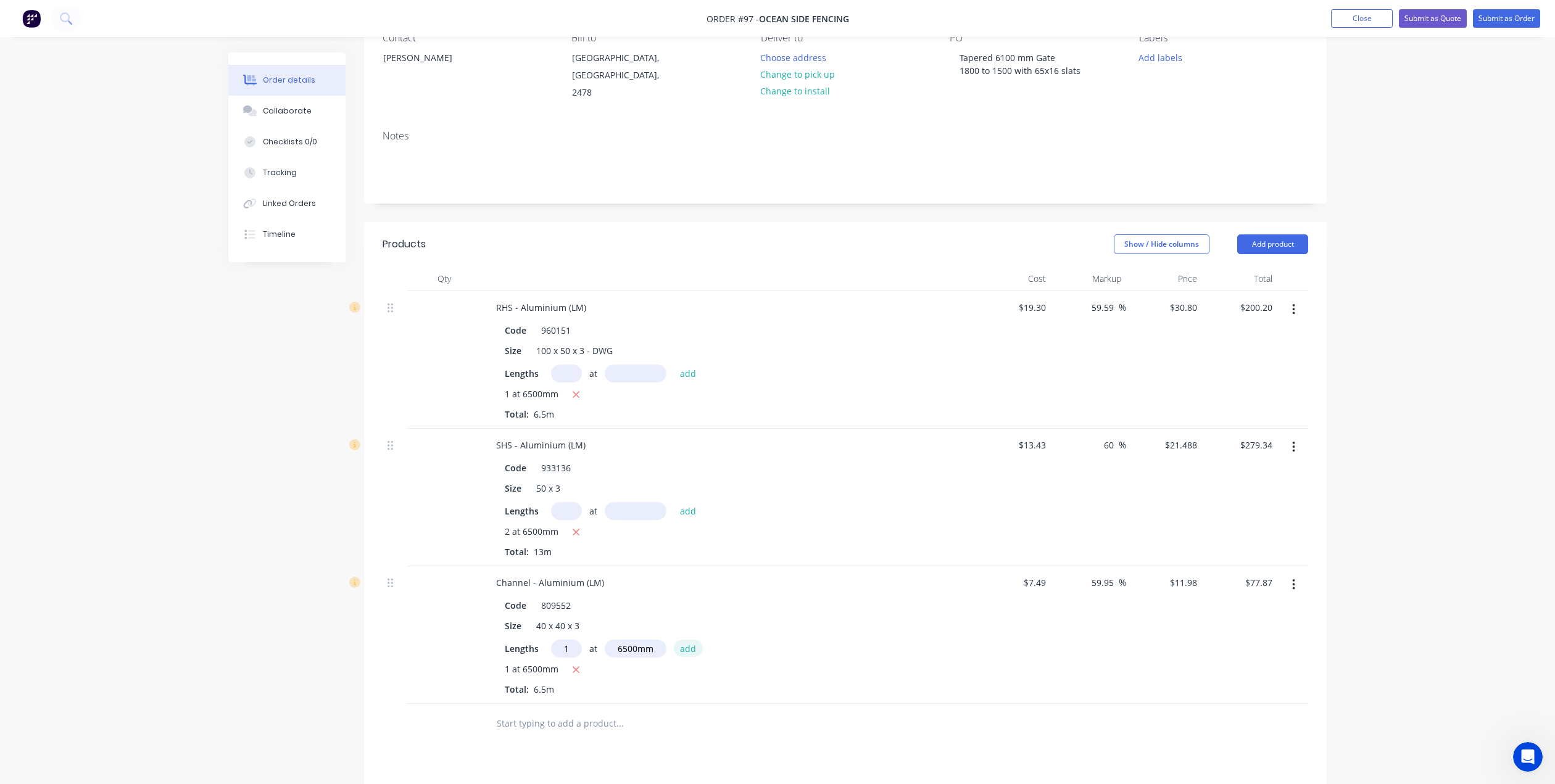
click at [693, 640] on button "add" at bounding box center [688, 648] width 29 height 16
type input "$155.74"
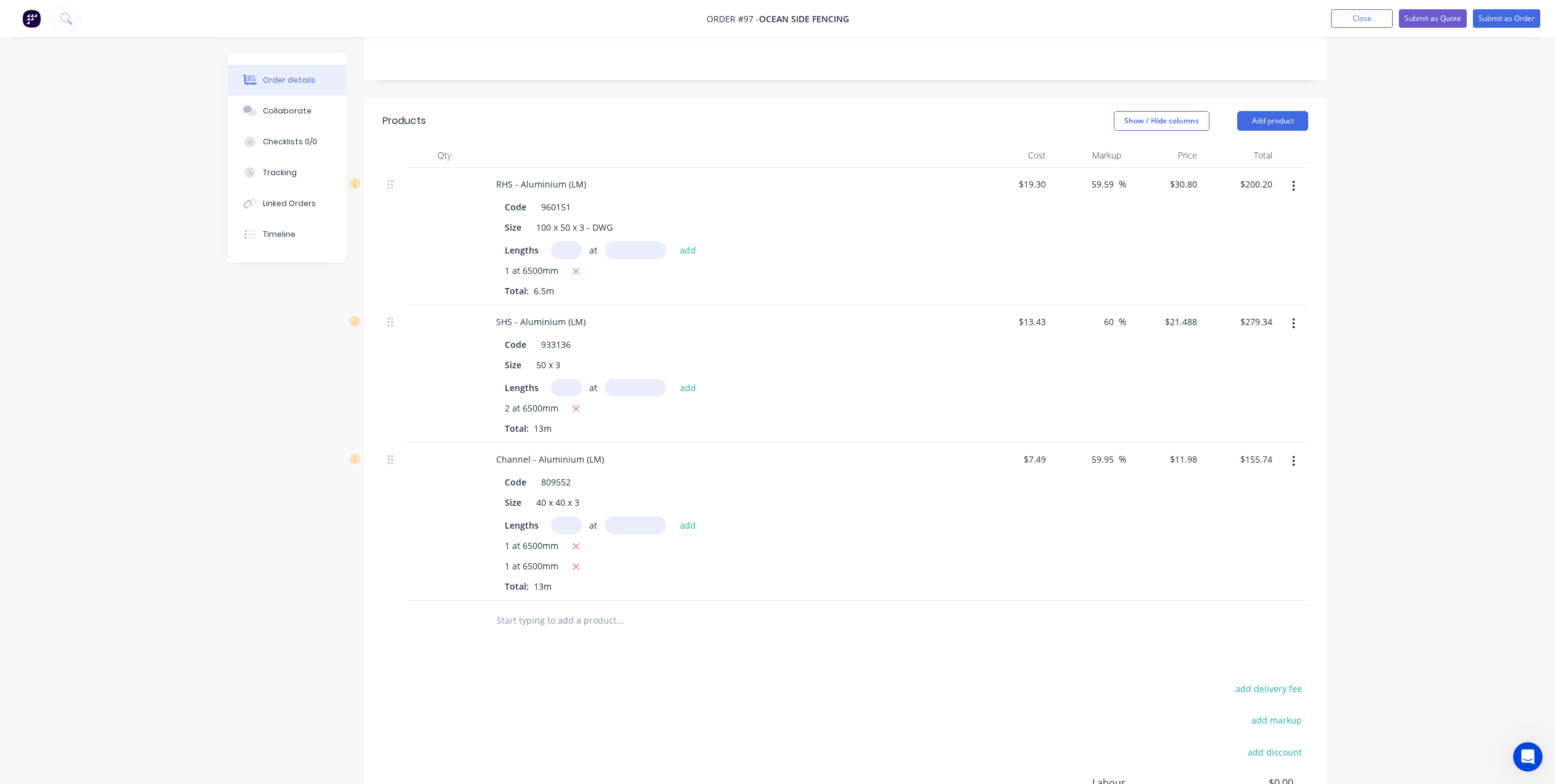
click at [549, 615] on input "text" at bounding box center [619, 620] width 247 height 25
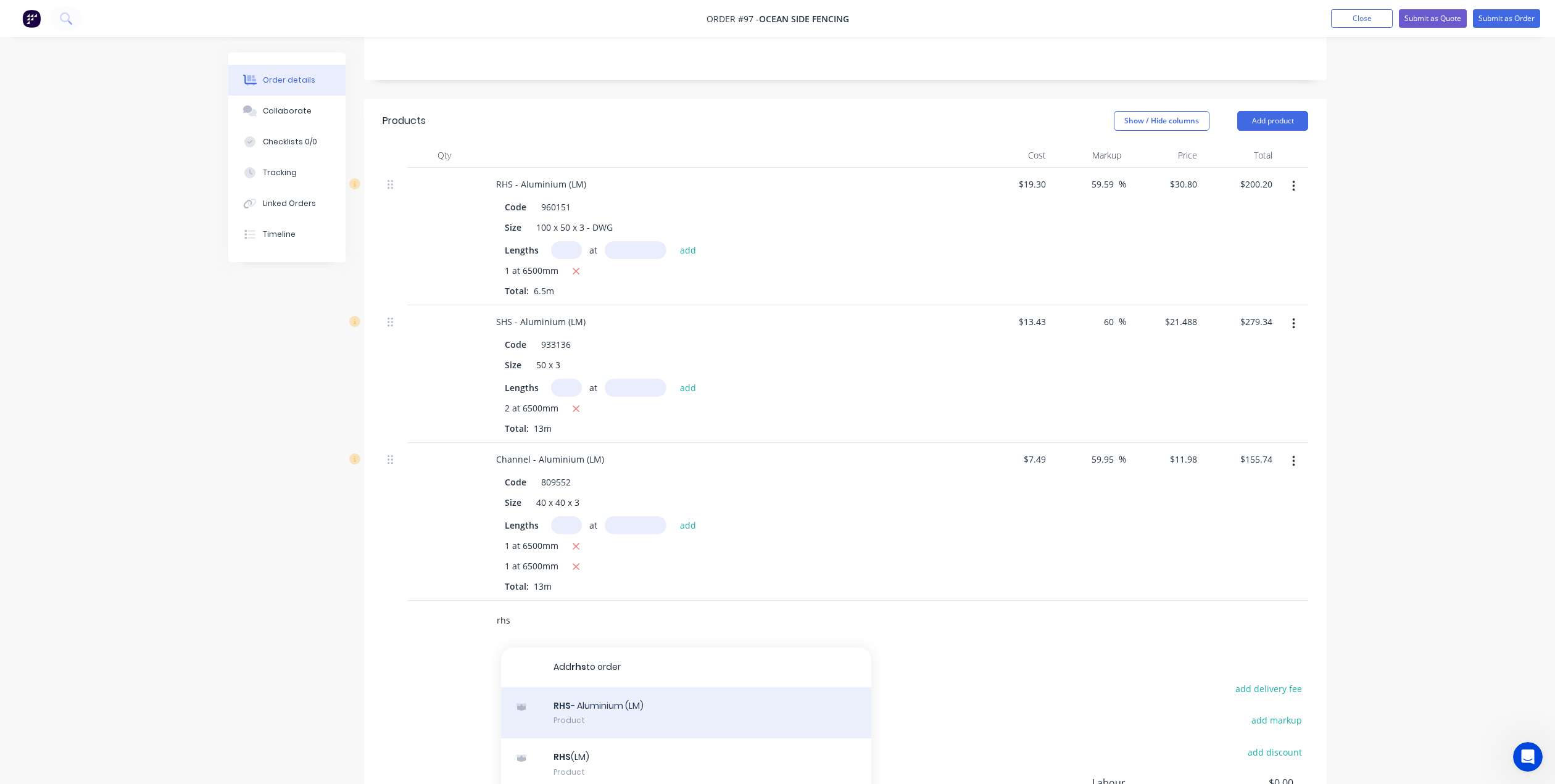
type input "rhs"
click at [594, 698] on div "RHS - Aluminium (LM) Product" at bounding box center [686, 713] width 371 height 52
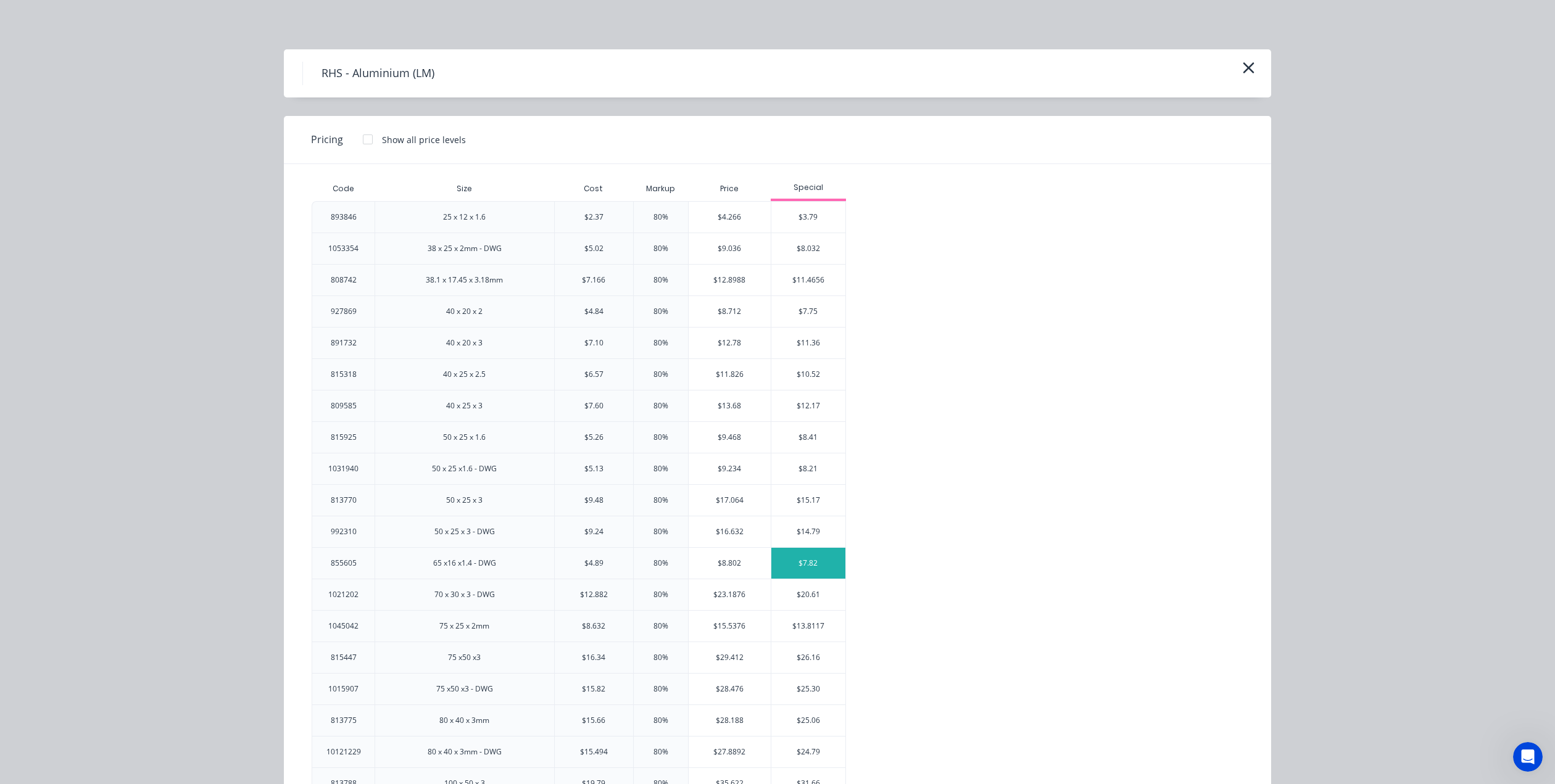
click at [818, 569] on div "$7.82" at bounding box center [808, 563] width 74 height 31
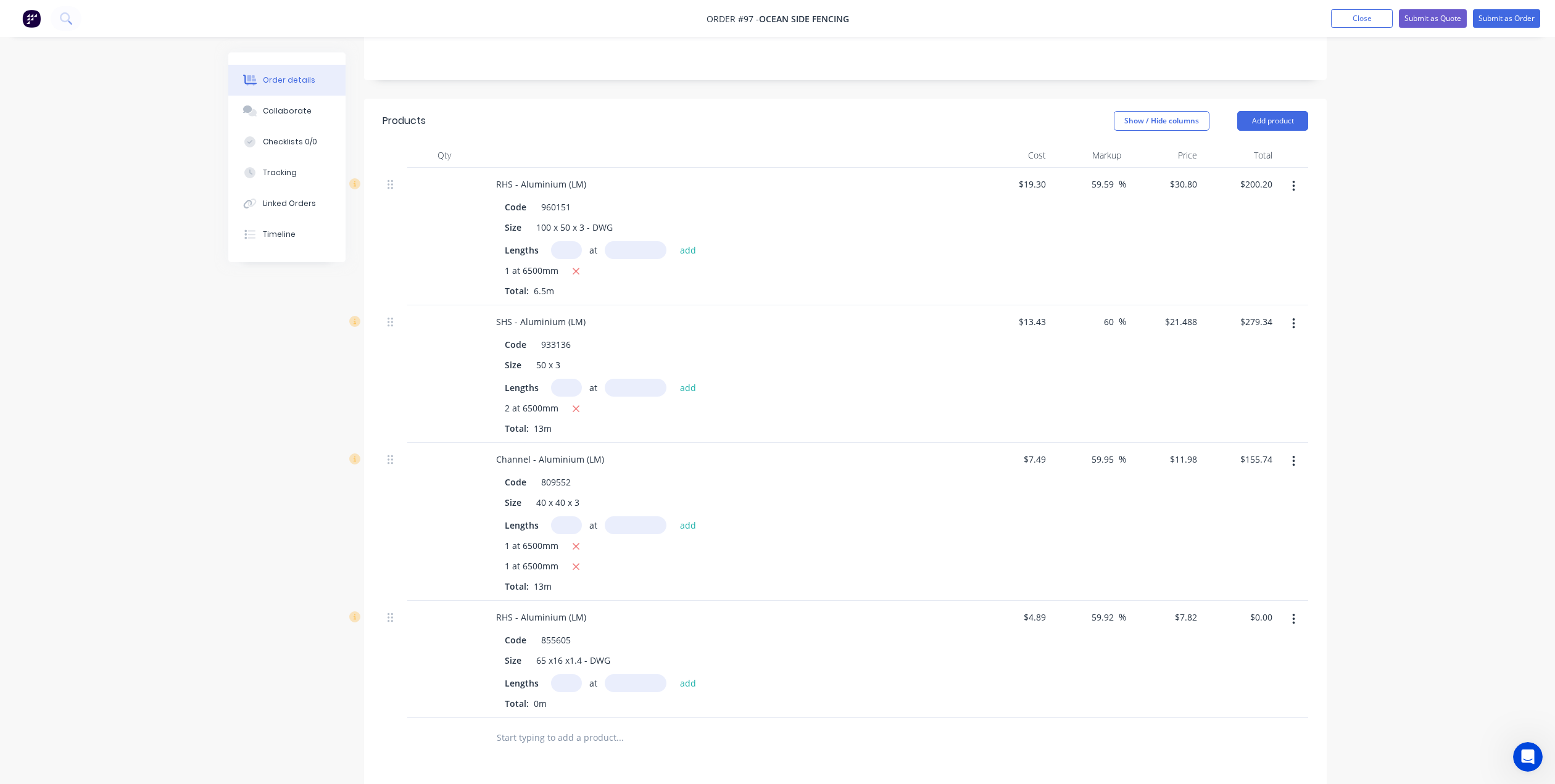
click at [562, 674] on input "text" at bounding box center [567, 683] width 31 height 18
type input "20"
click at [630, 674] on input "text" at bounding box center [636, 683] width 62 height 18
type input "6500mm"
click at [686, 674] on button "add" at bounding box center [688, 683] width 29 height 16
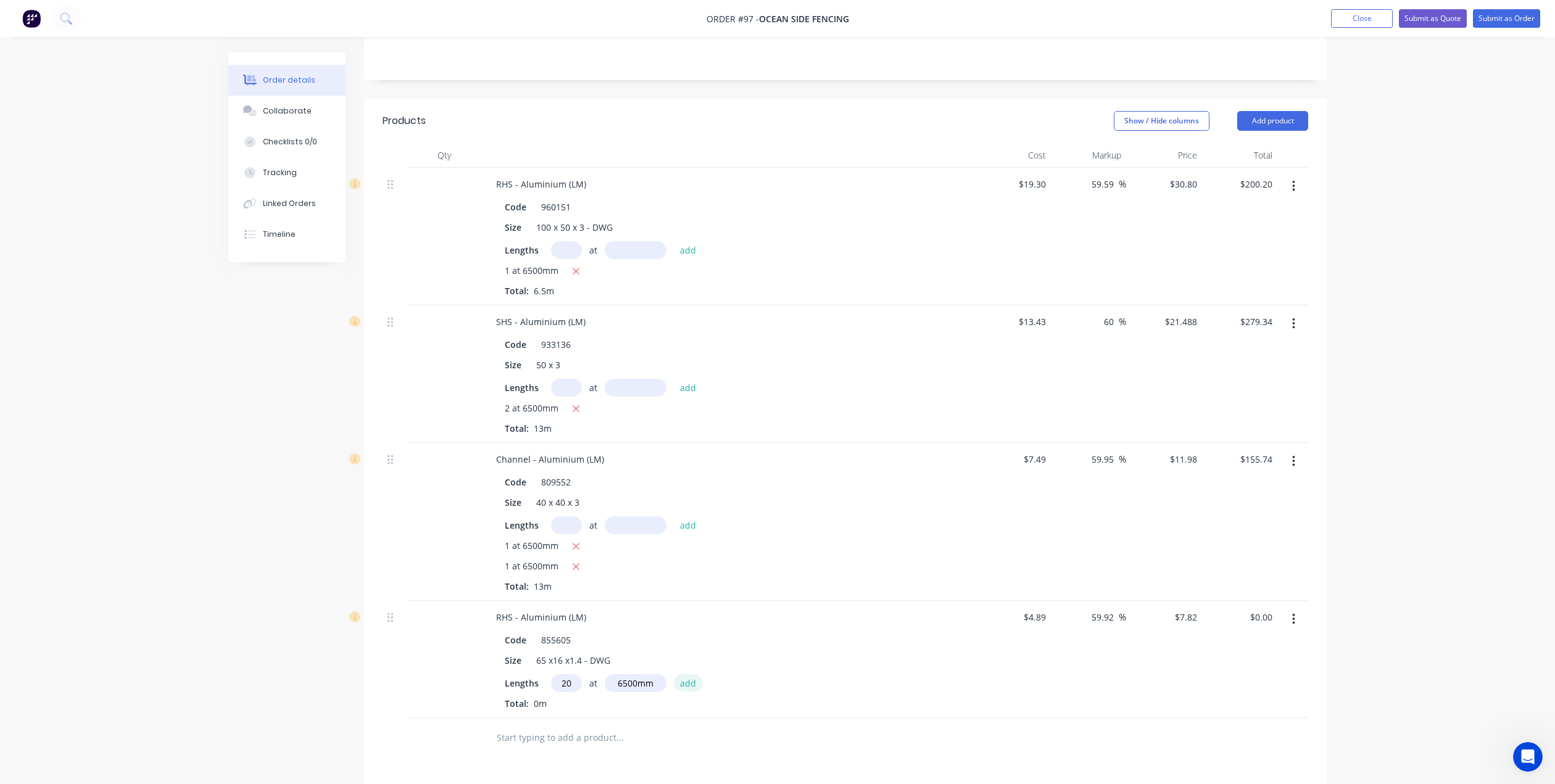
type input "$1,016.60"
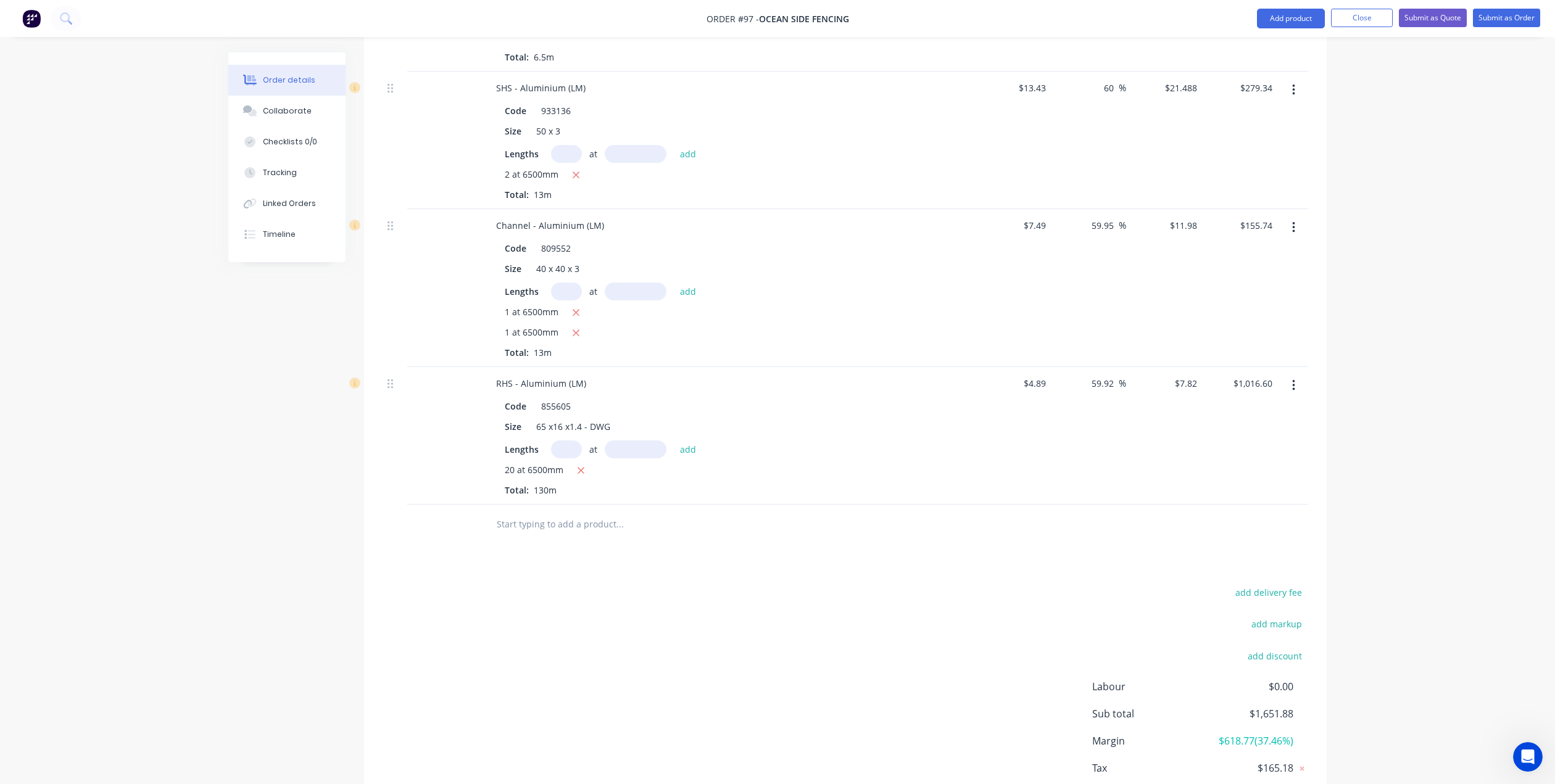
scroll to position [419, 0]
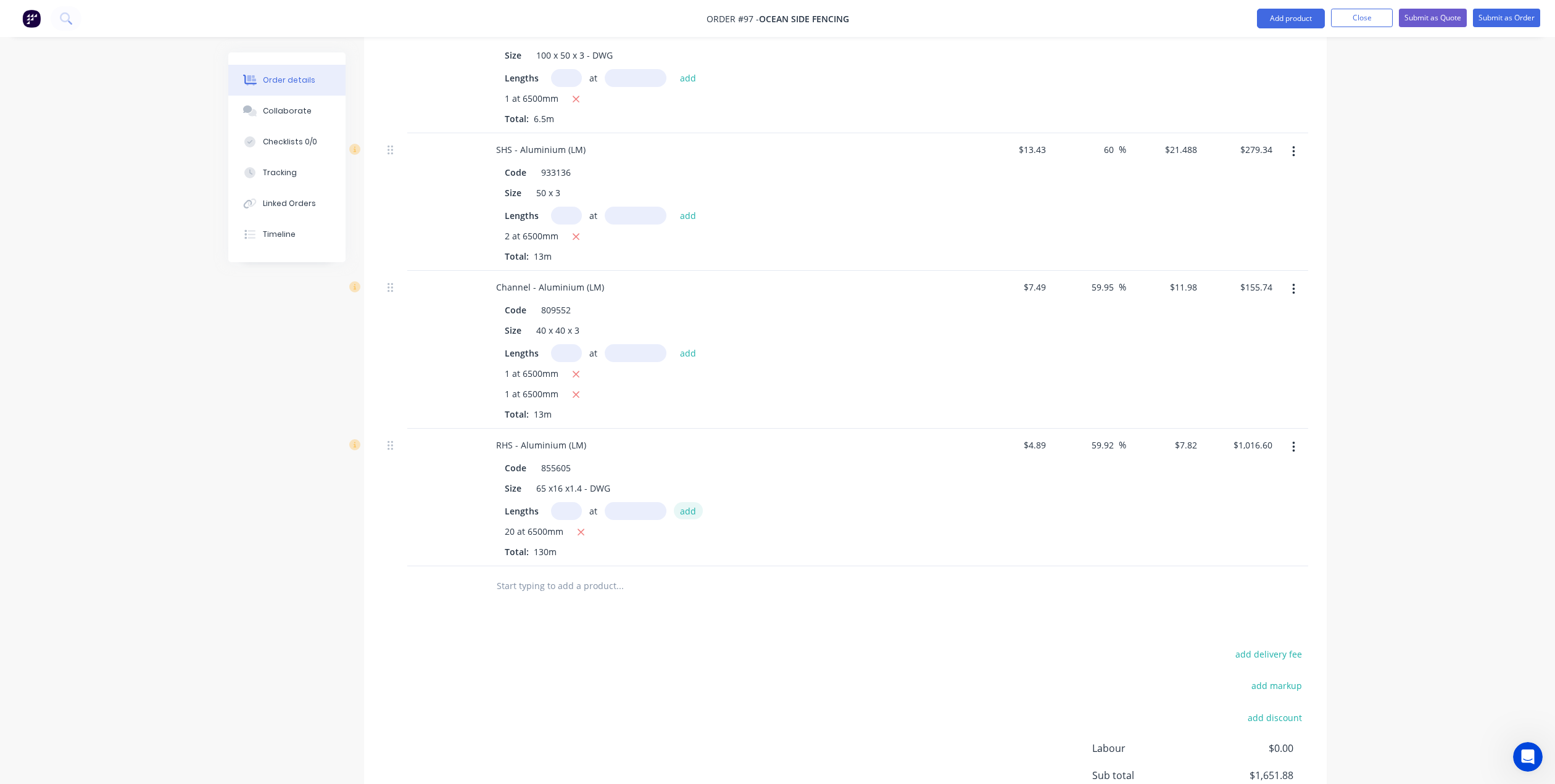
click at [684, 502] on button "add" at bounding box center [688, 510] width 29 height 16
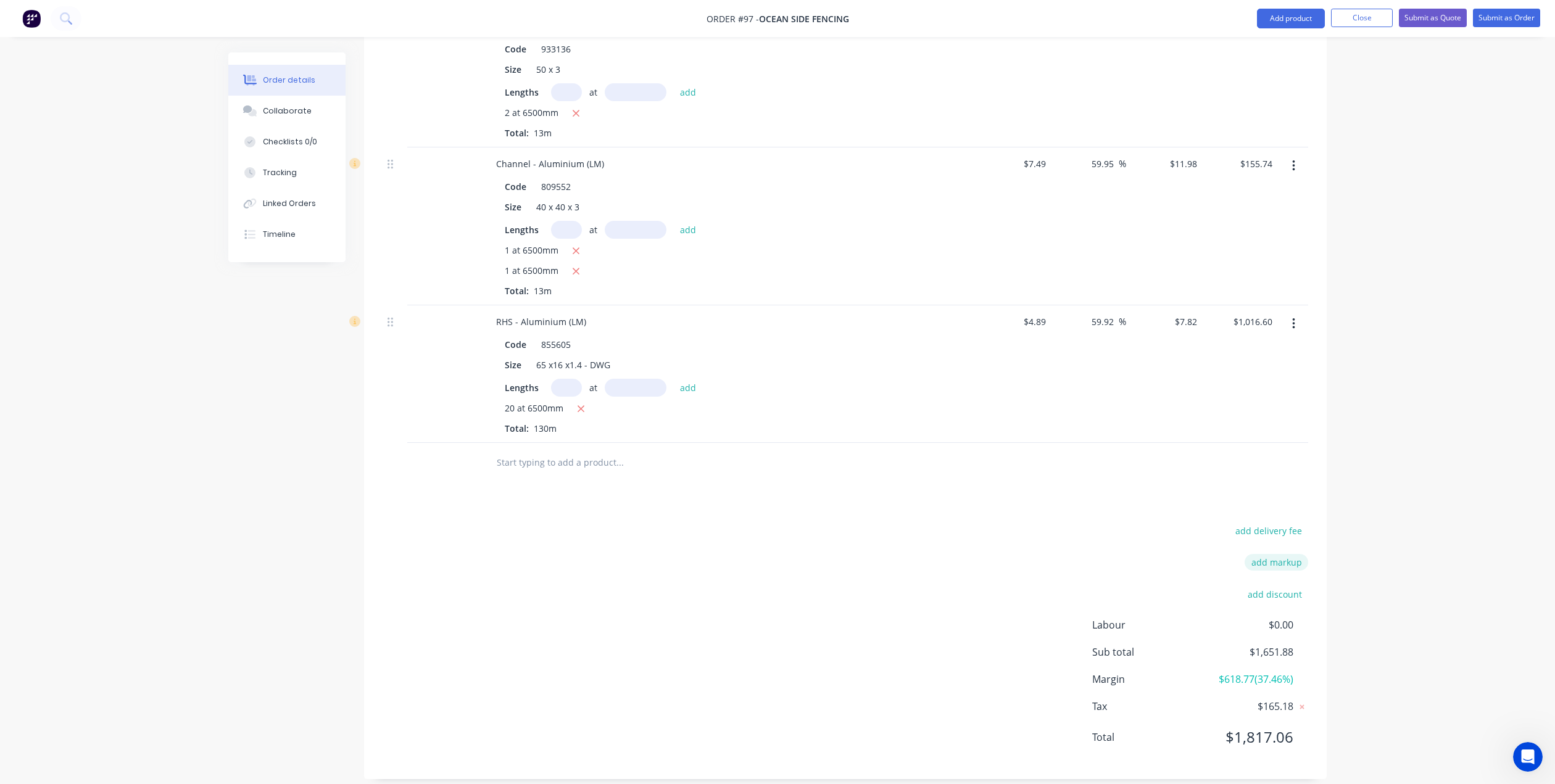
click at [1269, 554] on button "add markup" at bounding box center [1276, 562] width 64 height 16
click at [1245, 557] on input at bounding box center [1260, 566] width 55 height 18
type input "2.5"
click at [1195, 557] on input at bounding box center [1162, 566] width 112 height 18
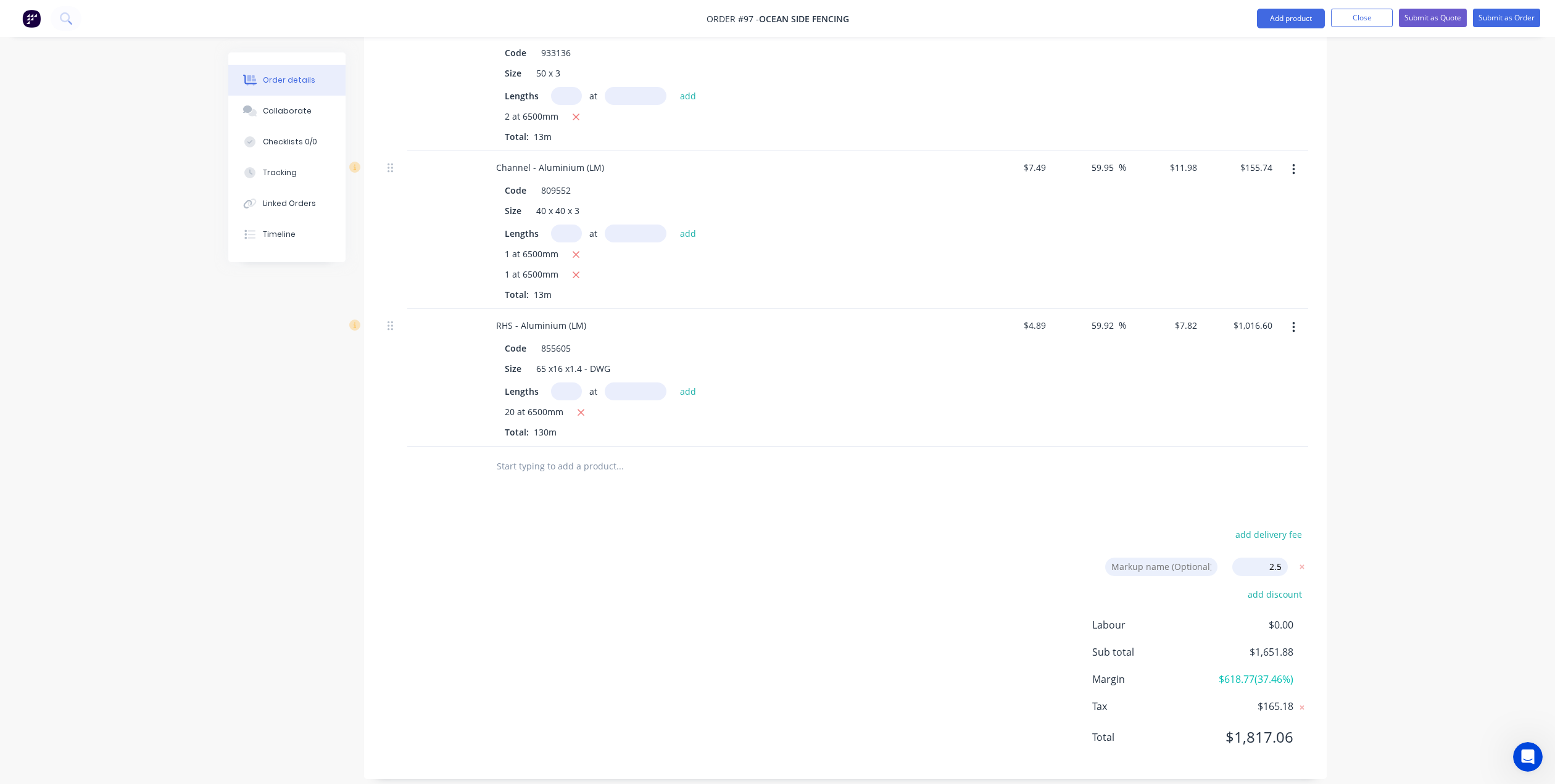
type input "Admin"
type input "63.58"
type input "$31.57"
type input "$205.21"
type input "64"
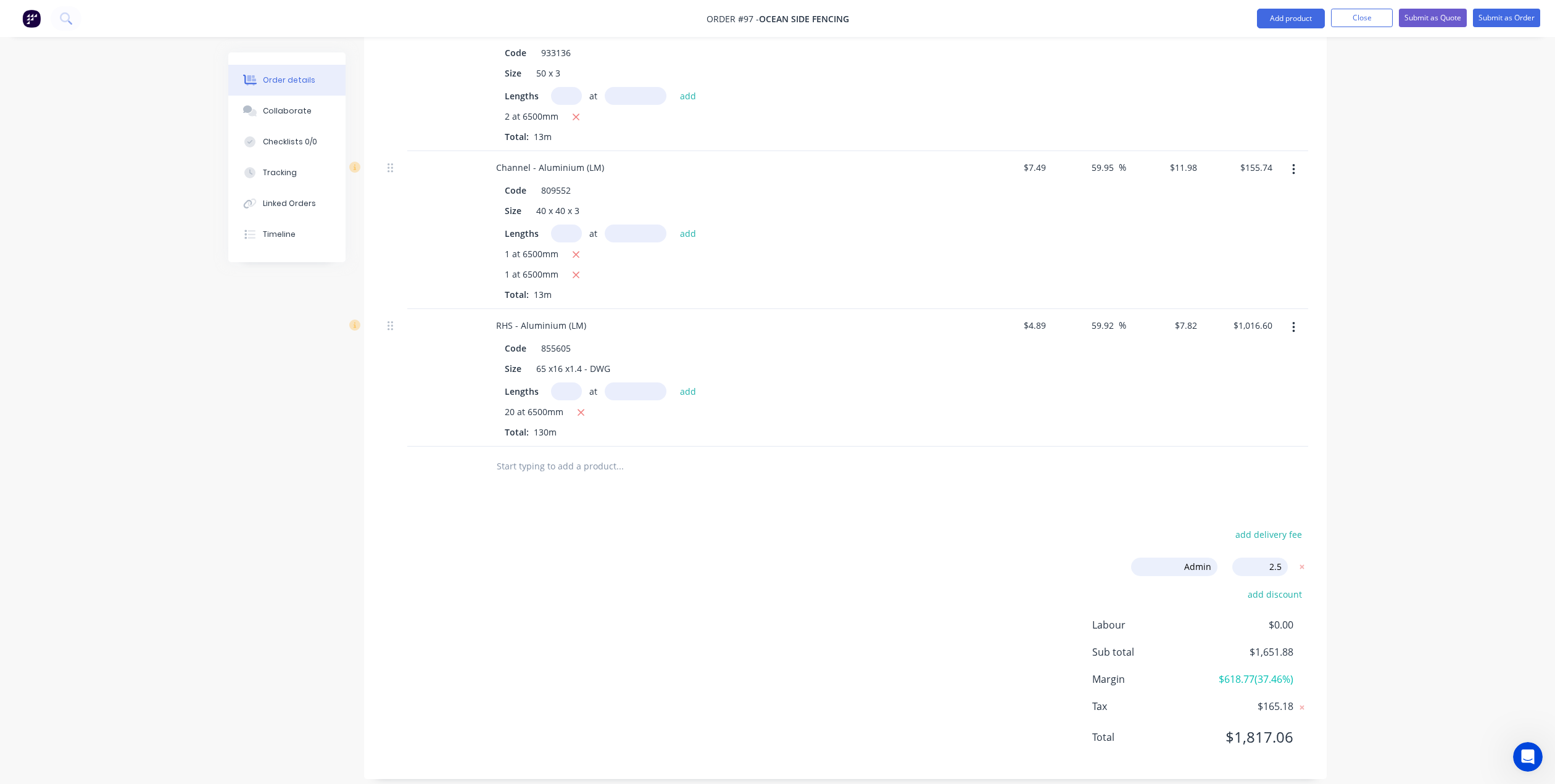
type input "$22.0252"
type input "$286.33"
type input "63.95"
type input "$12.2795"
type input "$159.63"
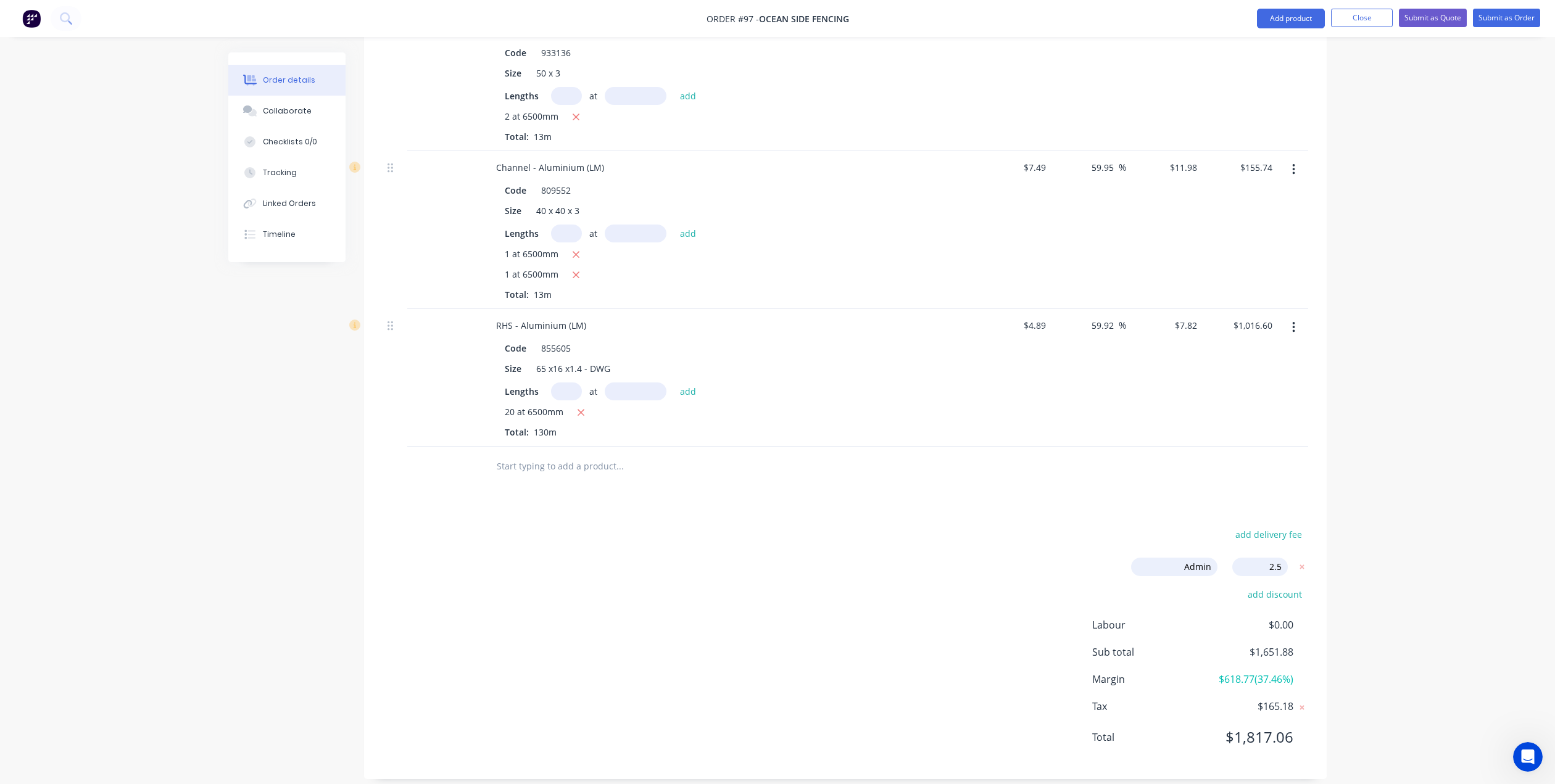
type input "63.92"
type input "$8.0155"
type input "$1,042.02"
click at [1041, 569] on div "Order details Collaborate Checklists 0/0 Tracking Linked Orders Timeline Order …" at bounding box center [778, 155] width 1123 height 1284
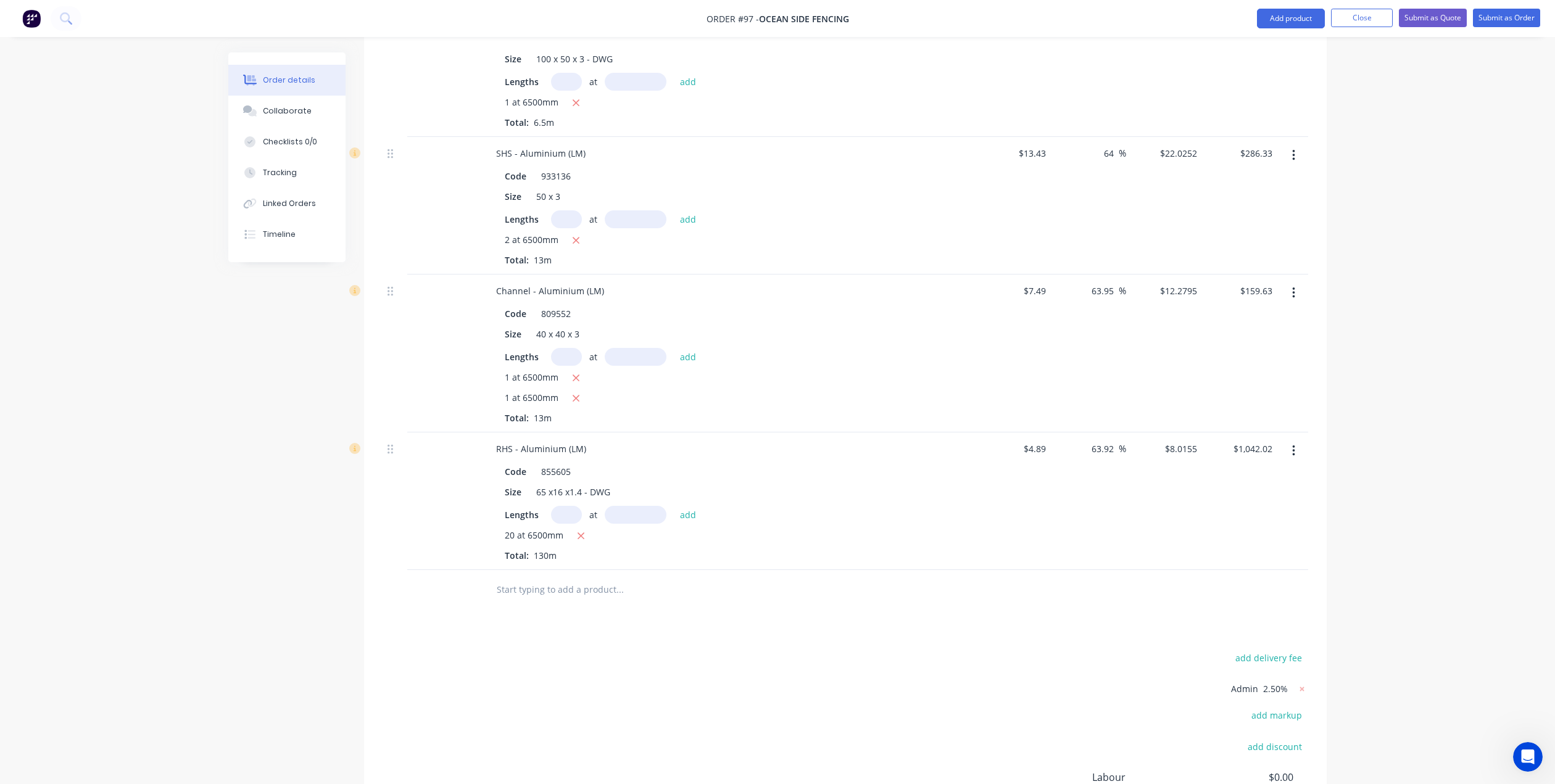
scroll to position [477, 0]
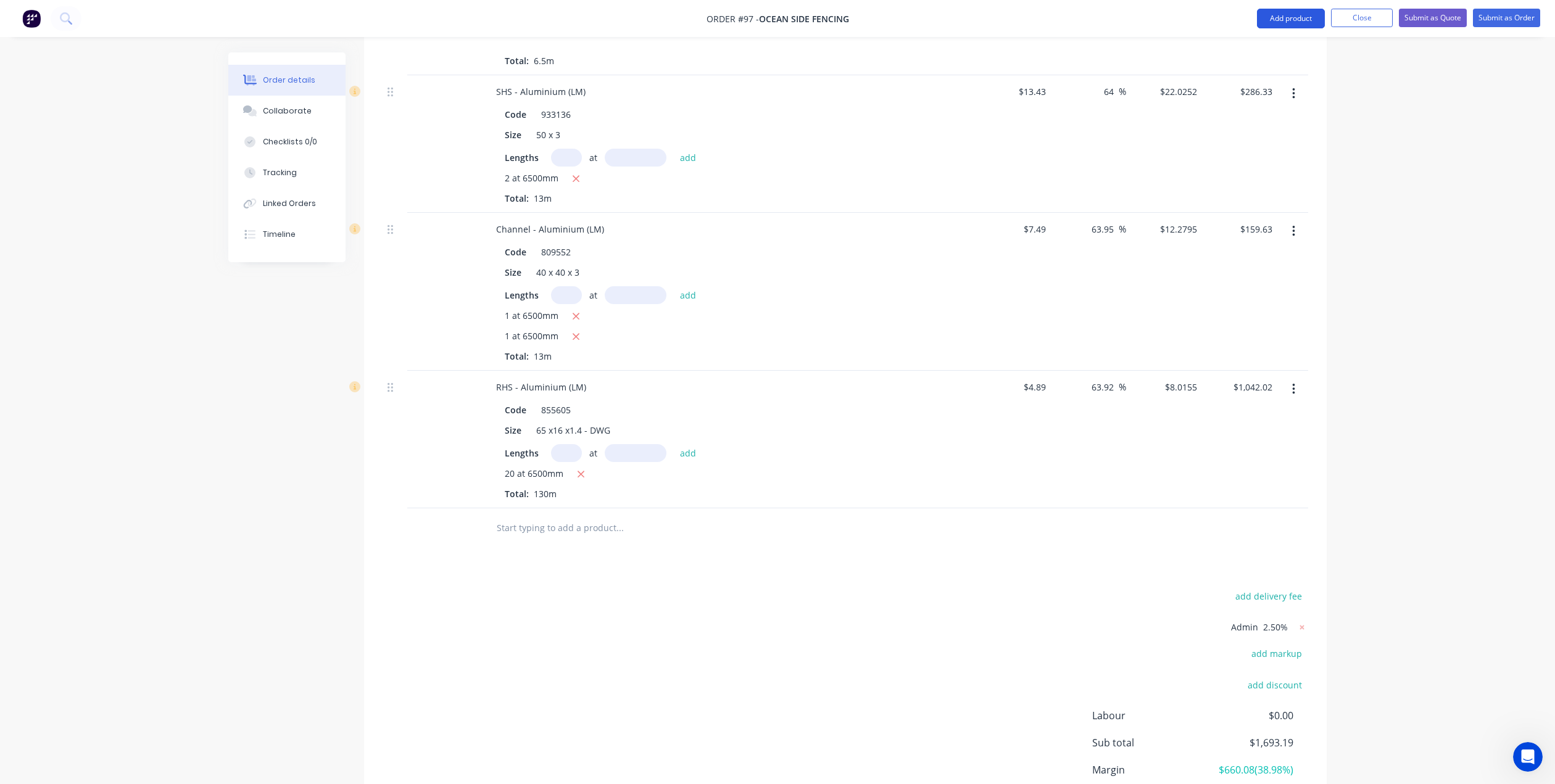
click at [1291, 16] on button "Add product" at bounding box center [1291, 18] width 68 height 20
click at [1243, 171] on div "Labour" at bounding box center [1266, 174] width 95 height 18
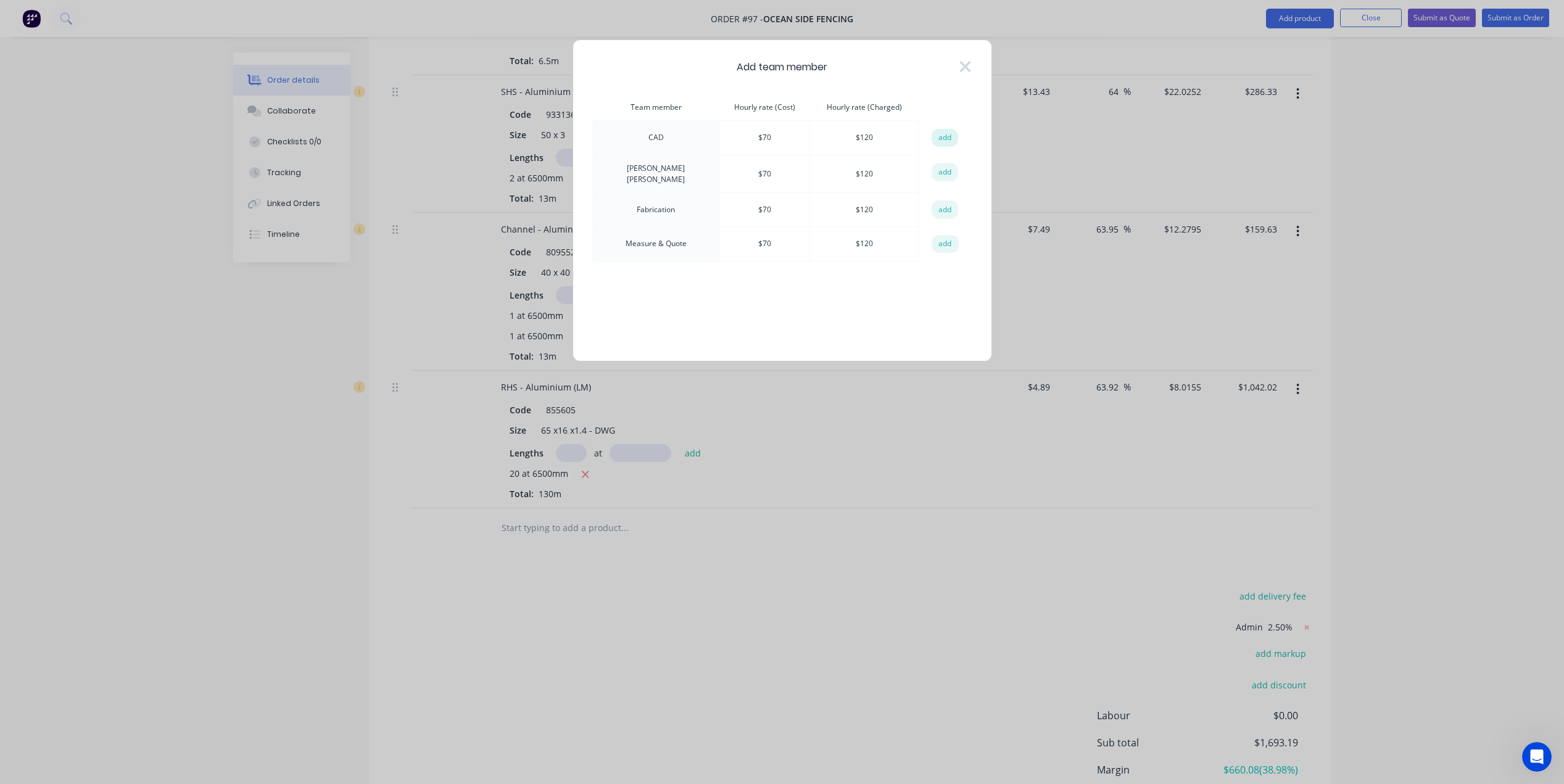
click at [941, 140] on button "add" at bounding box center [945, 138] width 27 height 18
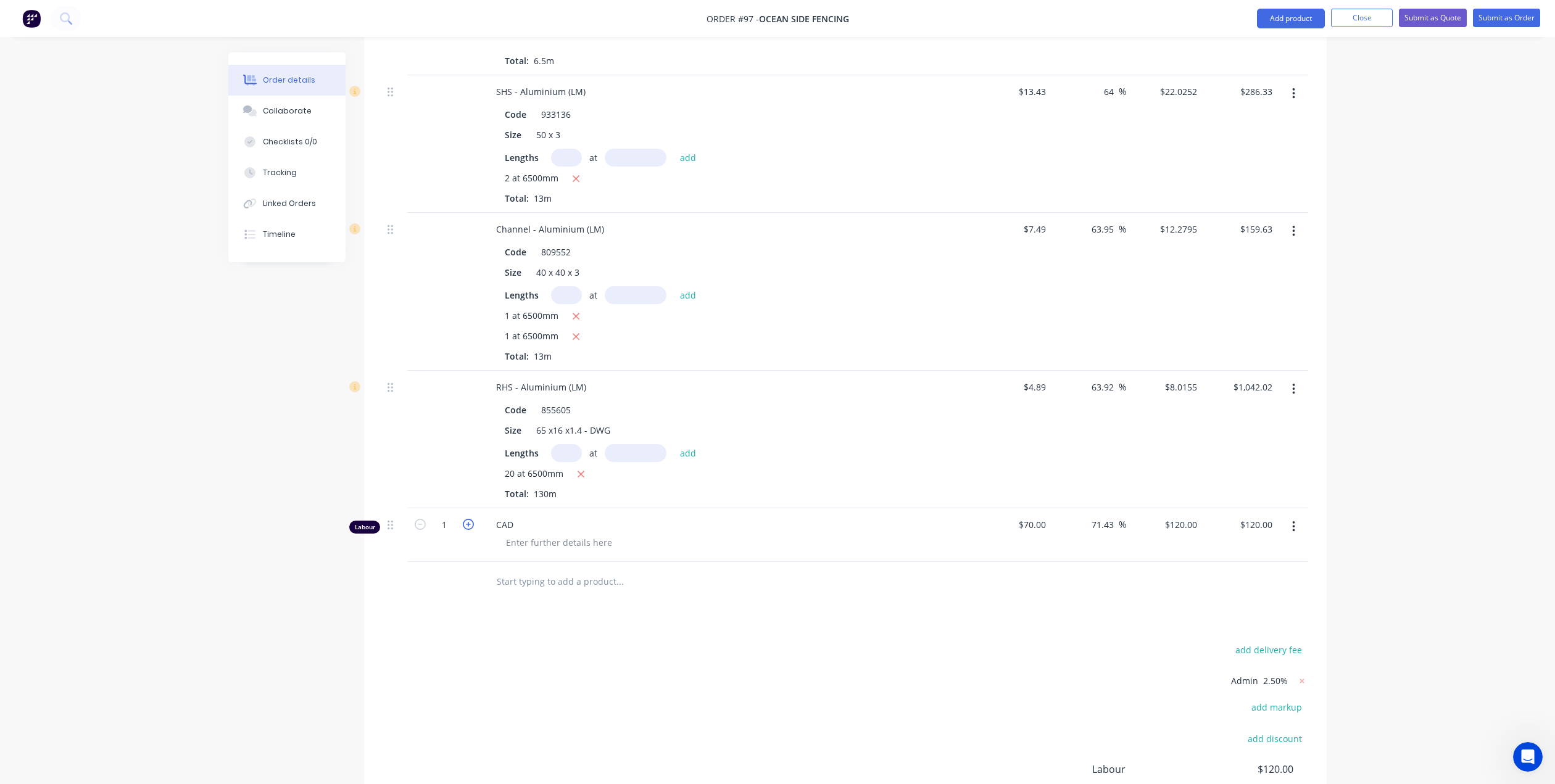
click at [465, 519] on icon "button" at bounding box center [469, 524] width 11 height 11
type input "2"
type input "$240.00"
click at [465, 519] on icon "button" at bounding box center [469, 524] width 11 height 11
type input "3"
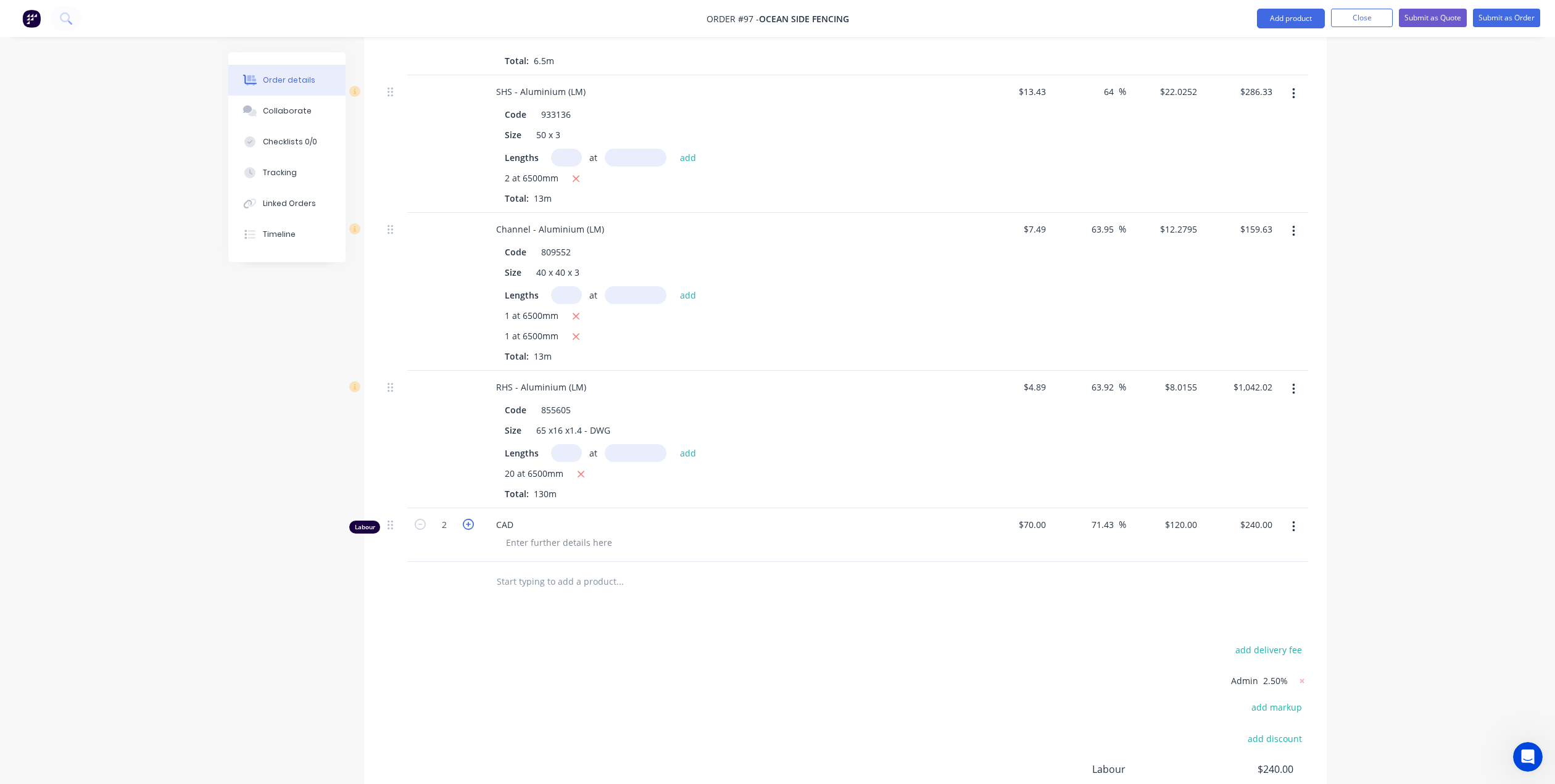
type input "$360.00"
click at [1289, 16] on button "Add product" at bounding box center [1291, 18] width 68 height 20
click at [1239, 177] on div "Labour" at bounding box center [1266, 174] width 95 height 18
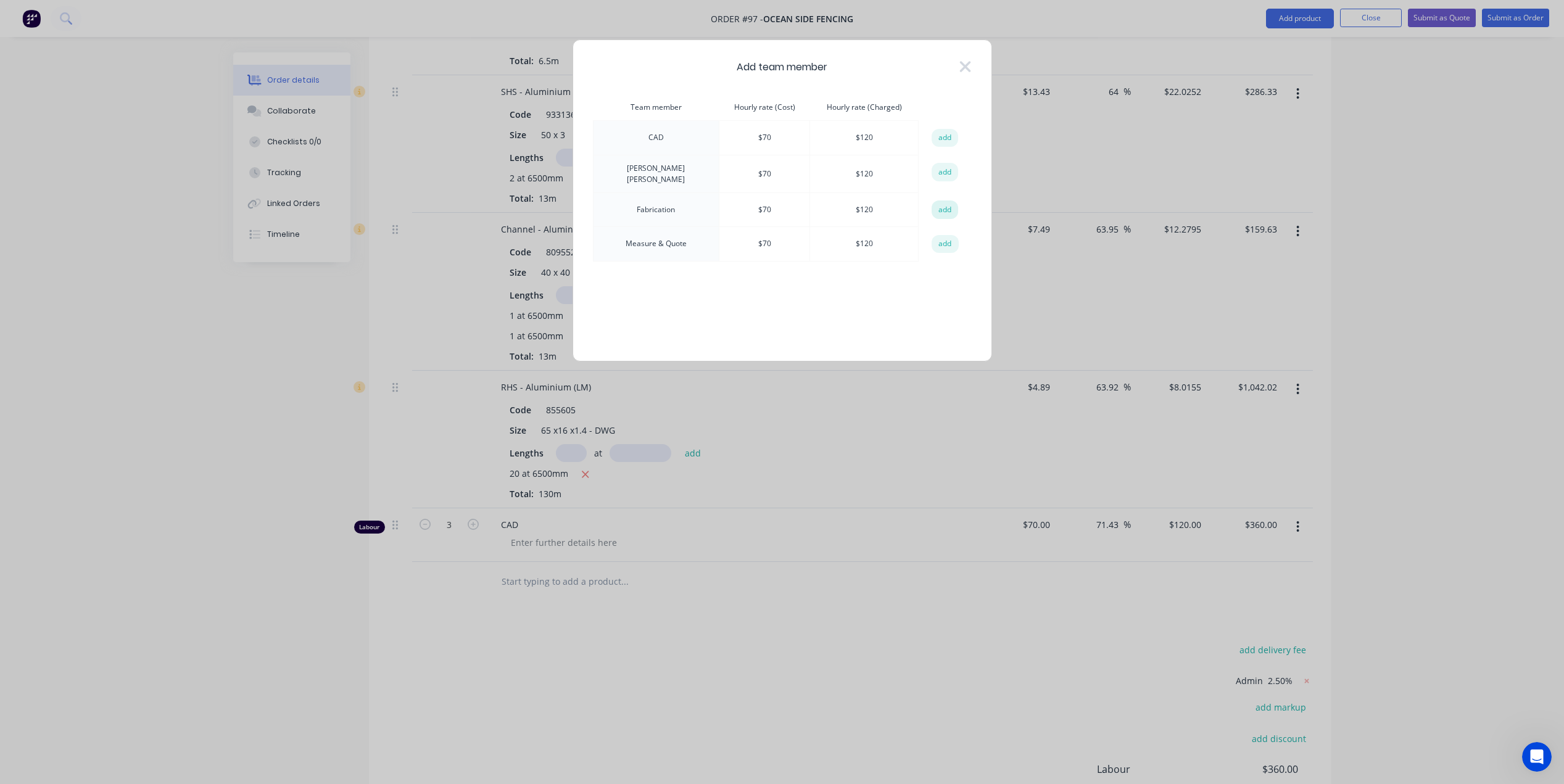
click at [944, 207] on button "add" at bounding box center [945, 210] width 27 height 18
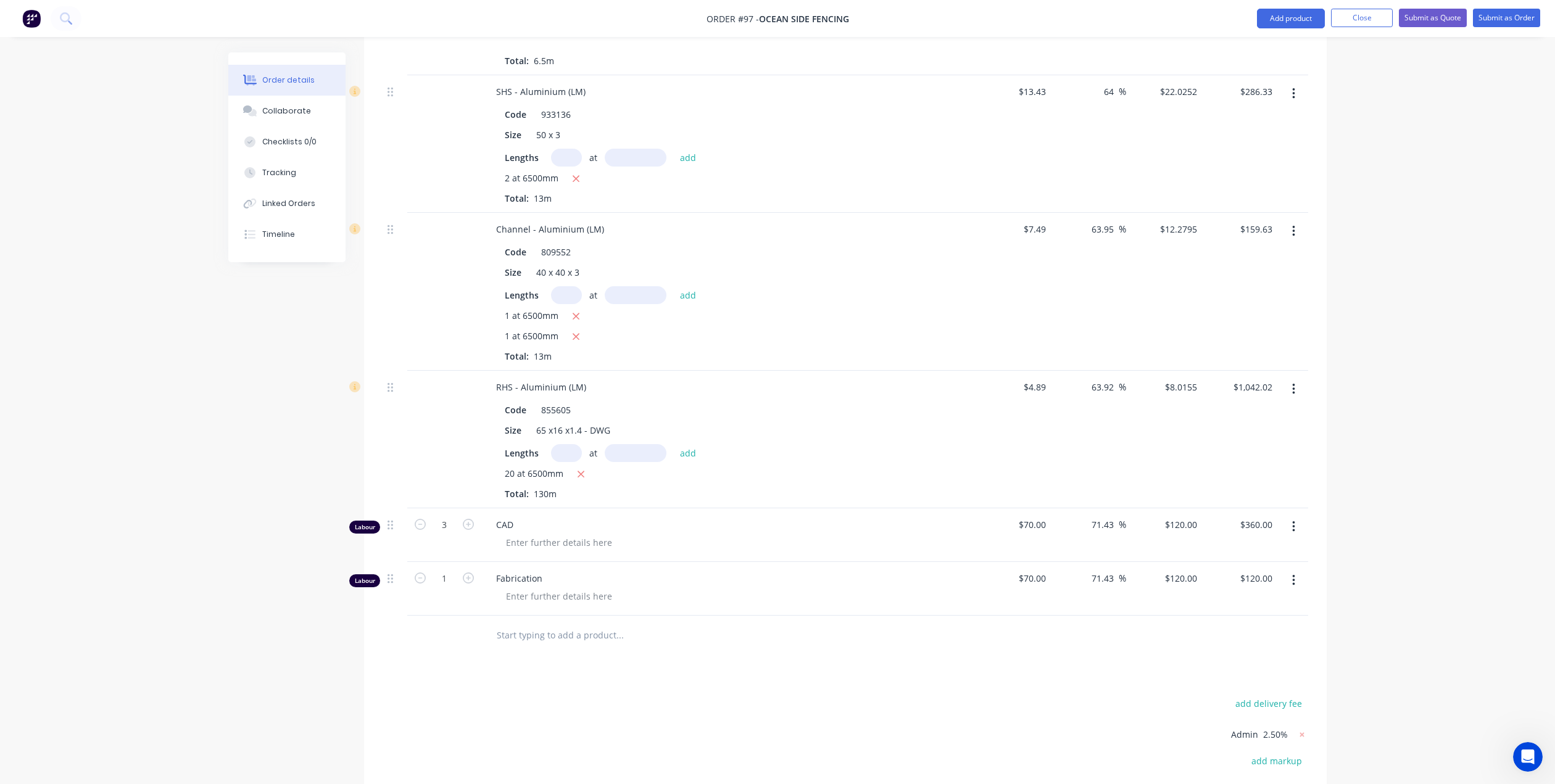
scroll to position [539, 0]
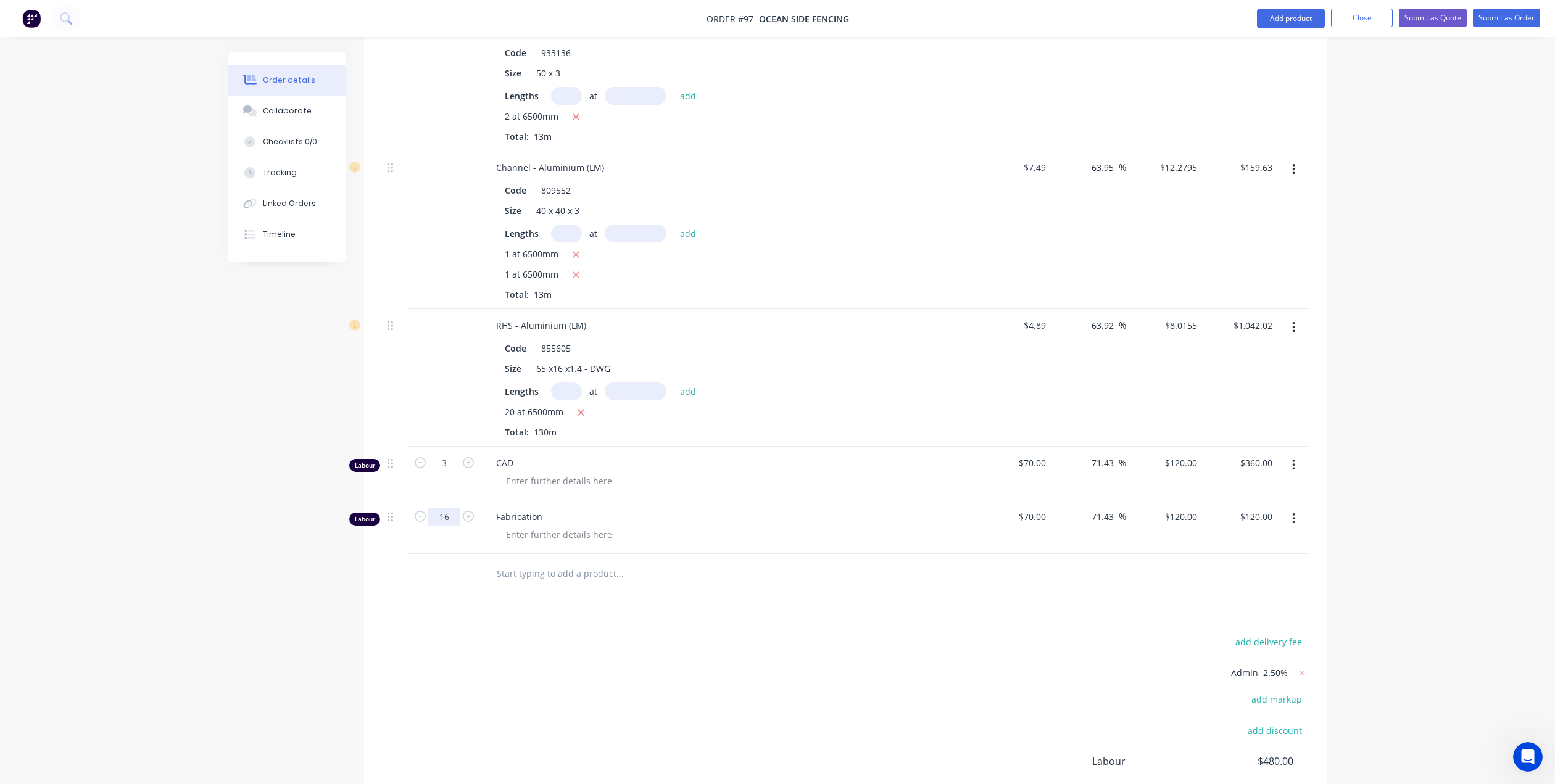
type input "16"
type input "$1,920.00"
click at [742, 526] on div at bounding box center [733, 535] width 474 height 18
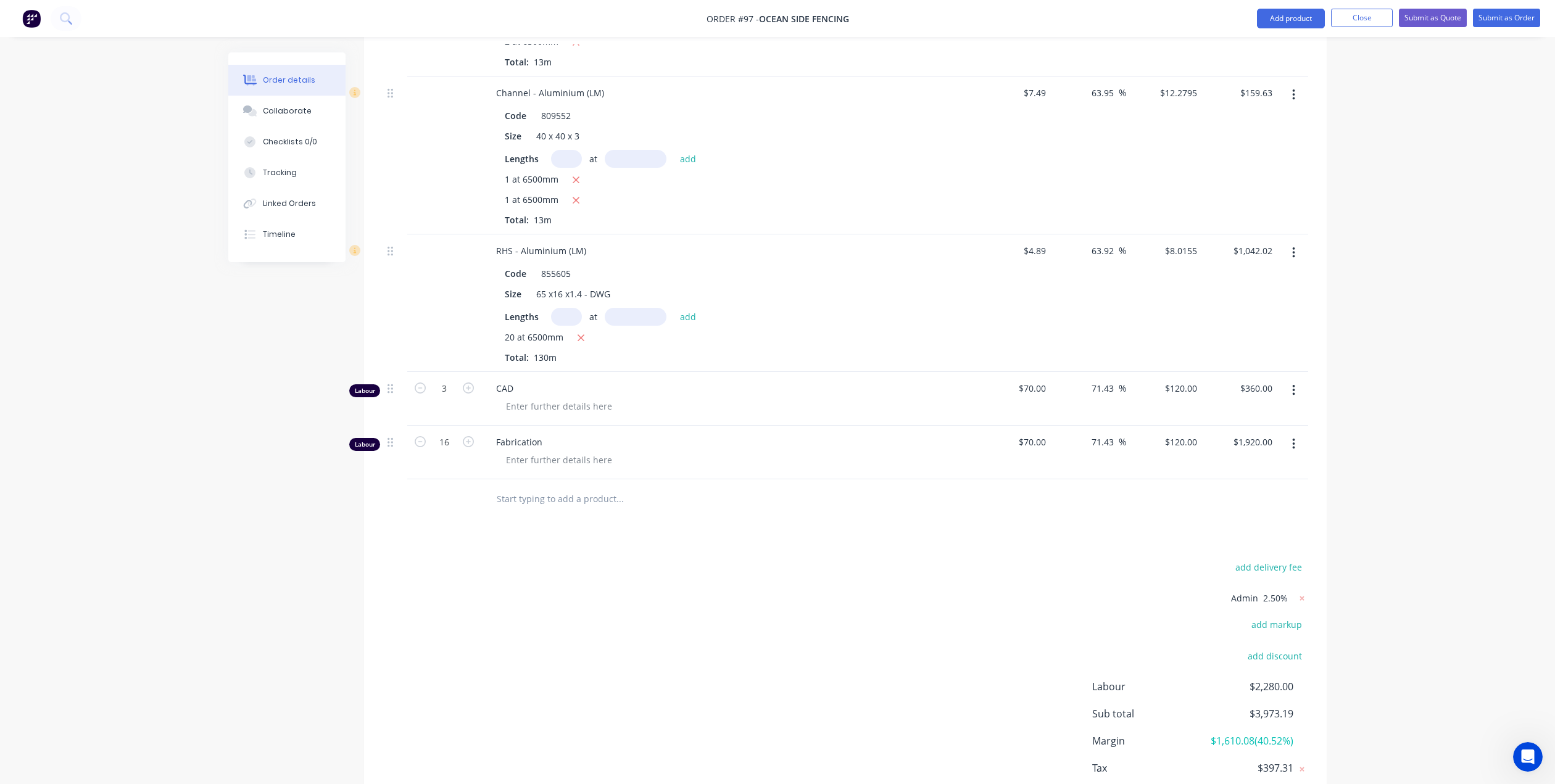
scroll to position [675, 0]
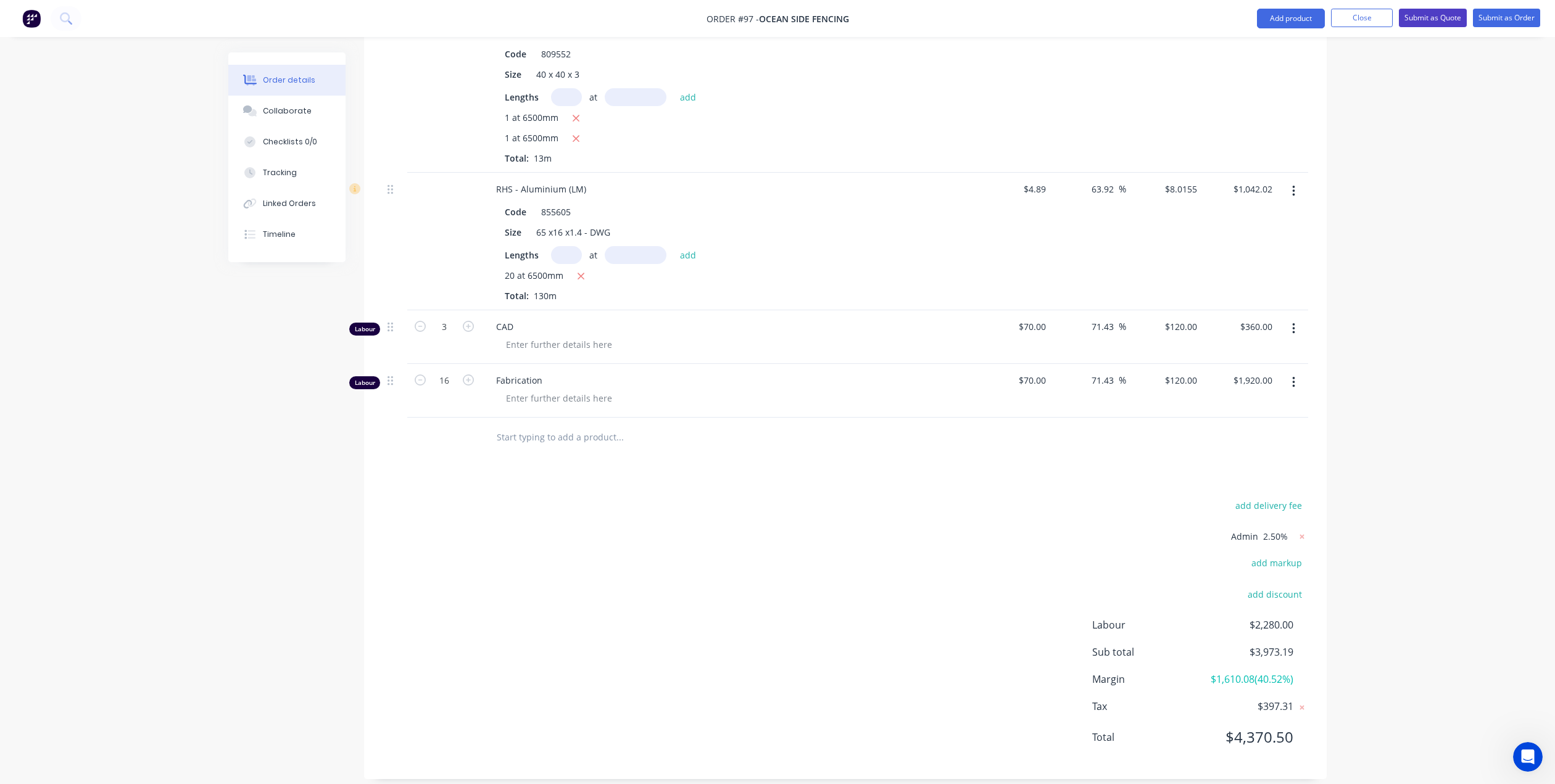
click at [1448, 18] on button "Submit as Quote" at bounding box center [1432, 18] width 68 height 18
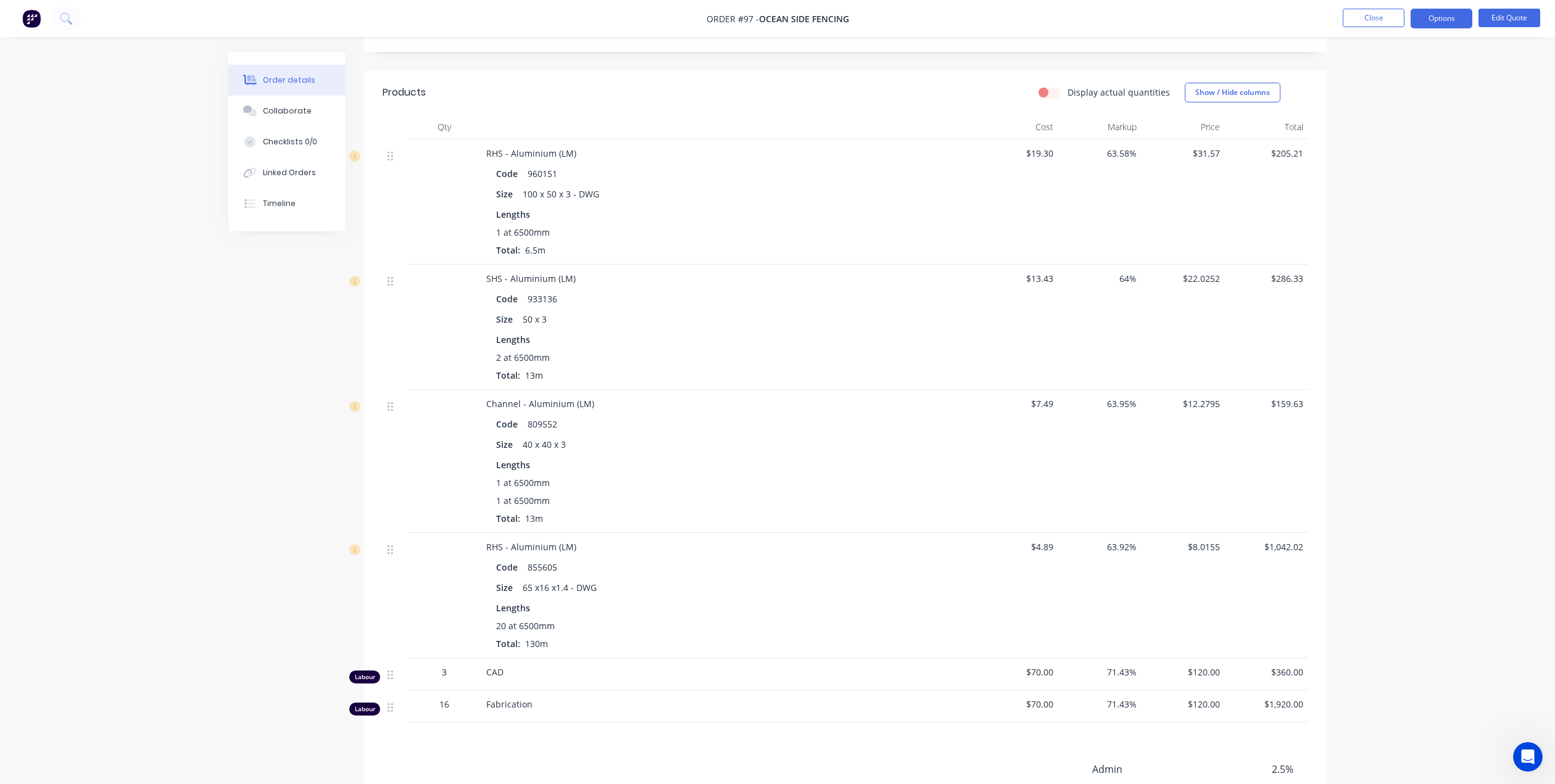
scroll to position [199, 0]
